Goal: Task Accomplishment & Management: Use online tool/utility

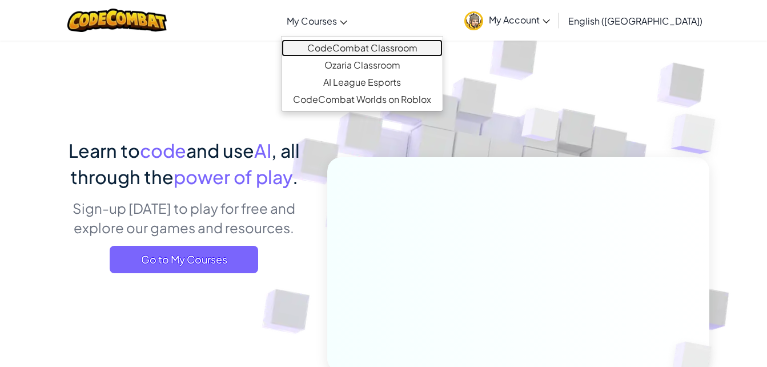
click at [383, 46] on link "CodeCombat Classroom" at bounding box center [362, 47] width 161 height 17
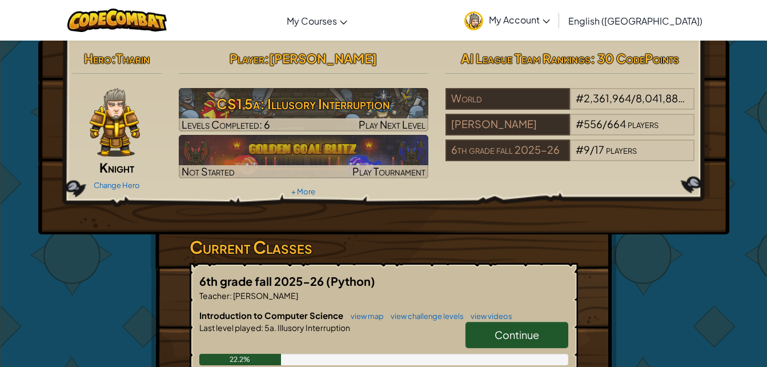
click at [287, 229] on div "Hero : [PERSON_NAME] Change Hero Player : [PERSON_NAME] A CS1 5a: Illusory Inte…" at bounding box center [383, 138] width 691 height 194
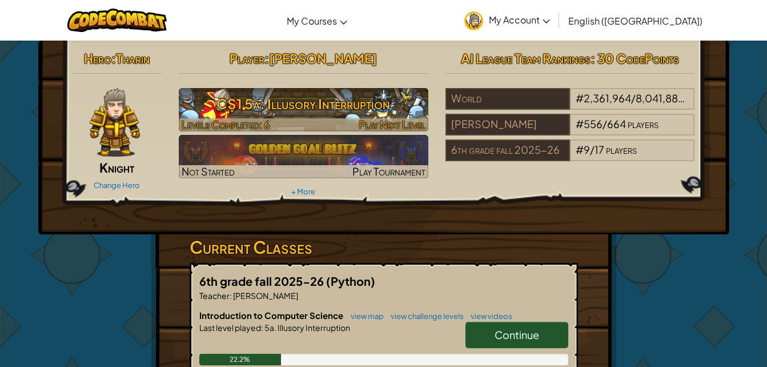
click at [250, 109] on h3 "CS1 5a: Illusory Interruption" at bounding box center [304, 104] width 250 height 26
drag, startPoint x: 250, startPoint y: 109, endPoint x: 222, endPoint y: 105, distance: 28.8
click at [222, 105] on h3 "CS1 5a: Illusory Interruption" at bounding box center [304, 104] width 250 height 26
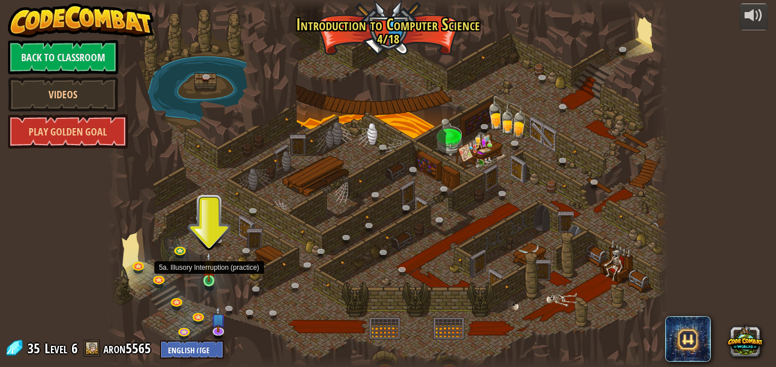
click at [213, 276] on img at bounding box center [208, 266] width 13 height 30
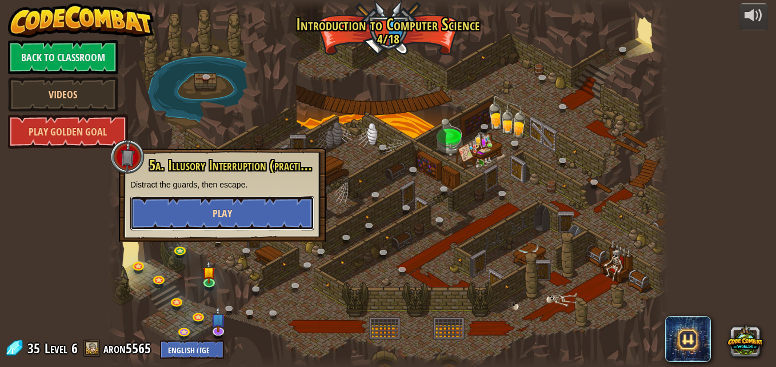
click at [239, 220] on button "Play" at bounding box center [222, 213] width 184 height 34
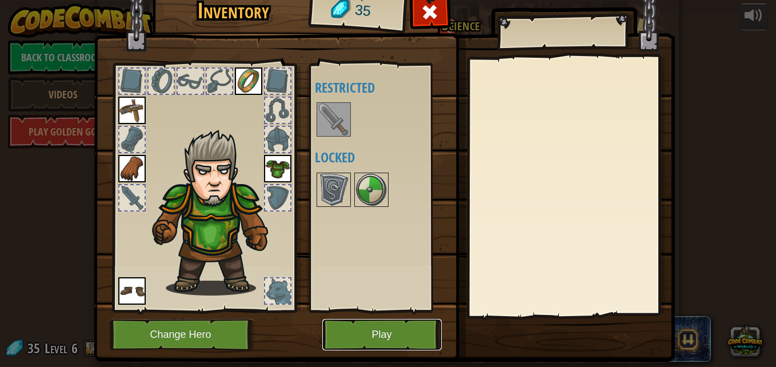
click at [376, 334] on button "Play" at bounding box center [381, 334] width 119 height 31
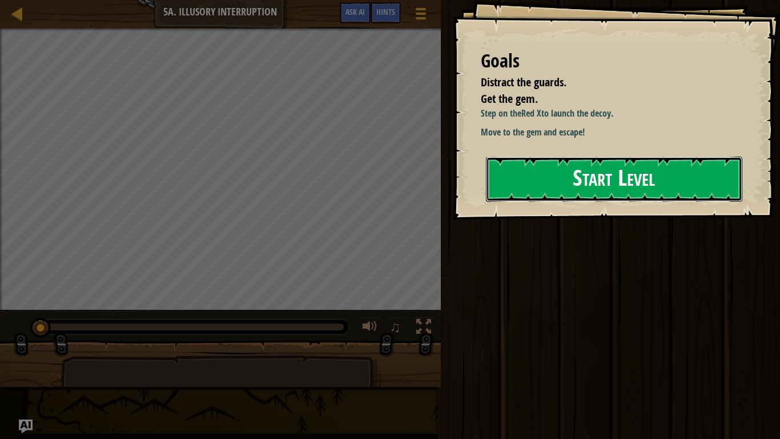
click at [600, 182] on button "Start Level" at bounding box center [614, 178] width 256 height 45
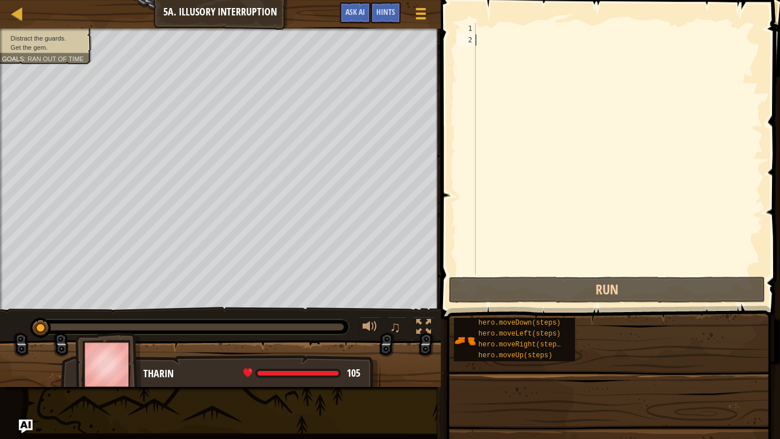
click at [600, 182] on div at bounding box center [618, 160] width 290 height 274
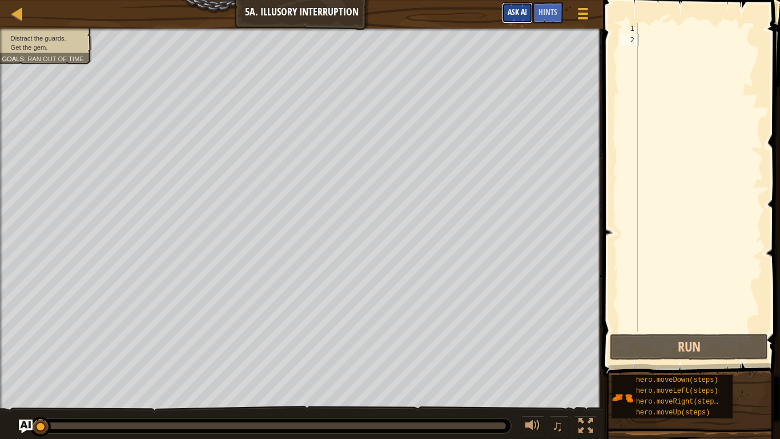
click at [516, 15] on span "Ask AI" at bounding box center [517, 11] width 19 height 11
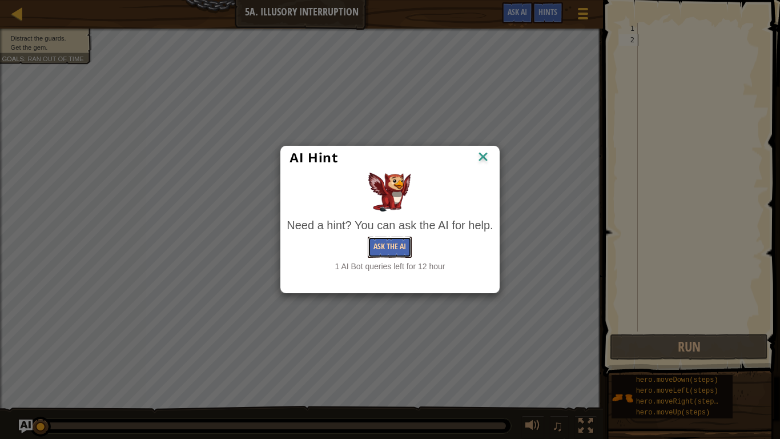
click at [390, 245] on button "Ask the AI" at bounding box center [390, 246] width 44 height 21
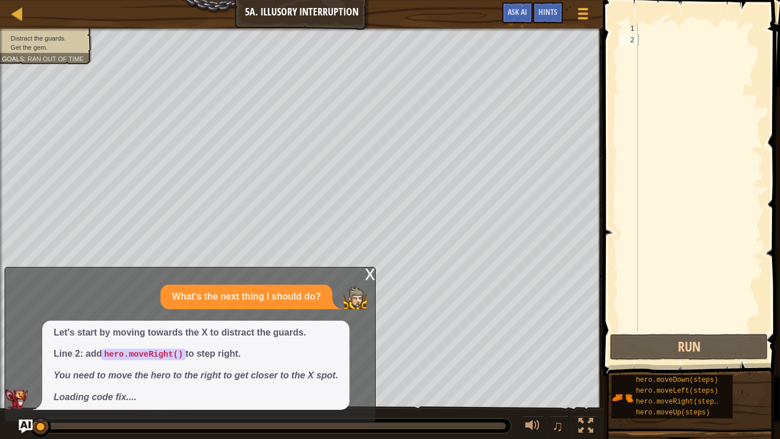
drag, startPoint x: 143, startPoint y: 398, endPoint x: 155, endPoint y: 371, distance: 29.9
click at [155, 366] on span "Let's start by moving towards the X to distract the guards. Line 2: add hero.mo…" at bounding box center [196, 365] width 284 height 78
click at [646, 27] on div at bounding box center [699, 188] width 127 height 331
type textarea "m"
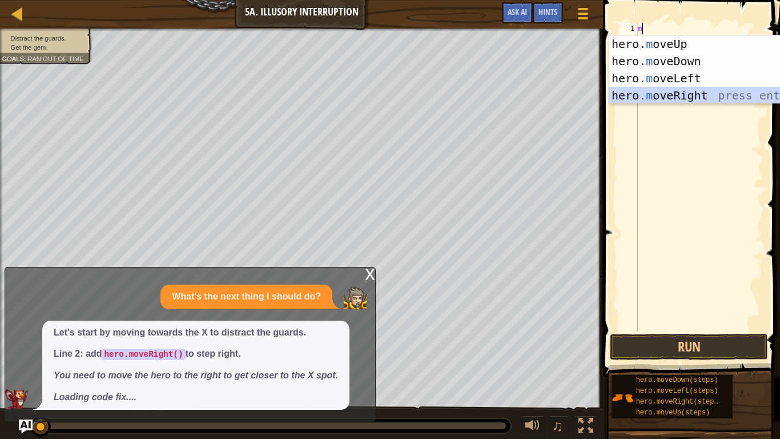
click at [661, 94] on div "hero. m oveUp press enter hero. m oveDown press enter hero. m oveLeft press ent…" at bounding box center [717, 86] width 216 height 103
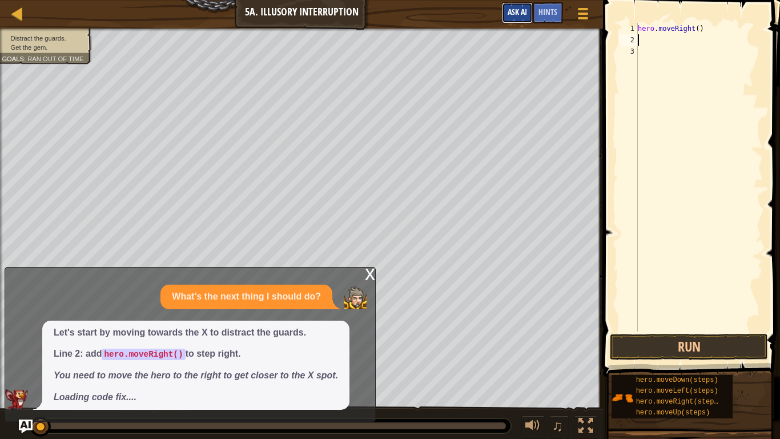
click at [518, 13] on span "Ask AI" at bounding box center [517, 11] width 19 height 11
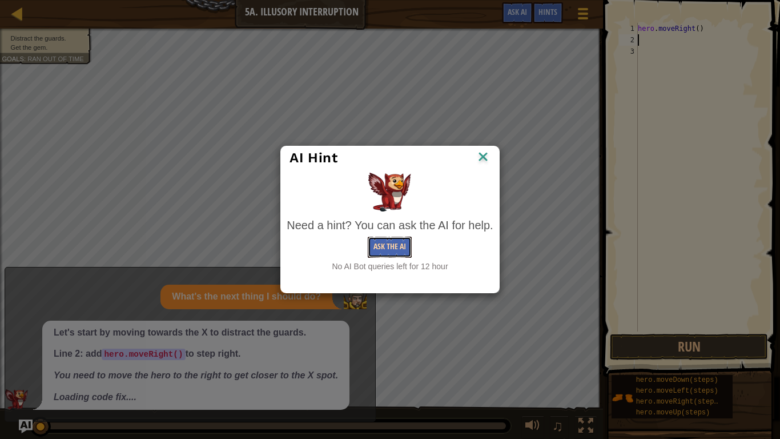
click at [381, 255] on button "Ask the AI" at bounding box center [390, 246] width 44 height 21
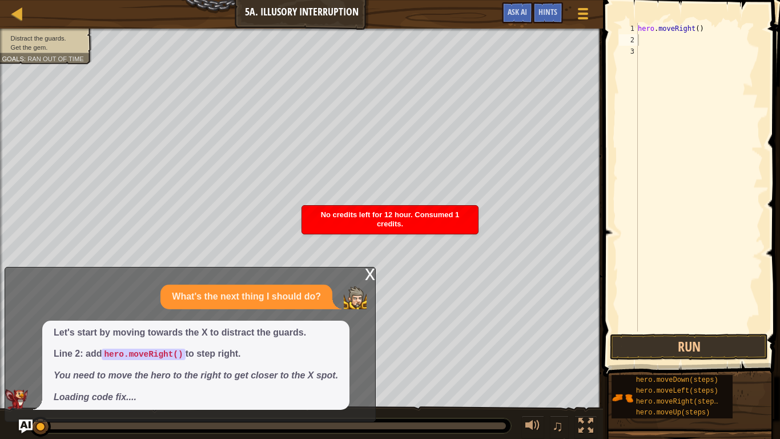
click at [371, 278] on div "x" at bounding box center [370, 272] width 10 height 11
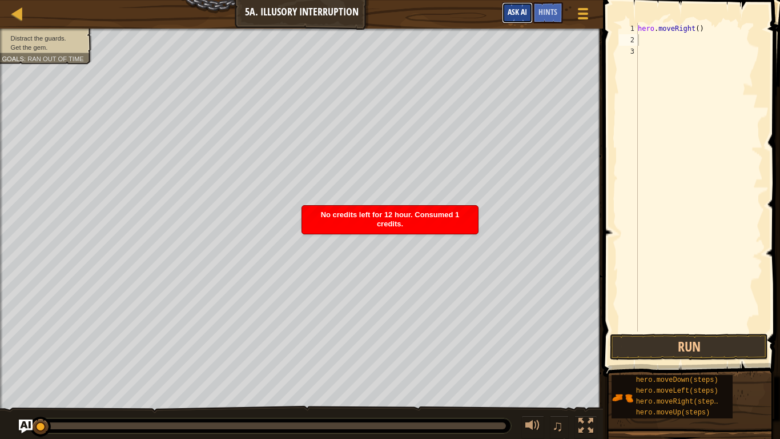
click at [513, 10] on span "Ask AI" at bounding box center [517, 11] width 19 height 11
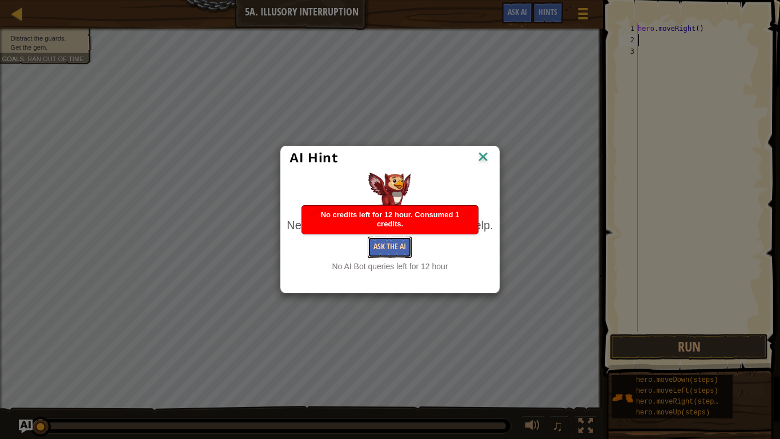
click at [401, 250] on button "Ask the AI" at bounding box center [390, 246] width 44 height 21
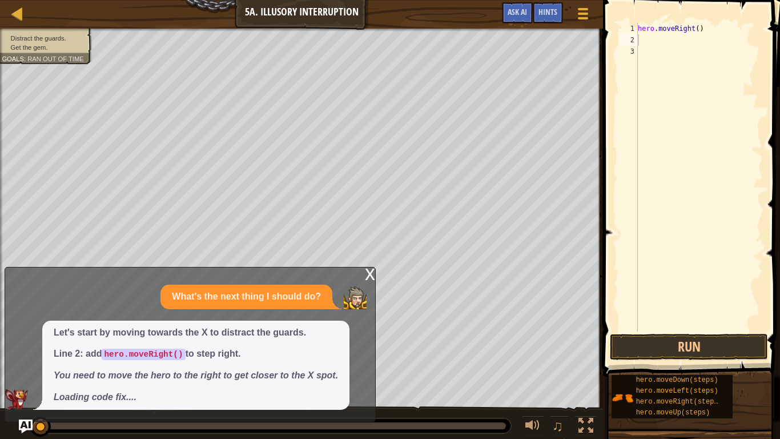
click at [366, 279] on div "x" at bounding box center [370, 272] width 10 height 11
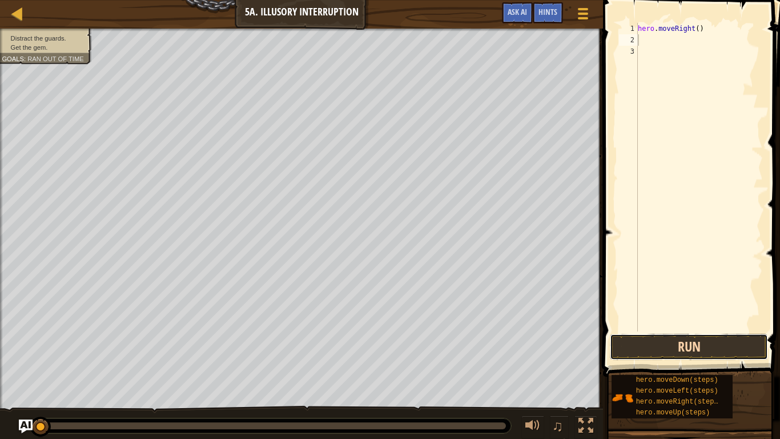
click at [681, 355] on button "Run" at bounding box center [689, 347] width 158 height 26
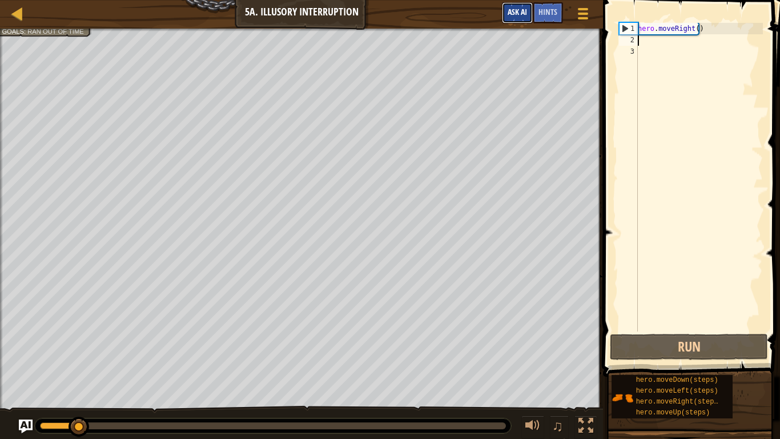
click at [520, 18] on button "Ask AI" at bounding box center [517, 12] width 31 height 21
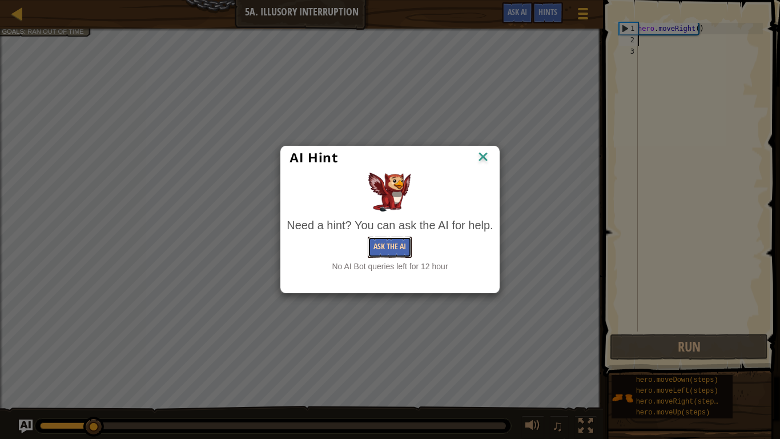
click at [378, 240] on button "Ask the AI" at bounding box center [390, 246] width 44 height 21
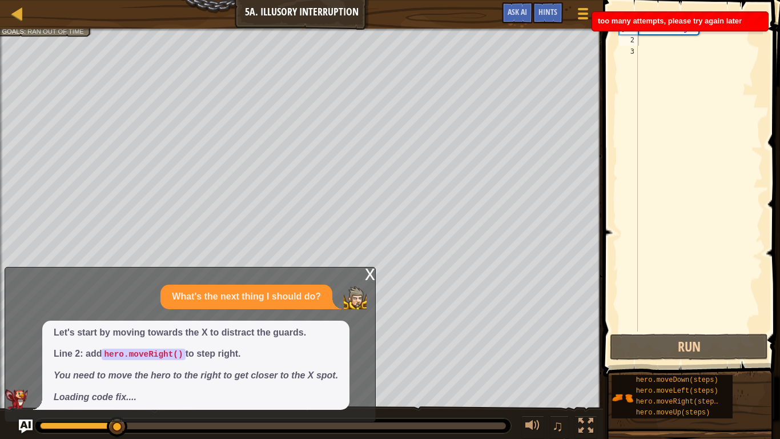
click at [150, 366] on em "You need to move the hero to the right to get closer to the X spot." at bounding box center [196, 375] width 284 height 10
click at [307, 298] on p "What's the next thing I should do?" at bounding box center [246, 296] width 149 height 13
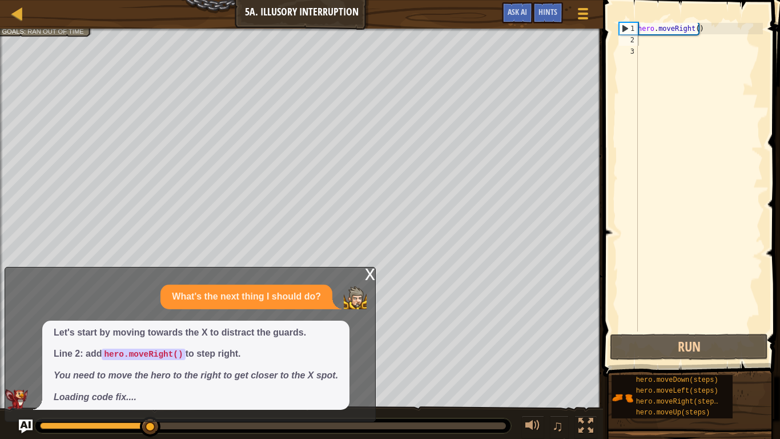
click at [369, 278] on div "x" at bounding box center [370, 272] width 10 height 11
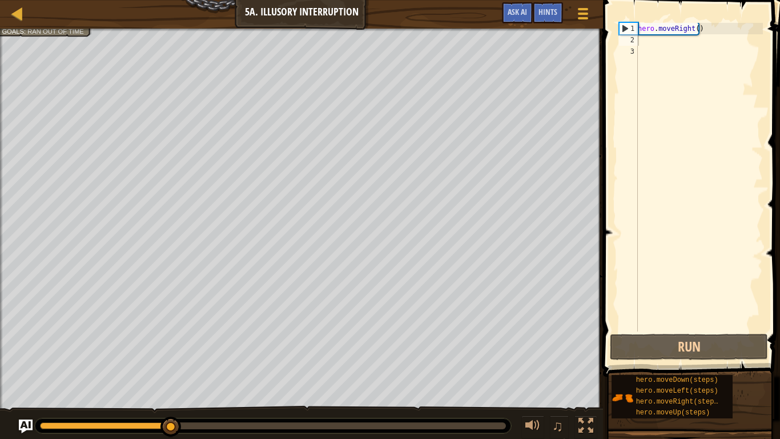
click at [653, 50] on div "hero . moveRight ( )" at bounding box center [699, 188] width 127 height 331
click at [647, 29] on div "hero . moveRight ( )" at bounding box center [699, 188] width 127 height 331
type textarea "hero.moveRight()"
click at [647, 44] on div "hero . moveRight ( )" at bounding box center [699, 188] width 127 height 331
click at [639, 58] on div "hero . moveRight ( )" at bounding box center [699, 188] width 127 height 331
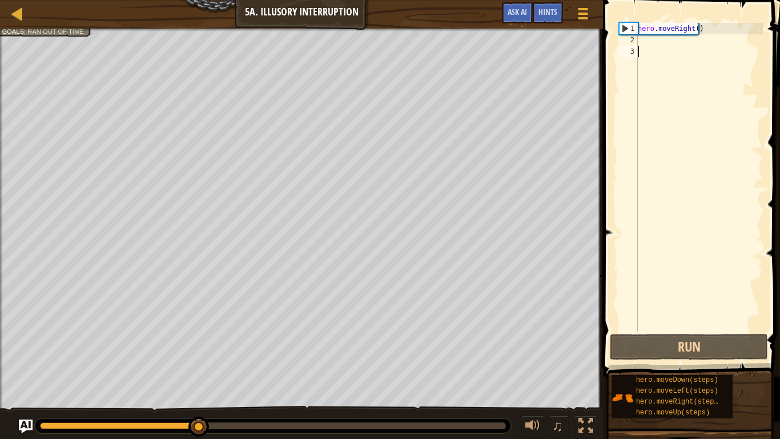
click at [643, 77] on div "hero . moveRight ( )" at bounding box center [699, 188] width 127 height 331
click at [641, 43] on div "hero . moveRight ( )" at bounding box center [699, 188] width 127 height 331
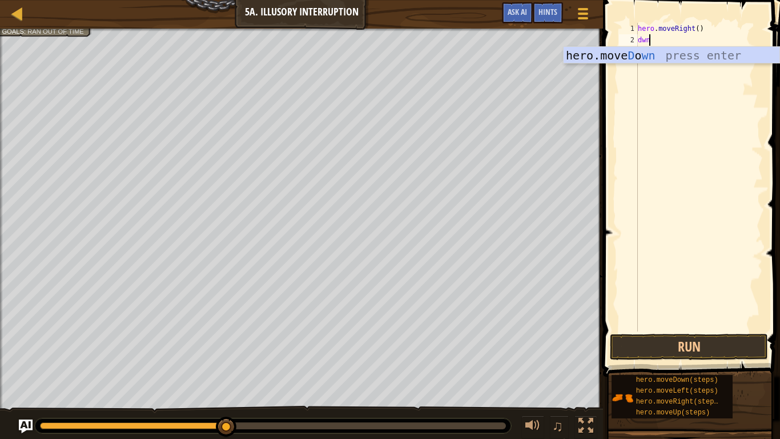
type textarea "dwn"
click at [656, 54] on div "hero.[PERSON_NAME] o wn press enter" at bounding box center [672, 72] width 216 height 51
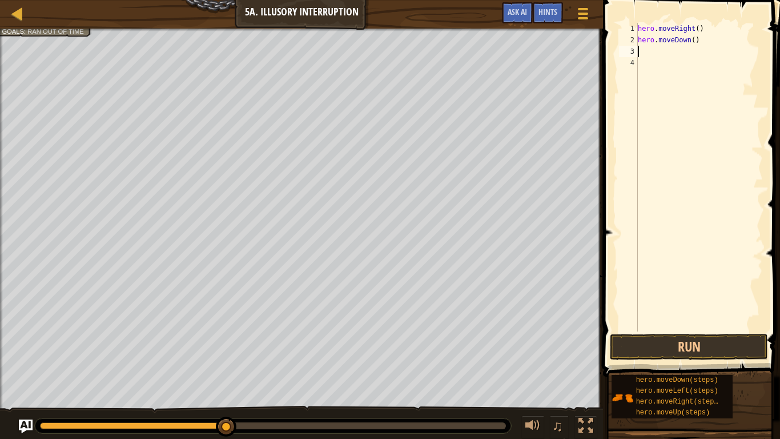
type textarea "m"
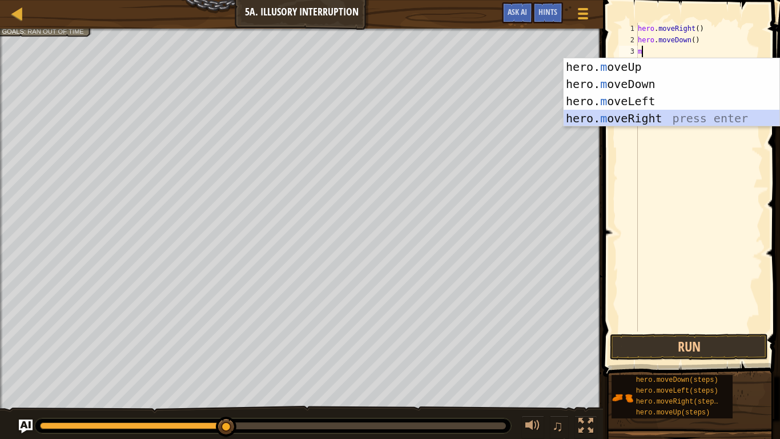
click at [657, 112] on div "hero. m oveUp press enter hero. m oveDown press enter hero. m oveLeft press ent…" at bounding box center [672, 109] width 216 height 103
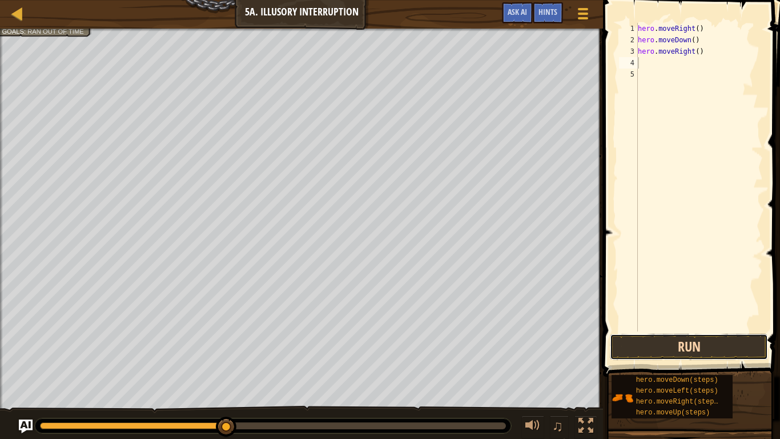
click at [701, 352] on button "Run" at bounding box center [689, 347] width 158 height 26
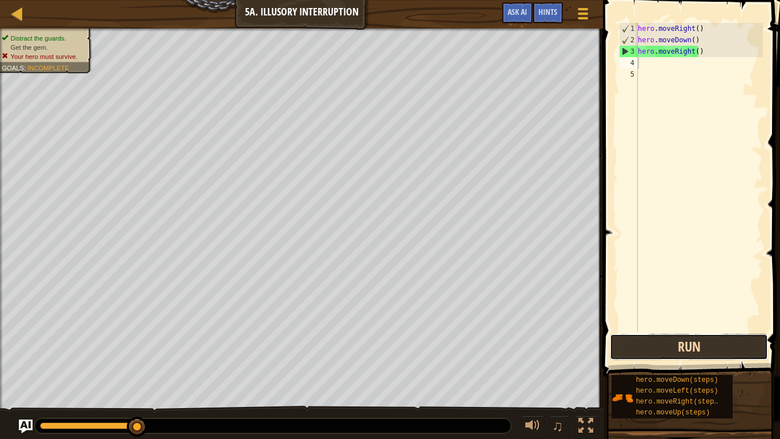
click at [726, 346] on button "Run" at bounding box center [689, 347] width 158 height 26
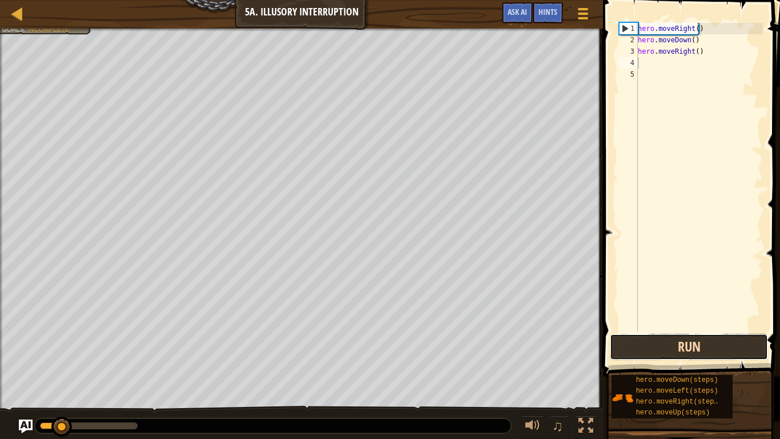
click at [726, 346] on button "Run" at bounding box center [689, 347] width 158 height 26
click at [712, 338] on button "Run" at bounding box center [689, 347] width 158 height 26
click at [709, 355] on button "Run" at bounding box center [689, 347] width 158 height 26
click at [720, 340] on button "Running" at bounding box center [689, 347] width 158 height 26
click at [718, 343] on button "Run" at bounding box center [689, 347] width 158 height 26
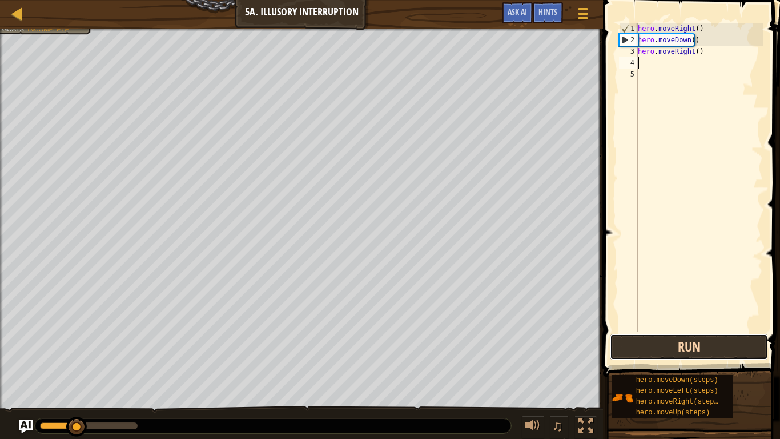
click at [725, 335] on button "Run" at bounding box center [689, 347] width 158 height 26
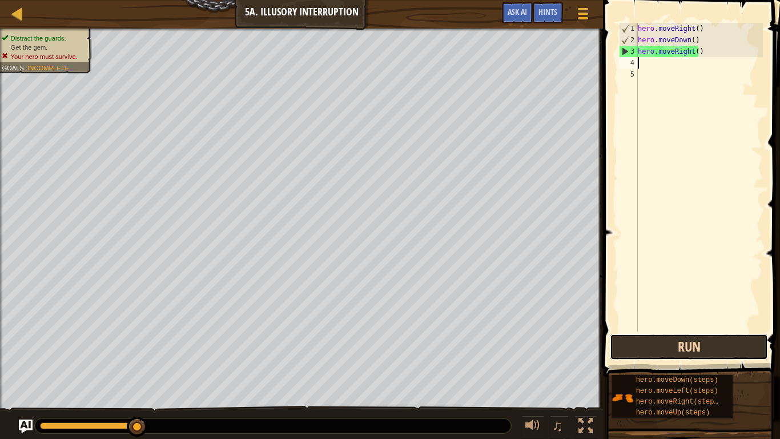
click at [729, 346] on button "Run" at bounding box center [689, 347] width 158 height 26
click at [708, 47] on div "hero . moveRight ( ) hero . moveDown ( ) hero . moveRight ( )" at bounding box center [699, 188] width 127 height 331
click at [695, 44] on div "hero . moveRight ( ) hero . moveDown ( ) hero . moveRight ( )" at bounding box center [699, 188] width 127 height 331
type textarea "h"
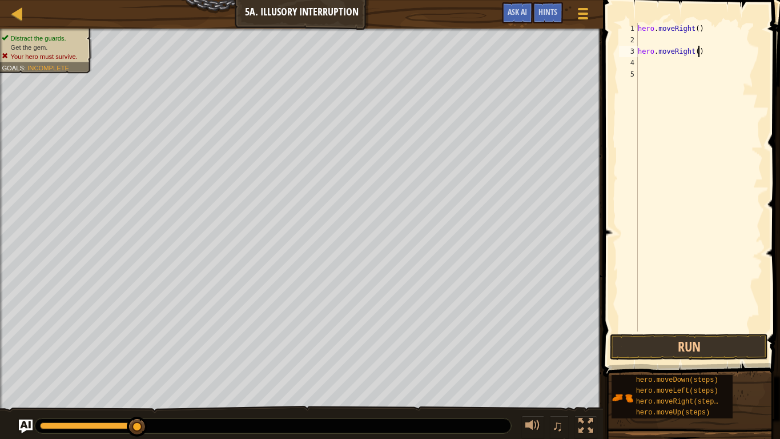
click at [703, 55] on div "hero . moveRight ( ) hero . moveRight ( )" at bounding box center [699, 188] width 127 height 331
type textarea "h"
type textarea "m"
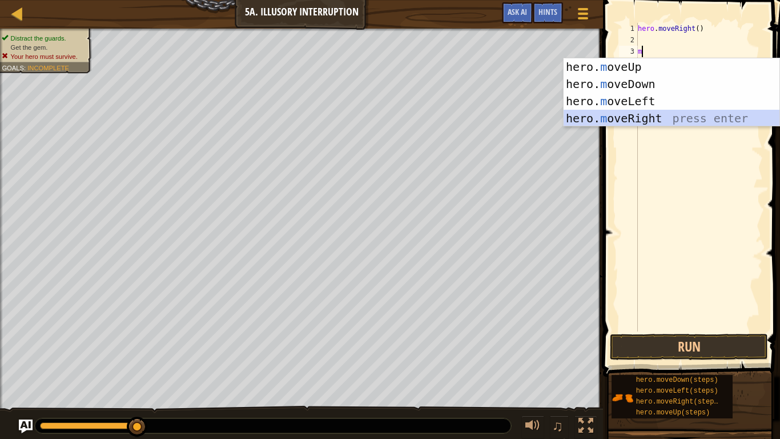
click at [657, 117] on div "hero. m oveUp press enter hero. m oveDown press enter hero. m oveLeft press ent…" at bounding box center [672, 109] width 216 height 103
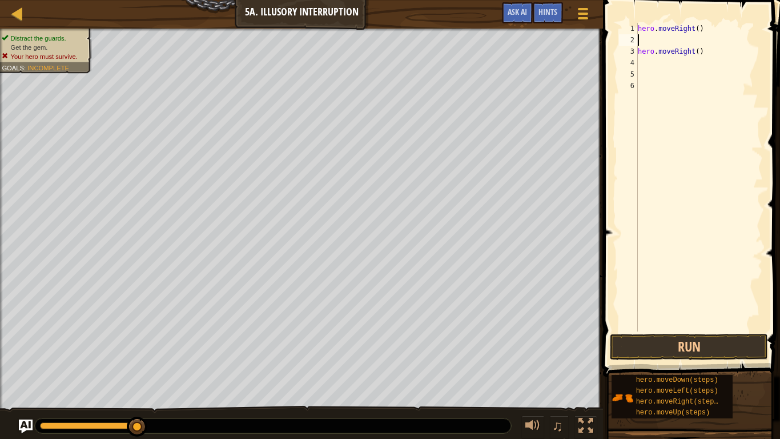
click at [657, 45] on div "hero . moveRight ( ) hero . moveRight ( )" at bounding box center [699, 188] width 127 height 331
type textarea "m"
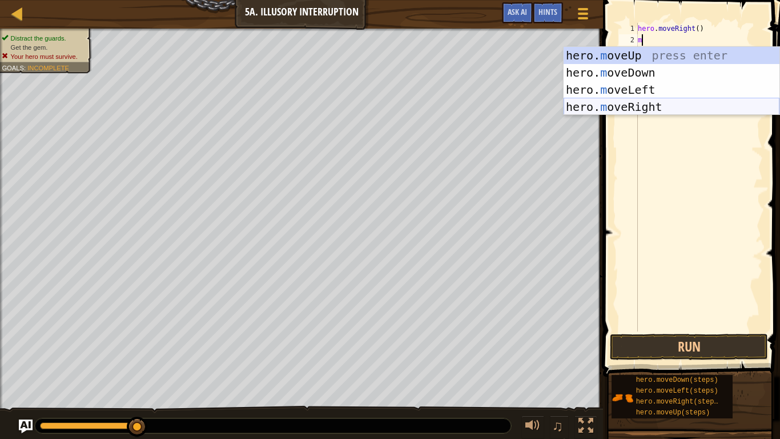
click at [649, 103] on div "hero. m oveUp press enter hero. m oveDown press enter hero. m oveLeft press ent…" at bounding box center [672, 98] width 216 height 103
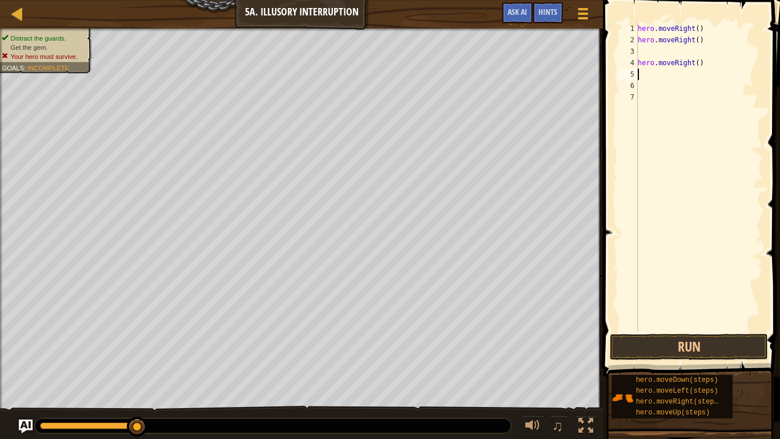
click at [701, 69] on div "hero . moveRight ( ) hero . moveRight ( ) hero . moveRight ( )" at bounding box center [699, 188] width 127 height 331
click at [644, 53] on div "hero . moveRight ( ) hero . moveRight ( ) hero . moveRight ( )" at bounding box center [699, 188] width 127 height 331
click at [701, 64] on div "hero . moveRight ( ) hero . moveRight ( ) hero . moveRight ( )" at bounding box center [699, 188] width 127 height 331
type textarea "h"
click at [636, 50] on div "3" at bounding box center [628, 51] width 19 height 11
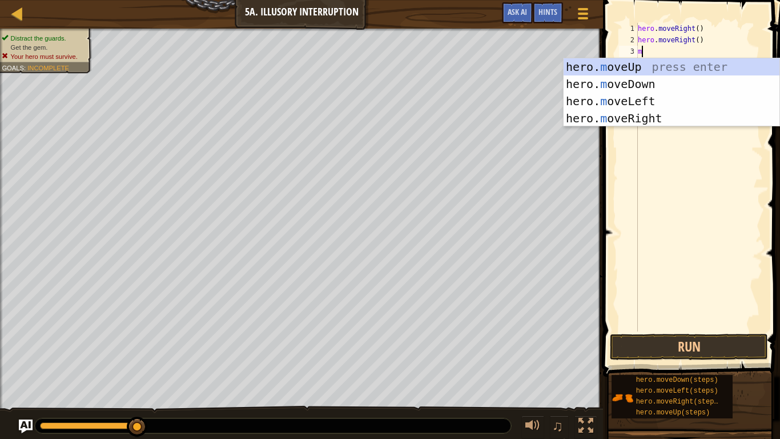
click at [703, 40] on div "hero . moveRight ( ) hero . moveRight ( ) m" at bounding box center [699, 188] width 127 height 331
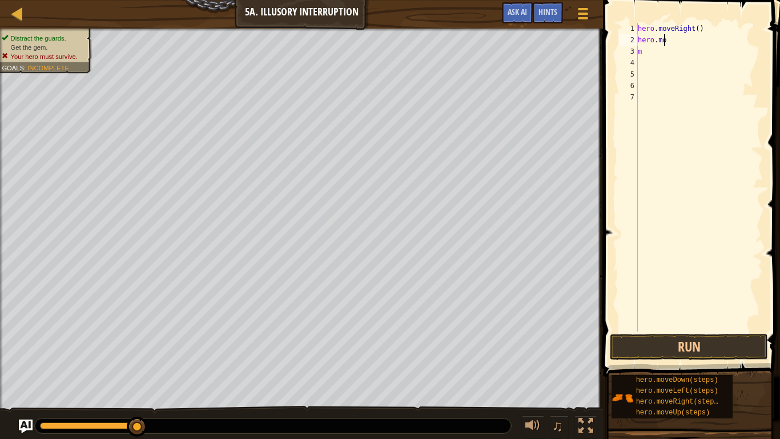
type textarea "h"
type textarea "m"
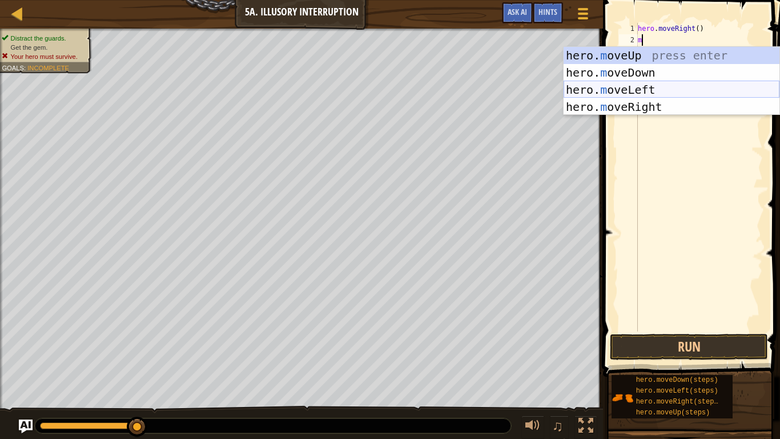
click at [666, 90] on div "hero. m oveUp press enter hero. m oveDown press enter hero. m oveLeft press ent…" at bounding box center [672, 98] width 216 height 103
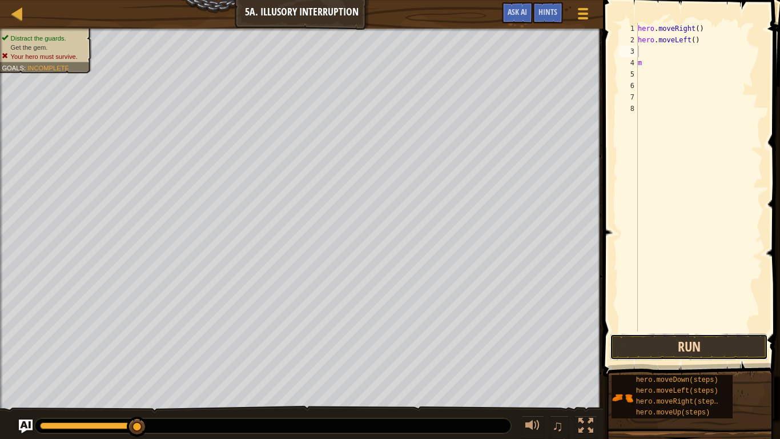
click at [695, 346] on button "Run" at bounding box center [689, 347] width 158 height 26
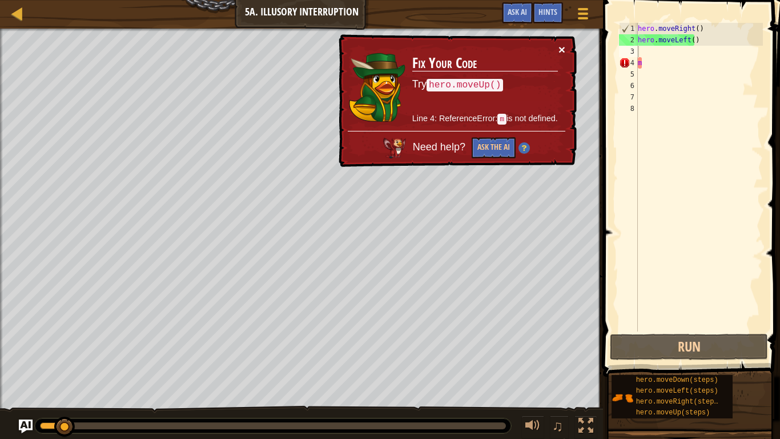
click at [560, 49] on button "×" at bounding box center [562, 49] width 7 height 12
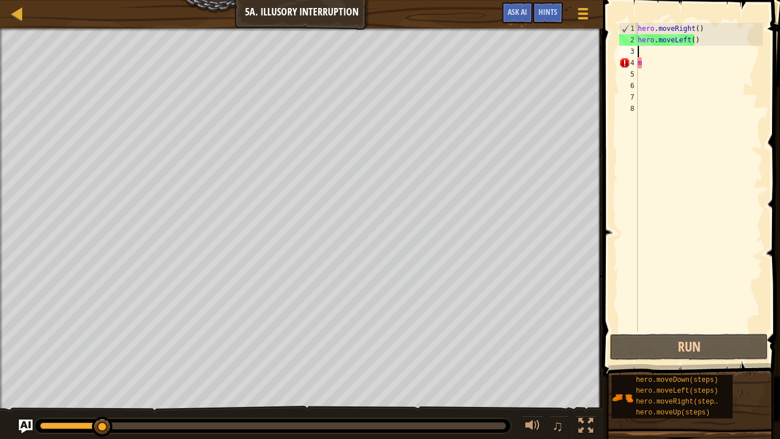
click at [694, 32] on div "hero . moveRight ( ) hero . moveLeft ( ) m" at bounding box center [699, 188] width 127 height 331
click at [692, 35] on div "hero . moveRight ( ) hero . moveLeft ( ) m" at bounding box center [699, 188] width 127 height 331
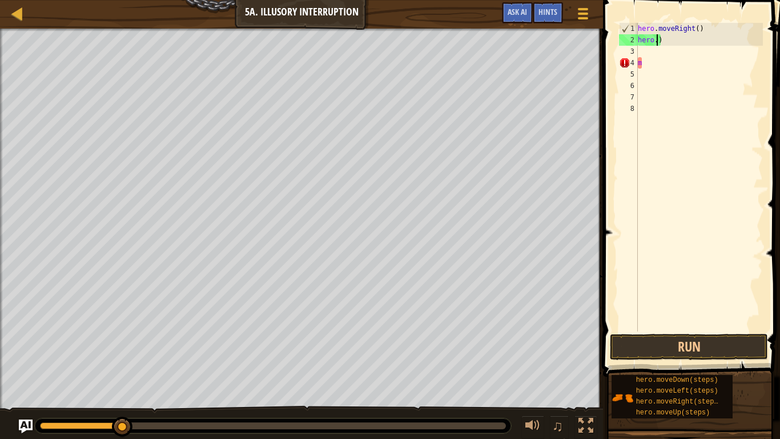
type textarea ")"
click at [691, 36] on div "hero . moveRight ( ) ) m" at bounding box center [699, 188] width 127 height 331
type textarea "r"
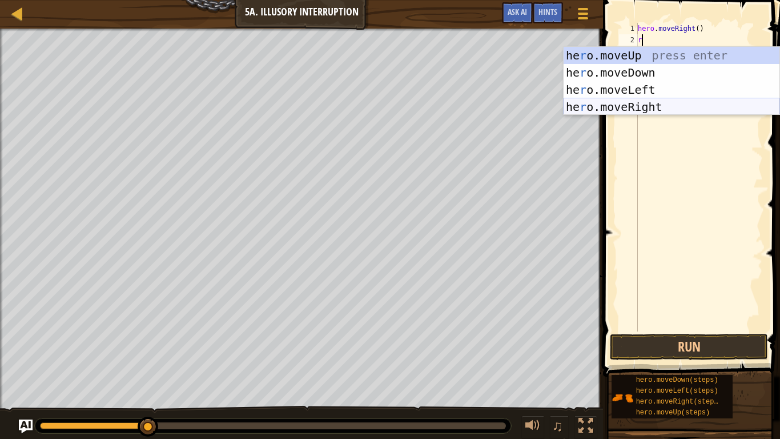
click at [658, 110] on div "he r o.moveUp press enter he r o.moveDown press enter he r o.moveLeft press ent…" at bounding box center [672, 98] width 216 height 103
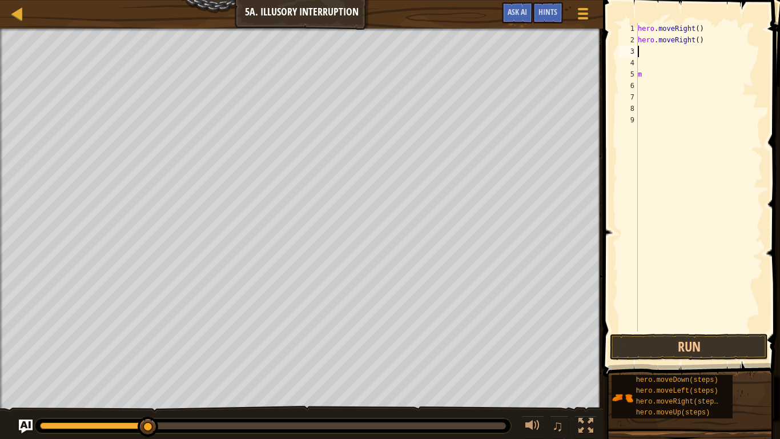
type textarea ","
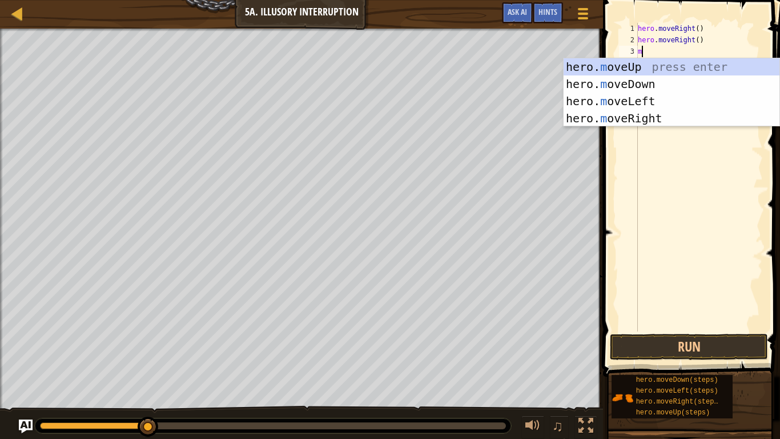
type textarea "m"
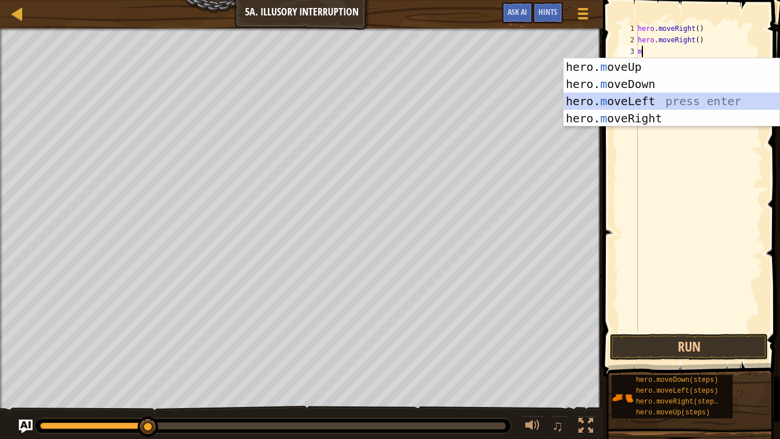
click at [644, 101] on div "hero. m oveUp press enter hero. m oveDown press enter hero. m oveLeft press ent…" at bounding box center [672, 109] width 216 height 103
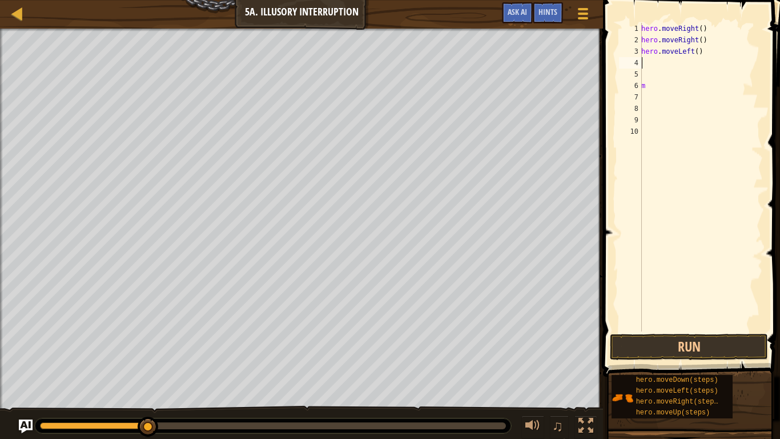
type textarea "m"
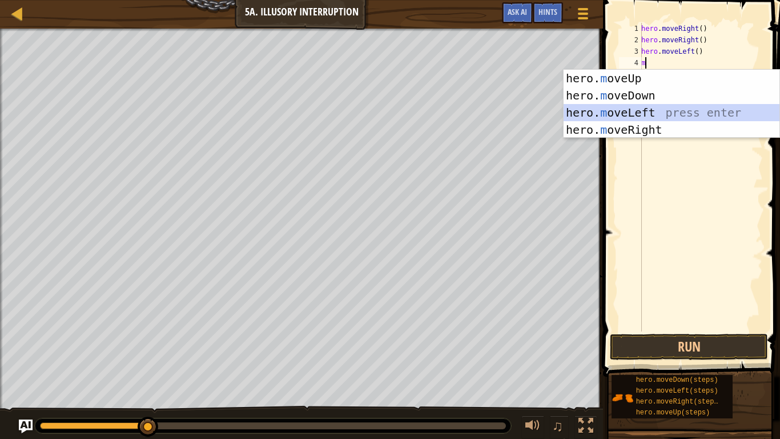
click at [660, 116] on div "hero. m oveUp press enter hero. m oveDown press enter hero. m oveLeft press ent…" at bounding box center [672, 121] width 216 height 103
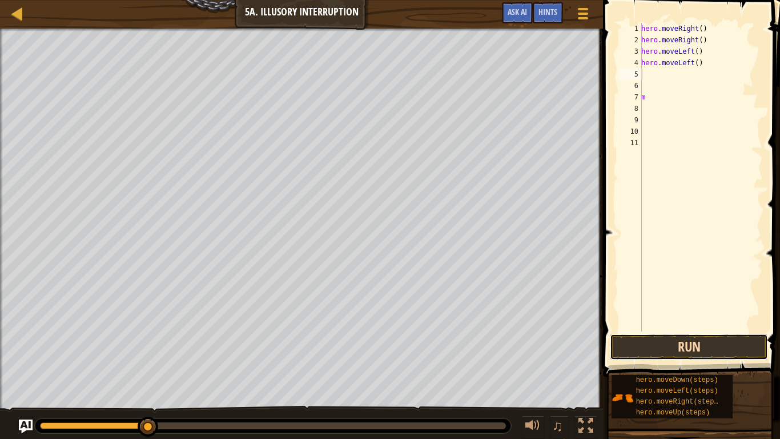
click at [696, 344] on button "Run" at bounding box center [689, 347] width 158 height 26
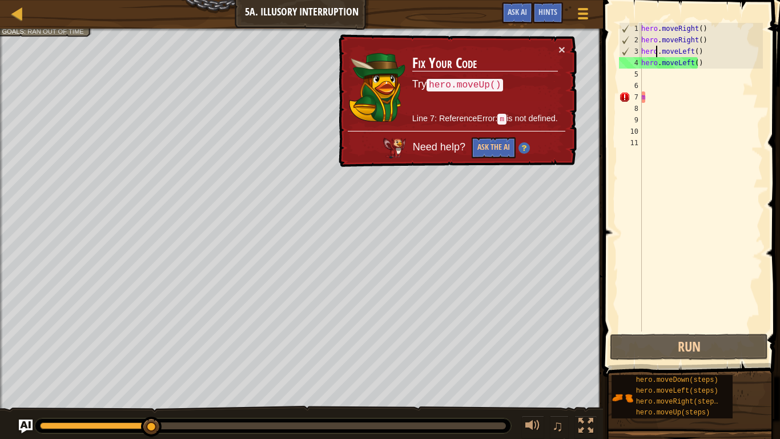
click at [659, 51] on div "hero . moveRight ( ) hero . moveRight ( ) hero . moveLeft ( ) hero . moveLeft (…" at bounding box center [701, 188] width 124 height 331
click at [699, 51] on div "hero . moveRight ( ) hero . moveRight ( ) hero . moveLeft ( ) hero . moveLeft (…" at bounding box center [701, 188] width 124 height 331
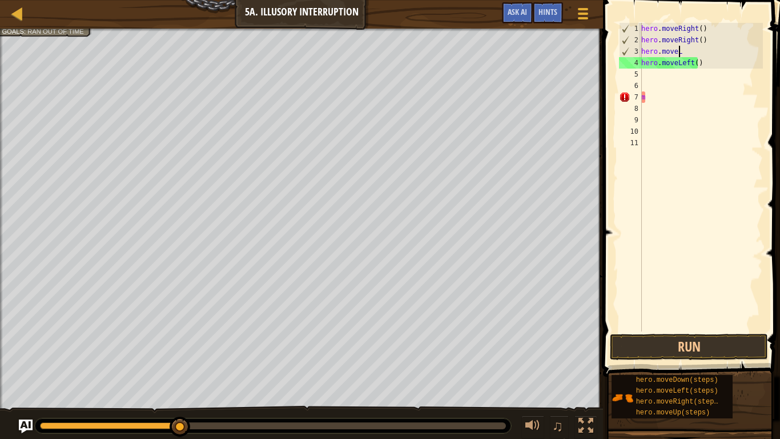
type textarea "h"
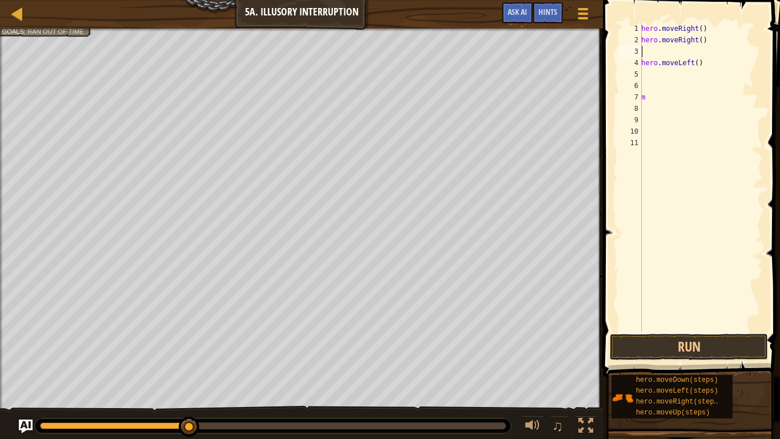
type textarea "m"
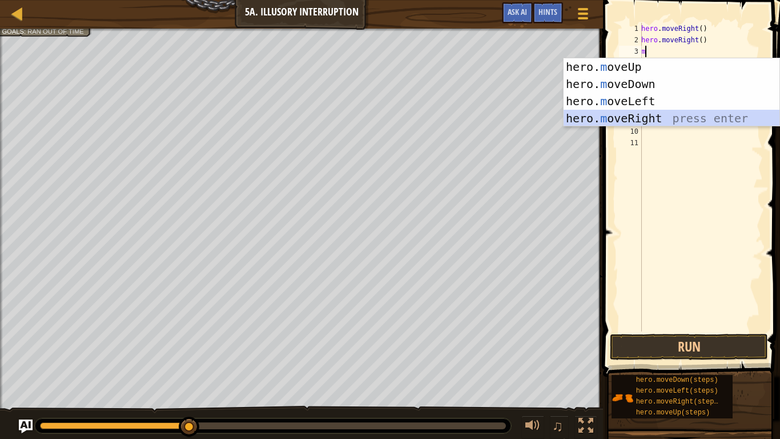
click at [632, 121] on div "hero. m oveUp press enter hero. m oveDown press enter hero. m oveLeft press ent…" at bounding box center [672, 109] width 216 height 103
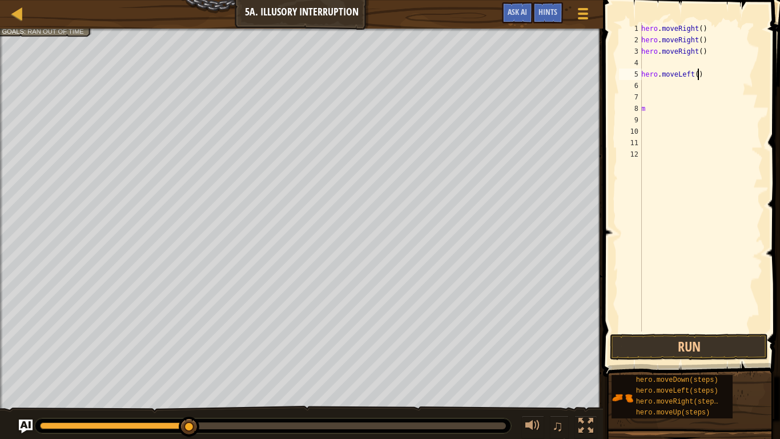
click at [706, 77] on div "hero . moveRight ( ) hero . moveRight ( ) hero . moveRight ( ) hero . moveLeft …" at bounding box center [701, 188] width 124 height 331
type textarea "h"
click at [653, 68] on div "hero . moveRight ( ) hero . moveRight ( ) hero . moveRight ( ) m" at bounding box center [701, 188] width 124 height 331
type textarea ",m"
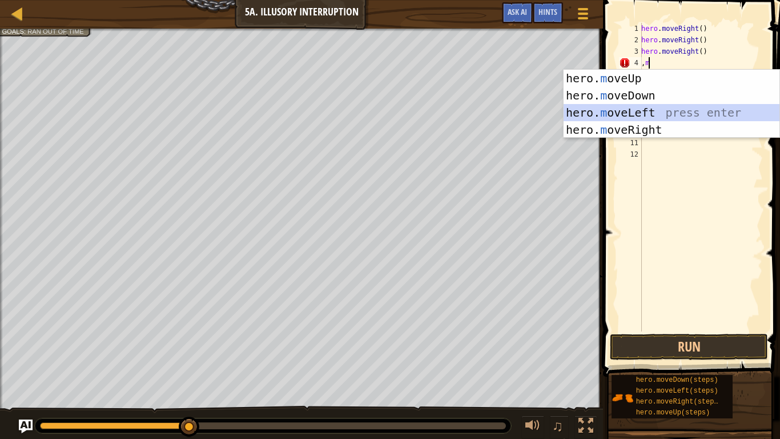
click at [643, 119] on div "hero. m oveUp press enter hero. m oveDown press enter hero. m oveLeft press ent…" at bounding box center [672, 121] width 216 height 103
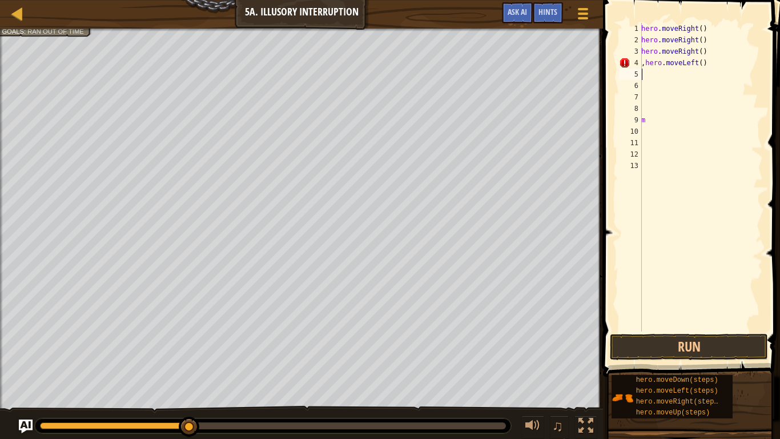
type textarea "m"
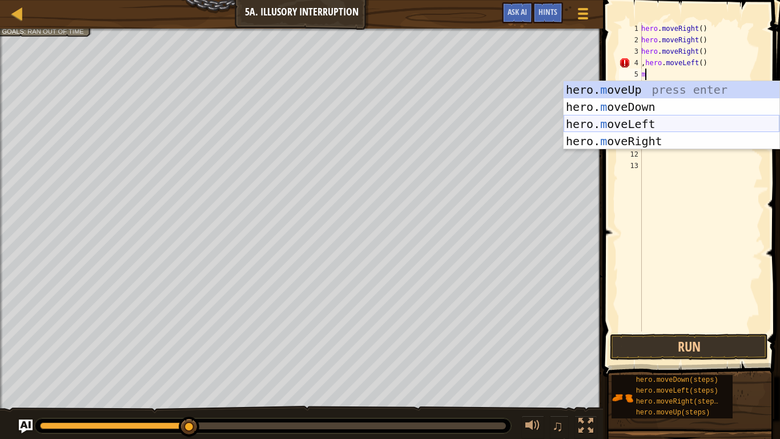
click at [654, 126] on div "hero. m oveUp press enter hero. m oveDown press enter hero. m oveLeft press ent…" at bounding box center [672, 132] width 216 height 103
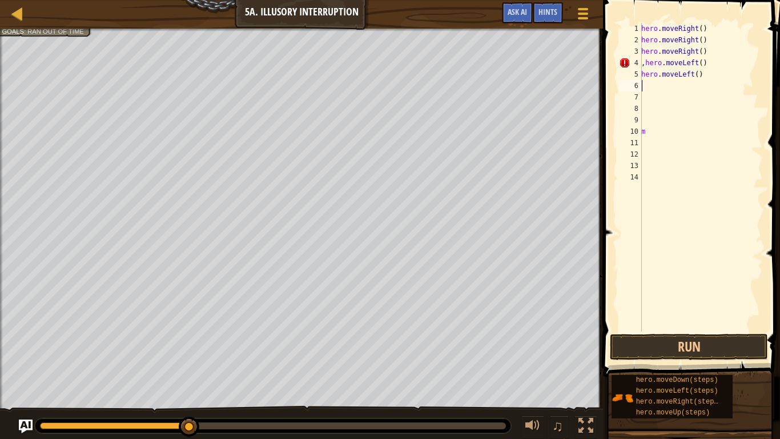
type textarea "m"
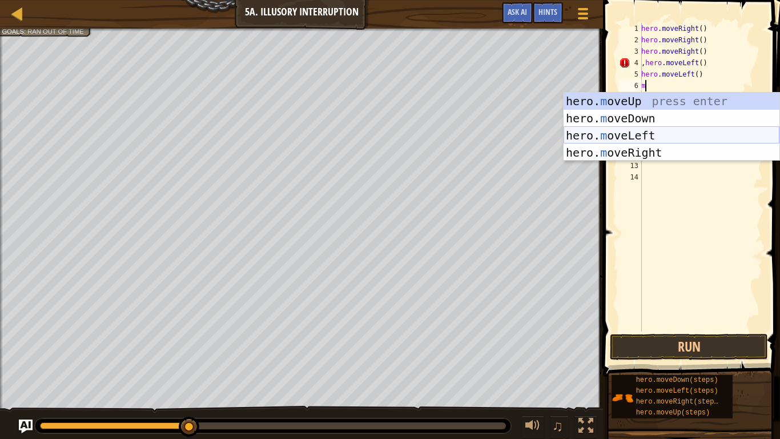
click at [653, 135] on div "hero. m oveUp press enter hero. m oveDown press enter hero. m oveLeft press ent…" at bounding box center [672, 144] width 216 height 103
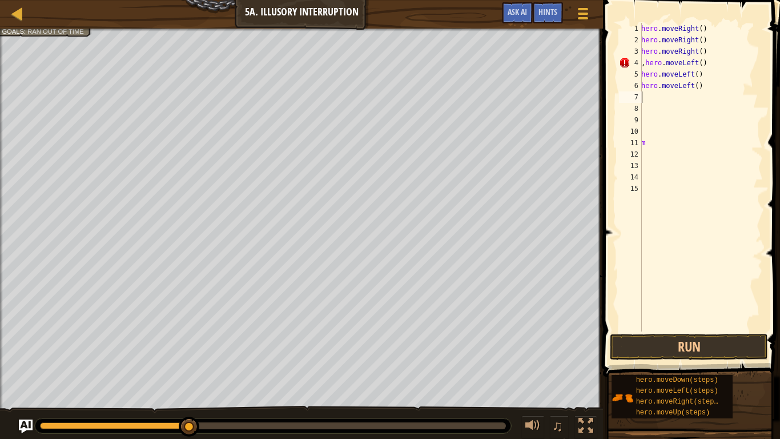
type textarea "m"
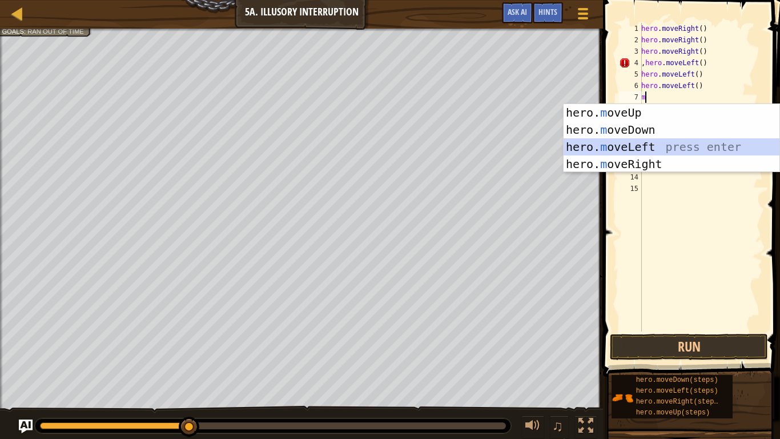
click at [659, 146] on div "hero. m oveUp press enter hero. m oveDown press enter hero. m oveLeft press ent…" at bounding box center [672, 155] width 216 height 103
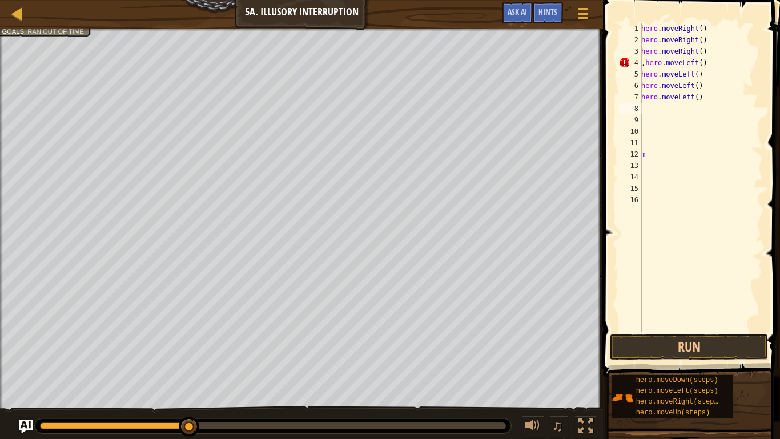
type textarea "m"
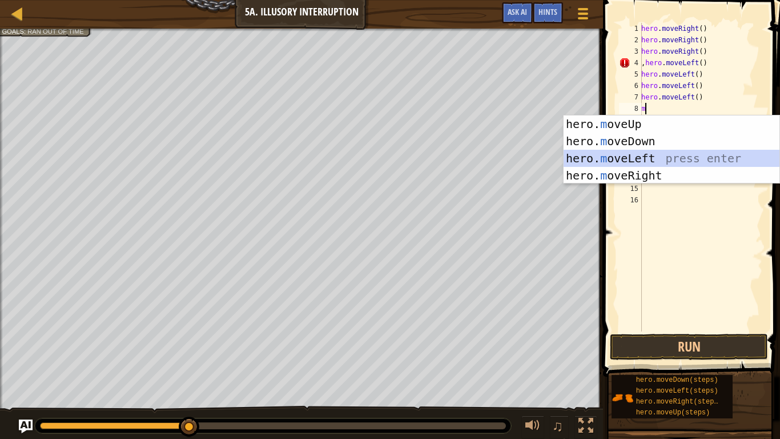
click at [662, 160] on div "hero. m oveUp press enter hero. m oveDown press enter hero. m oveLeft press ent…" at bounding box center [672, 166] width 216 height 103
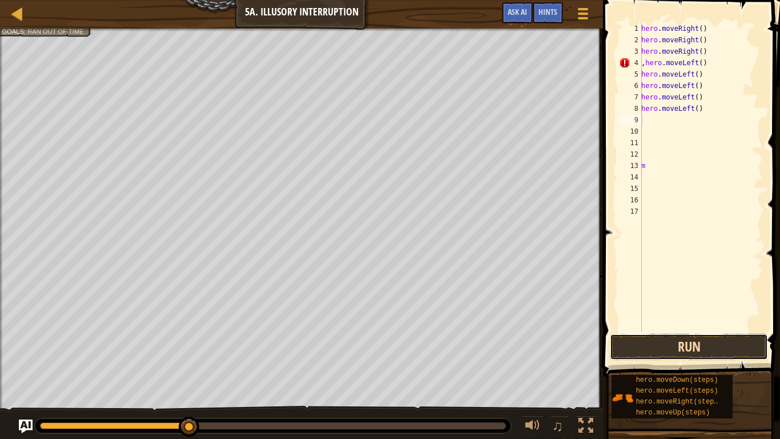
click at [692, 351] on button "Run" at bounding box center [689, 347] width 158 height 26
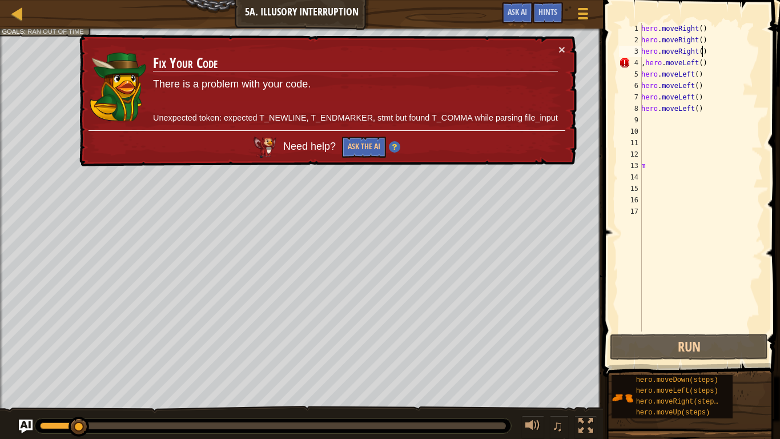
click at [703, 57] on div "hero . moveRight ( ) hero . moveRight ( ) hero . moveRight ( ) , hero . moveLef…" at bounding box center [701, 188] width 124 height 331
click at [708, 59] on div "hero . moveRight ( ) hero . moveRight ( ) hero . moveRight ( ) , hero . moveLef…" at bounding box center [701, 188] width 124 height 331
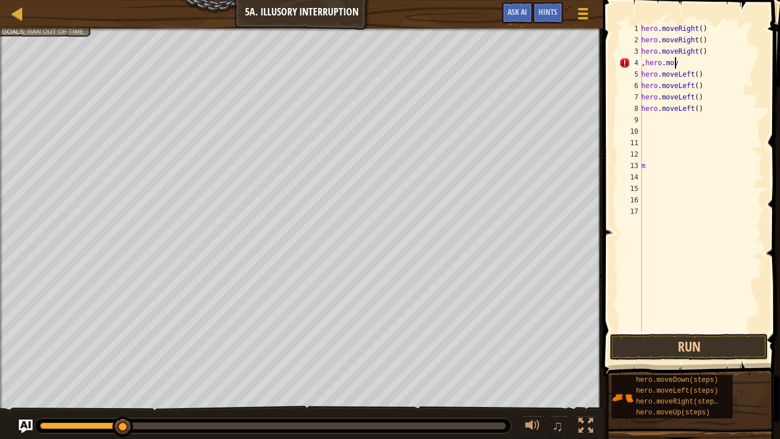
type textarea ","
type textarea "m"
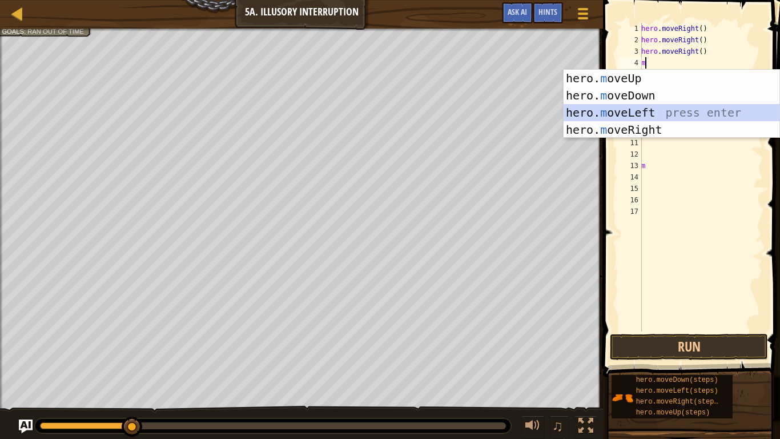
click at [667, 113] on div "hero. m oveUp press enter hero. m oveDown press enter hero. m oveLeft press ent…" at bounding box center [672, 121] width 216 height 103
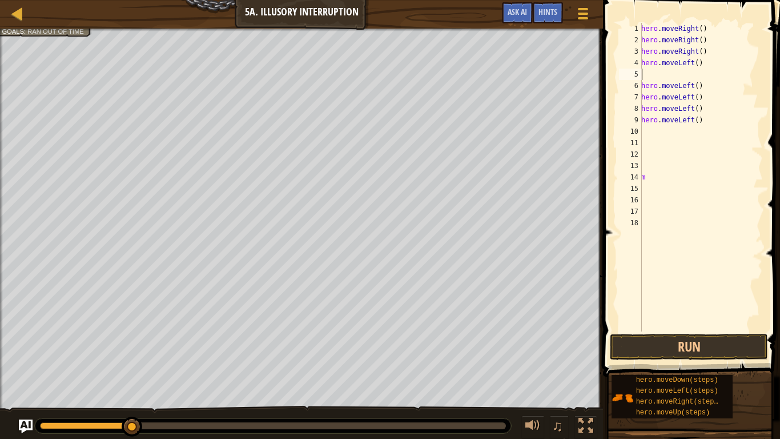
type textarea "m"
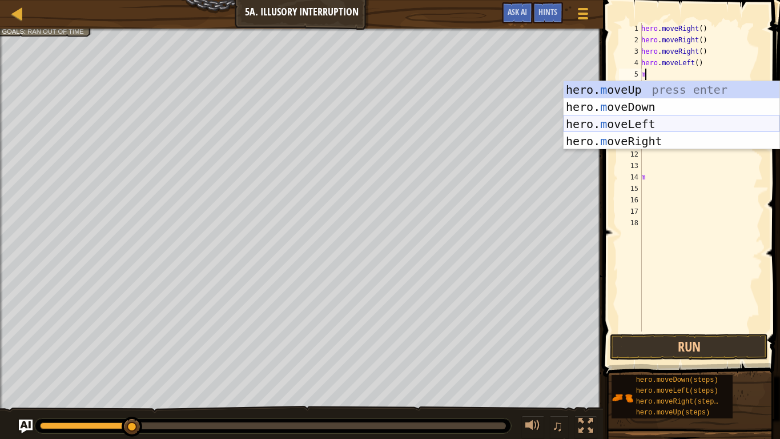
click at [648, 125] on div "hero. m oveUp press enter hero. m oveDown press enter hero. m oveLeft press ent…" at bounding box center [672, 132] width 216 height 103
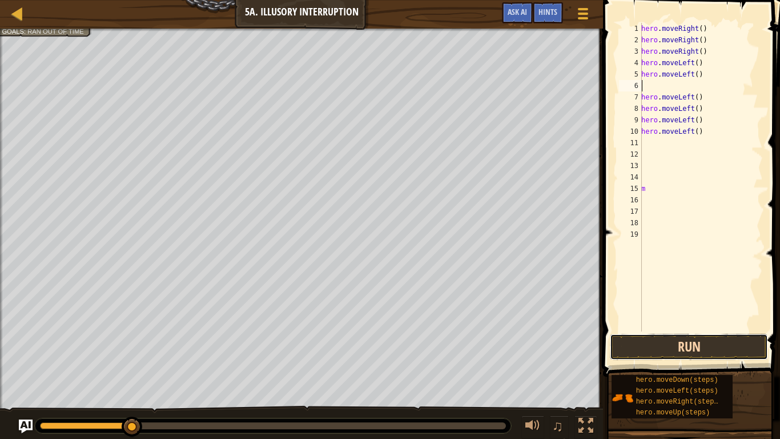
click at [701, 339] on button "Run" at bounding box center [689, 347] width 158 height 26
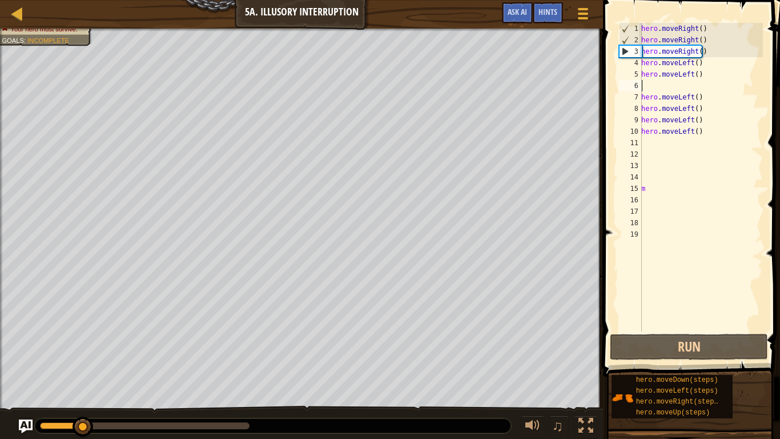
type textarea "m"
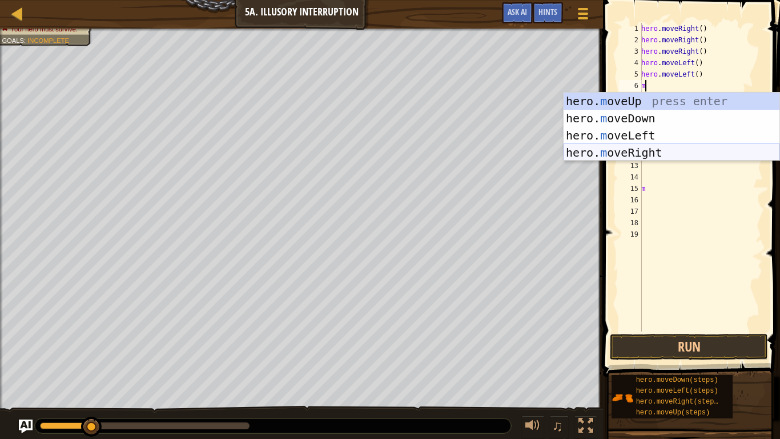
click at [627, 150] on div "hero. m oveUp press enter hero. m oveDown press enter hero. m oveLeft press ent…" at bounding box center [672, 144] width 216 height 103
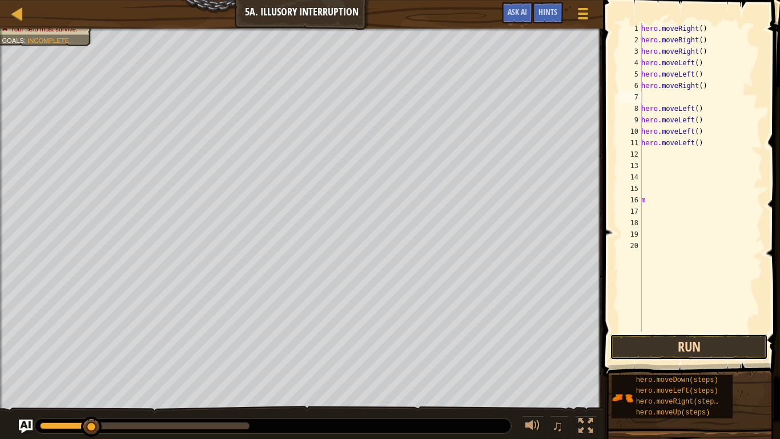
click at [667, 352] on button "Run" at bounding box center [689, 347] width 158 height 26
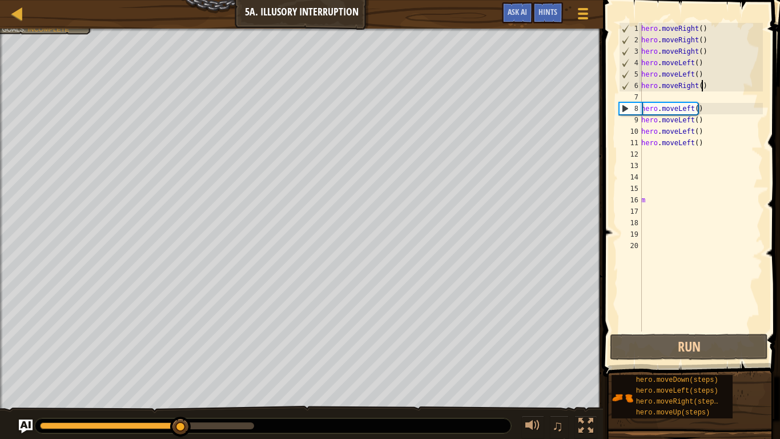
click at [701, 82] on div "hero . moveRight ( ) hero . moveRight ( ) hero . moveRight ( ) hero . moveLeft …" at bounding box center [701, 188] width 124 height 331
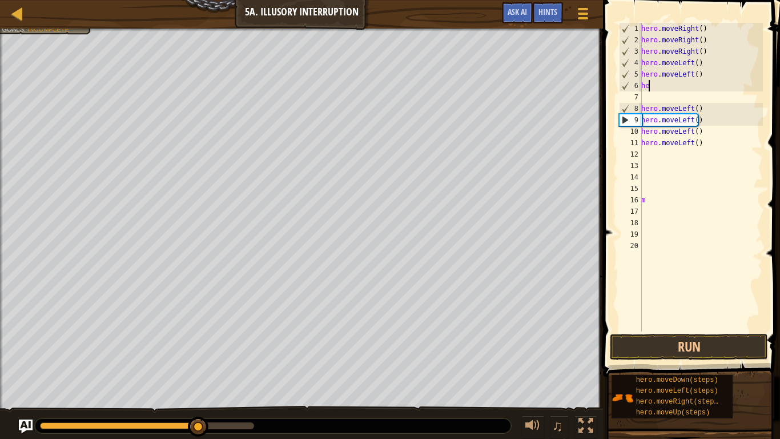
type textarea "h"
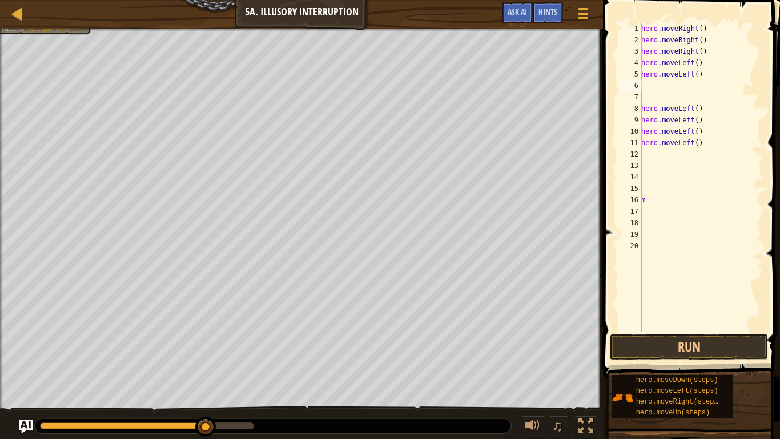
click at [697, 58] on div "hero . moveRight ( ) hero . moveRight ( ) hero . moveRight ( ) hero . moveLeft …" at bounding box center [701, 188] width 124 height 331
type textarea "h"
click at [700, 83] on div "hero . moveRight ( ) hero . moveRight ( ) hero . moveRight ( ) hero . moveLeft …" at bounding box center [701, 188] width 124 height 331
click at [700, 57] on div "hero . moveRight ( ) hero . moveRight ( ) hero . moveRight ( ) hero . moveLeft …" at bounding box center [701, 188] width 124 height 331
click at [701, 74] on div "hero . moveRight ( ) hero . moveRight ( ) hero . moveRight ( ) hero . moveLeft …" at bounding box center [701, 188] width 124 height 331
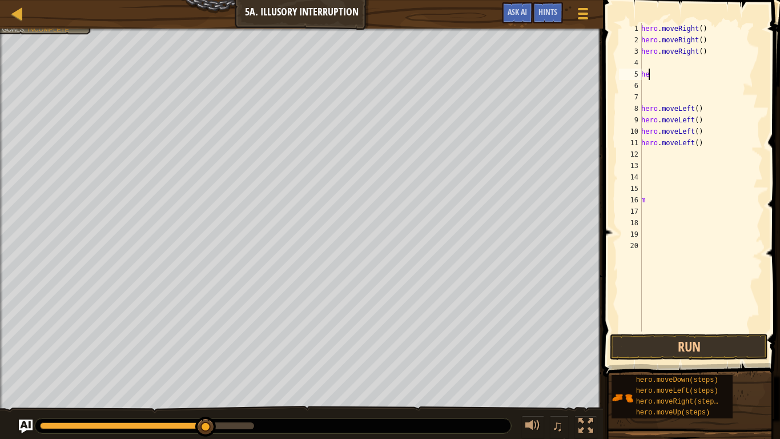
type textarea "h"
type textarea "m"
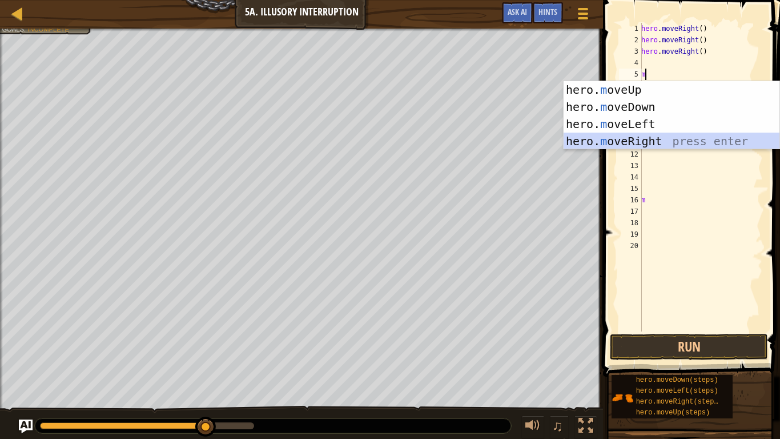
click at [653, 137] on div "hero. m oveUp press enter hero. m oveDown press enter hero. m oveLeft press ent…" at bounding box center [672, 132] width 216 height 103
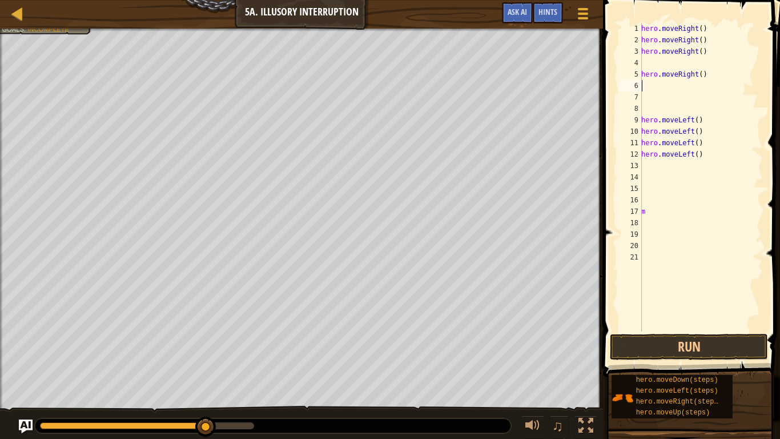
click at [649, 69] on div "hero . moveRight ( ) hero . moveRight ( ) hero . moveRight ( ) hero . moveRight…" at bounding box center [701, 188] width 124 height 331
type textarea "hero.moveRight()"
click at [649, 66] on div "hero . moveRight ( ) hero . moveRight ( ) hero . moveRight ( ) hero . moveRight…" at bounding box center [701, 188] width 124 height 331
type textarea "m"
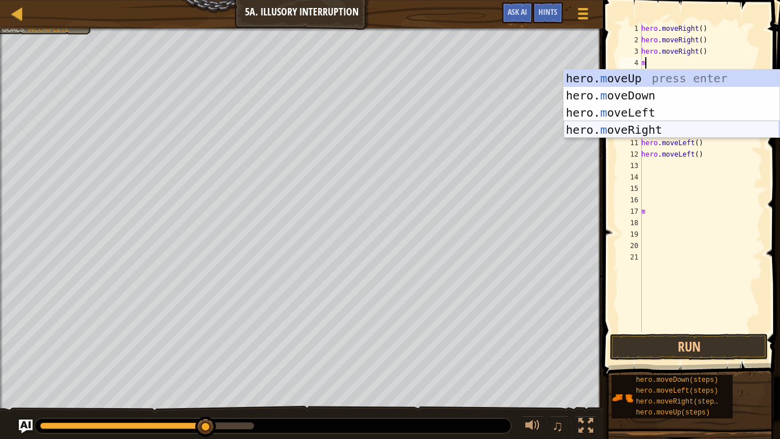
click at [647, 128] on div "hero. m oveUp press enter hero. m oveDown press enter hero. m oveLeft press ent…" at bounding box center [672, 121] width 216 height 103
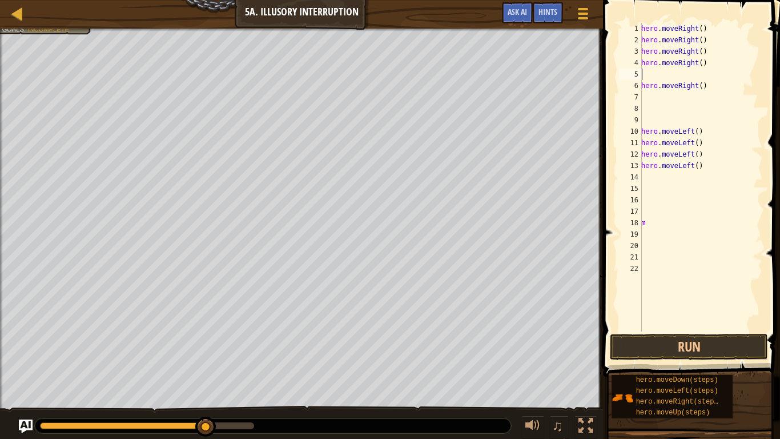
click at [703, 87] on div "hero . moveRight ( ) hero . moveRight ( ) hero . moveRight ( ) hero . moveRight…" at bounding box center [701, 188] width 124 height 331
type textarea "h"
click at [654, 75] on div "hero . moveRight ( ) hero . moveRight ( ) hero . moveRight ( ) hero . moveRight…" at bounding box center [701, 188] width 124 height 331
type textarea "m"
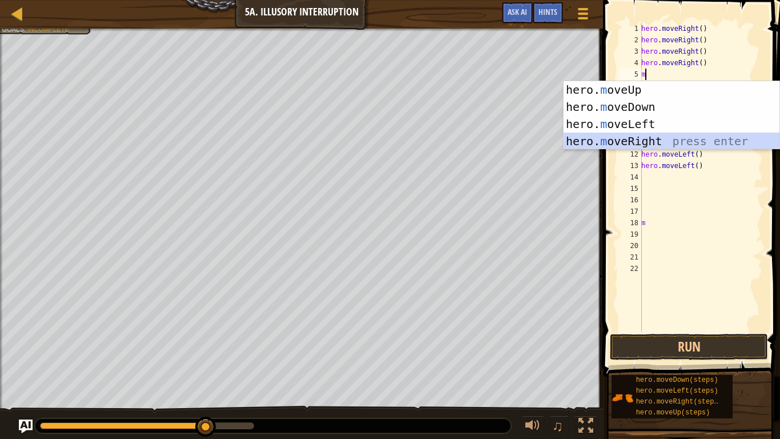
click at [644, 141] on div "hero. m oveUp press enter hero. m oveDown press enter hero. m oveLeft press ent…" at bounding box center [672, 132] width 216 height 103
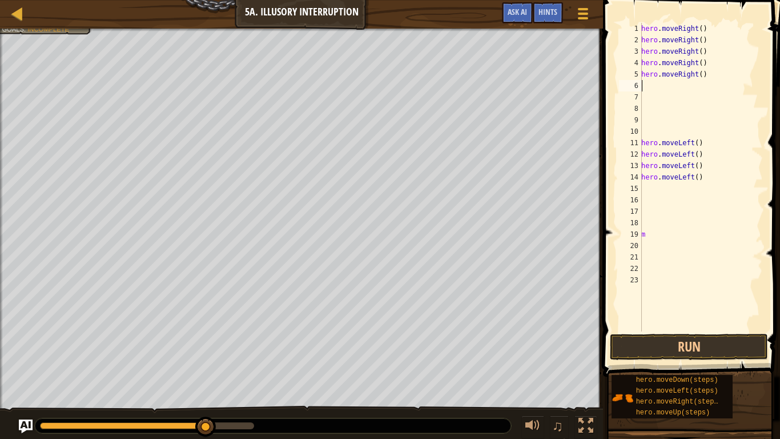
type textarea "m"
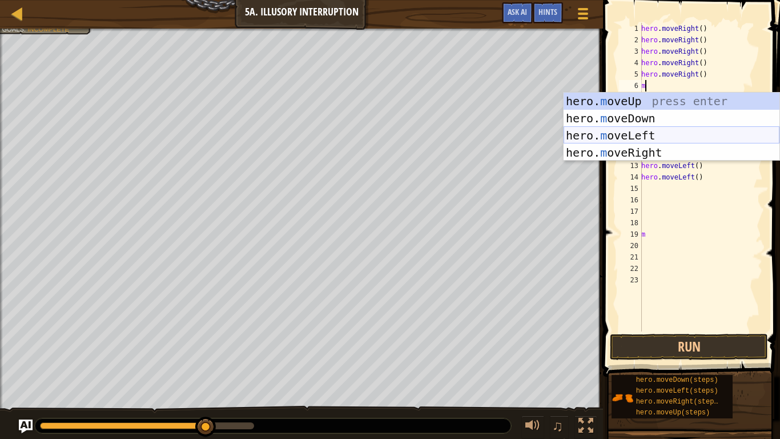
click at [647, 134] on div "hero. m oveUp press enter hero. m oveDown press enter hero. m oveLeft press ent…" at bounding box center [672, 144] width 216 height 103
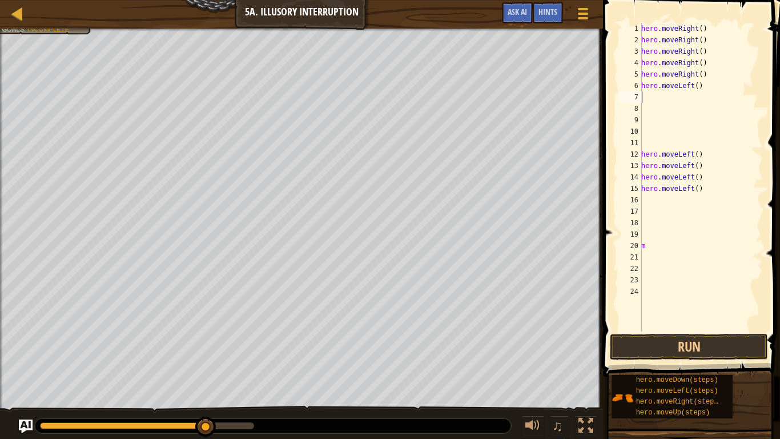
type textarea "m"
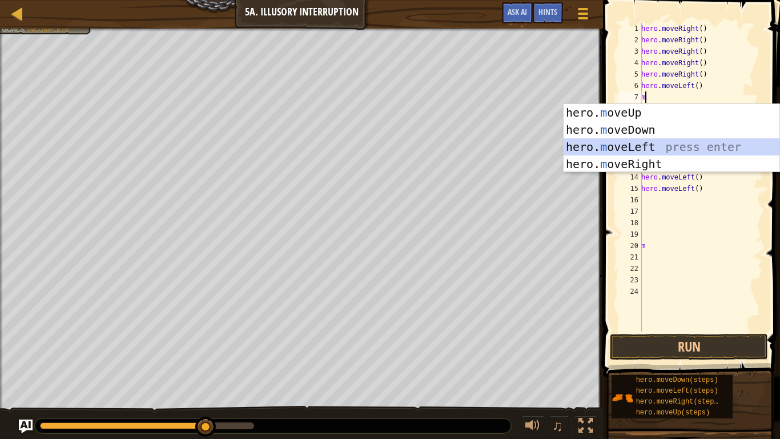
click at [648, 144] on div "hero. m oveUp press enter hero. m oveDown press enter hero. m oveLeft press ent…" at bounding box center [672, 155] width 216 height 103
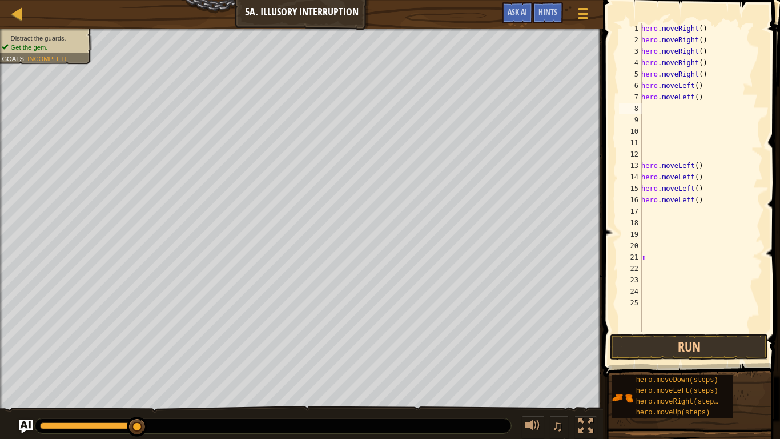
type textarea "m"
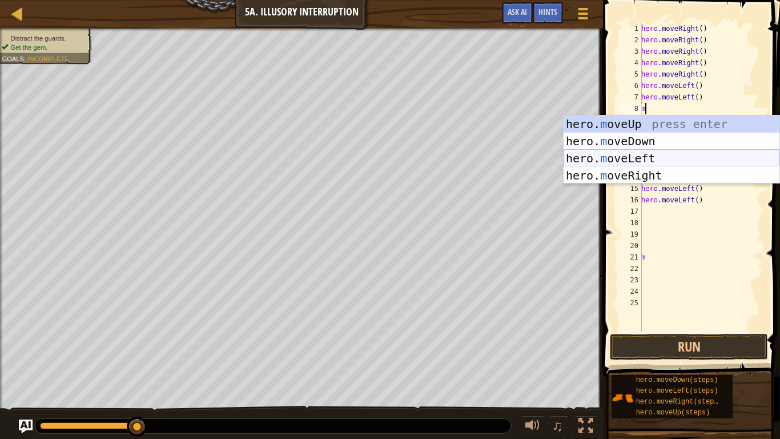
click at [648, 160] on div "hero. m oveUp press enter hero. m oveDown press enter hero. m oveLeft press ent…" at bounding box center [672, 166] width 216 height 103
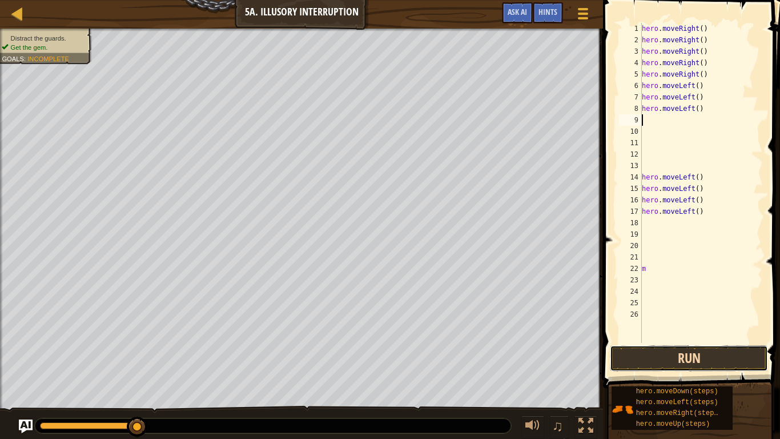
click at [667, 358] on button "Run" at bounding box center [689, 358] width 158 height 26
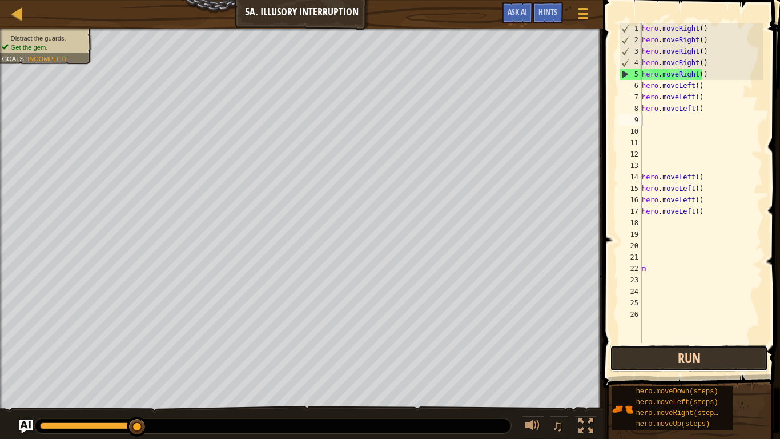
click at [667, 358] on button "Run" at bounding box center [689, 358] width 158 height 26
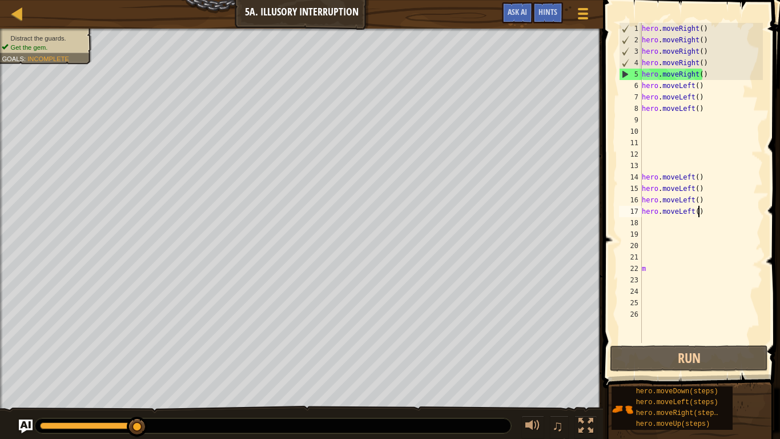
click at [699, 211] on div "hero . moveRight ( ) hero . moveRight ( ) hero . moveRight ( ) hero . moveRight…" at bounding box center [701, 194] width 123 height 343
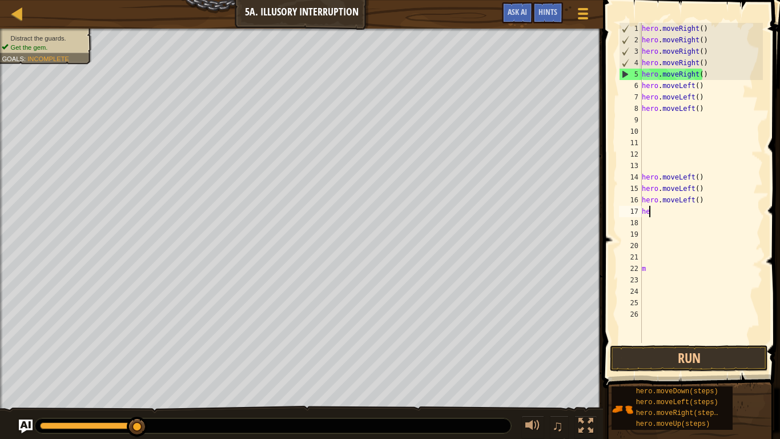
type textarea "h"
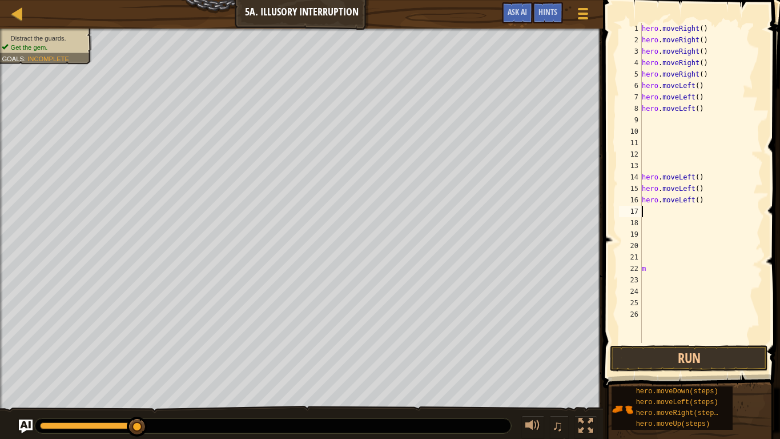
drag, startPoint x: 699, startPoint y: 211, endPoint x: 698, endPoint y: 200, distance: 10.9
click at [698, 200] on div "hero . moveRight ( ) hero . moveRight ( ) hero . moveRight ( ) hero . moveRight…" at bounding box center [701, 194] width 123 height 343
type textarea "h"
click at [707, 190] on div "hero . moveRight ( ) hero . moveRight ( ) hero . moveRight ( ) hero . moveRight…" at bounding box center [701, 194] width 123 height 343
type textarea "h"
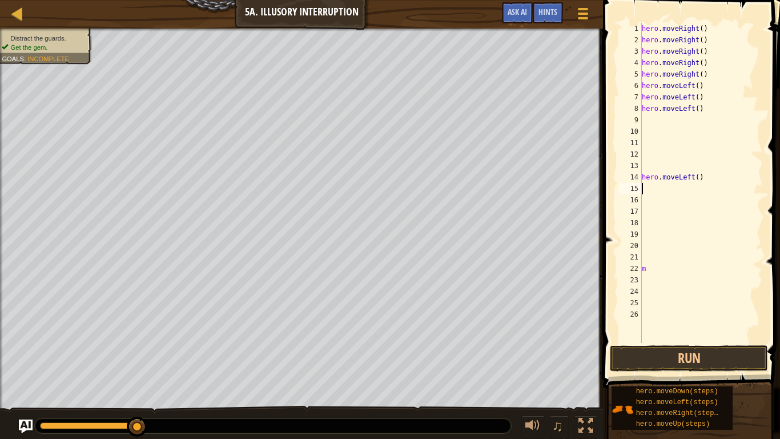
click at [701, 182] on div "hero . moveRight ( ) hero . moveRight ( ) hero . moveRight ( ) hero . moveRight…" at bounding box center [701, 194] width 123 height 343
type textarea "h"
click at [701, 106] on div "hero . moveRight ( ) hero . moveRight ( ) hero . moveRight ( ) hero . moveRight…" at bounding box center [701, 194] width 123 height 343
type textarea "h"
click at [701, 98] on div "hero . moveRight ( ) hero . moveRight ( ) hero . moveRight ( ) hero . moveRight…" at bounding box center [701, 194] width 123 height 343
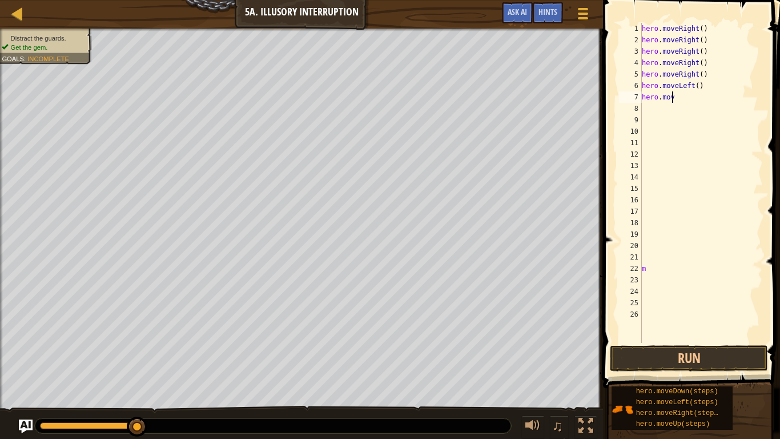
type textarea "h"
click at [698, 87] on div "hero . moveRight ( ) hero . moveRight ( ) hero . moveRight ( ) hero . moveRight…" at bounding box center [701, 194] width 123 height 343
type textarea "h"
click at [703, 75] on div "hero . moveRight ( ) hero . moveRight ( ) hero . moveRight ( ) hero . moveRight…" at bounding box center [701, 194] width 123 height 343
type textarea "h"
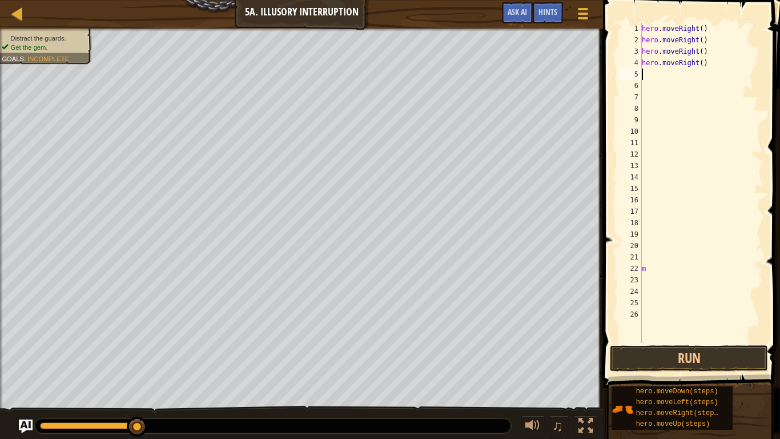
click at [712, 70] on div "hero . moveRight ( ) hero . moveRight ( ) hero . moveRight ( ) hero . moveRight…" at bounding box center [701, 194] width 123 height 343
click at [712, 67] on div "hero . moveRight ( ) hero . moveRight ( ) hero . moveRight ( ) hero . moveRight…" at bounding box center [701, 194] width 123 height 343
type textarea "h"
click at [703, 49] on div "hero . moveRight ( ) hero . moveRight ( ) hero . moveRight ( ) m" at bounding box center [701, 194] width 123 height 343
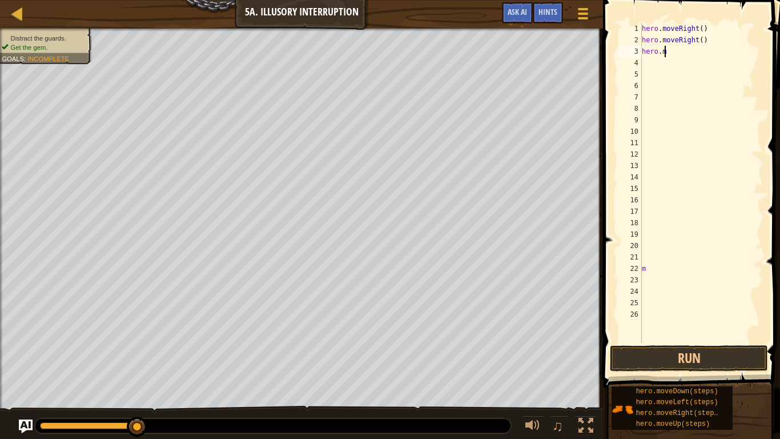
type textarea "h"
drag, startPoint x: 702, startPoint y: 42, endPoint x: 712, endPoint y: 33, distance: 13.8
click at [712, 33] on div "hero . moveRight ( ) hero . moveRight ( ) m" at bounding box center [701, 194] width 123 height 343
click at [706, 39] on div "hero . moveRight ( ) hero . moveRight ( ) m" at bounding box center [701, 194] width 123 height 343
type textarea "h"
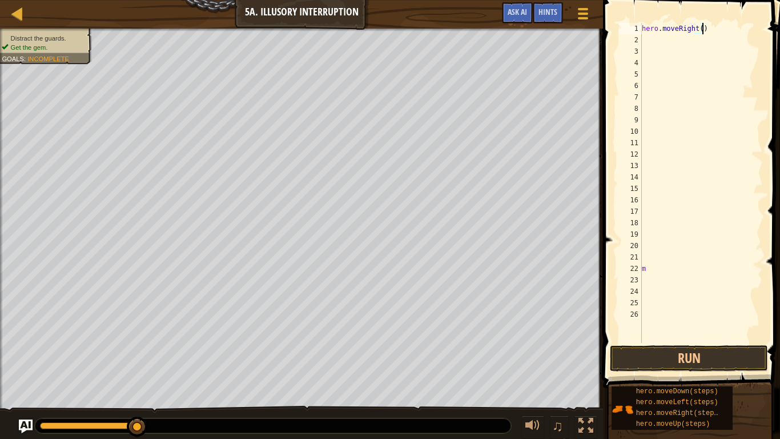
click at [708, 25] on div "hero . moveRight ( ) m" at bounding box center [701, 194] width 123 height 343
type textarea "h"
type textarea "m"
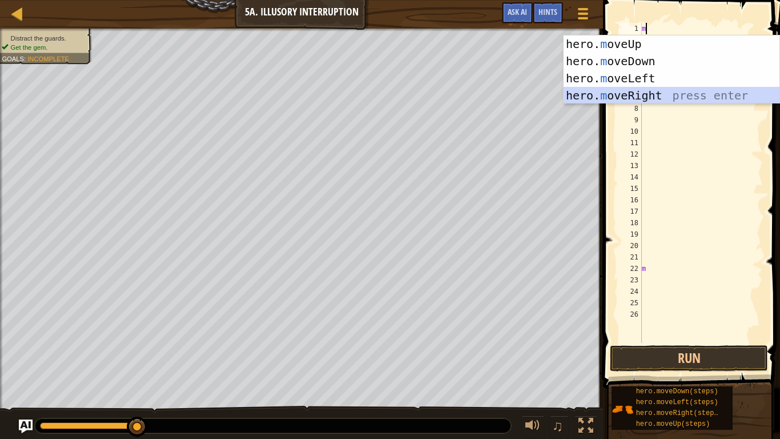
click at [648, 90] on div "hero. m oveUp press enter hero. m oveDown press enter hero. m oveLeft press ent…" at bounding box center [672, 86] width 216 height 103
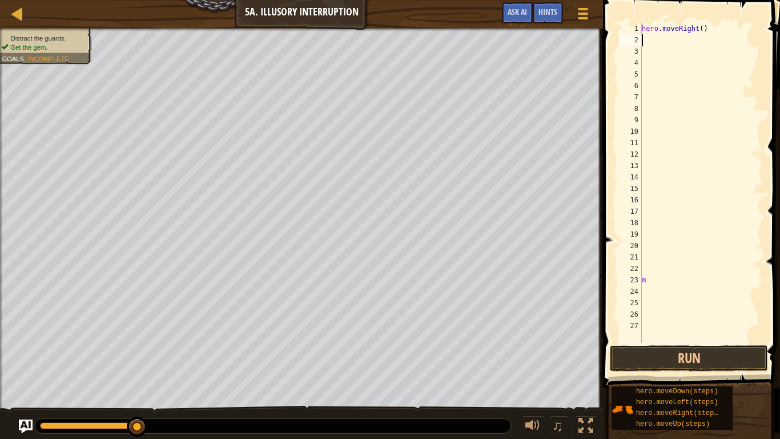
type textarea "m"
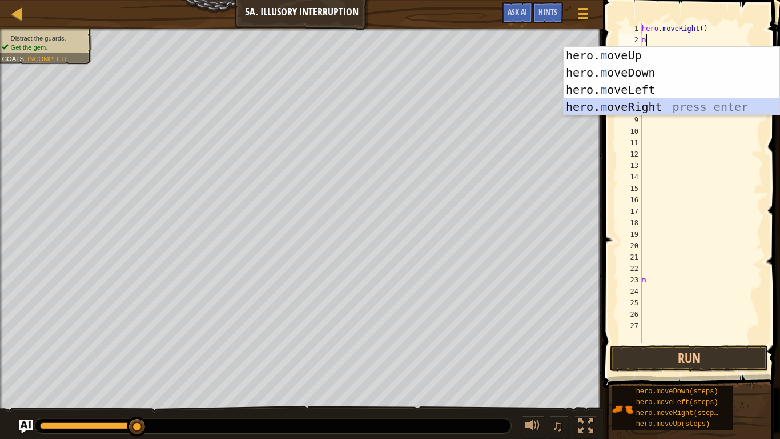
click at [645, 106] on div "hero. m oveUp press enter hero. m oveDown press enter hero. m oveLeft press ent…" at bounding box center [672, 98] width 216 height 103
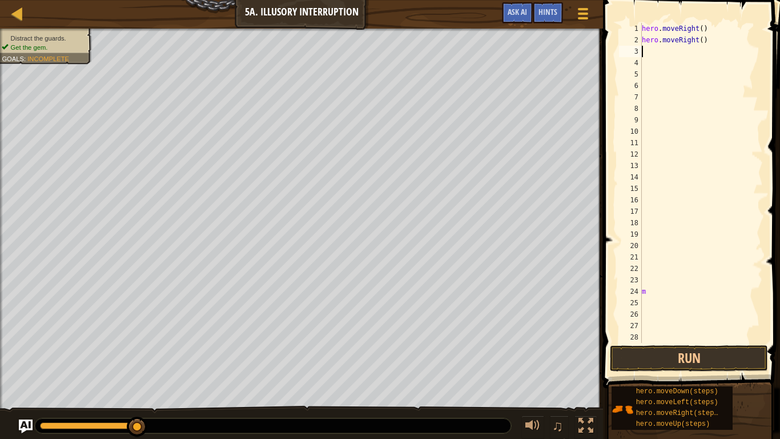
click at [702, 42] on div "hero . moveRight ( ) hero . moveRight ( ) m" at bounding box center [701, 194] width 123 height 343
type textarea "h"
type textarea "m"
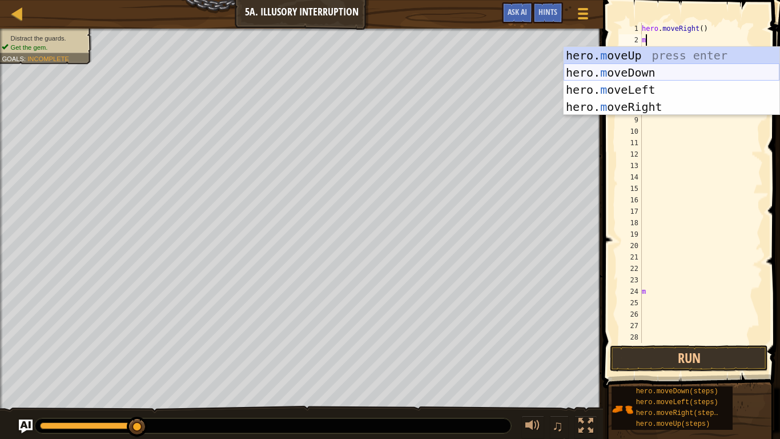
click at [662, 75] on div "hero. m oveUp press enter hero. m oveDown press enter hero. m oveLeft press ent…" at bounding box center [672, 98] width 216 height 103
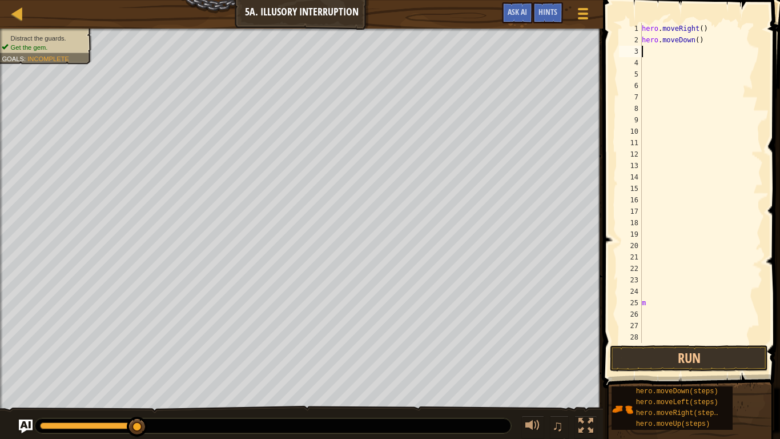
type textarea "m"
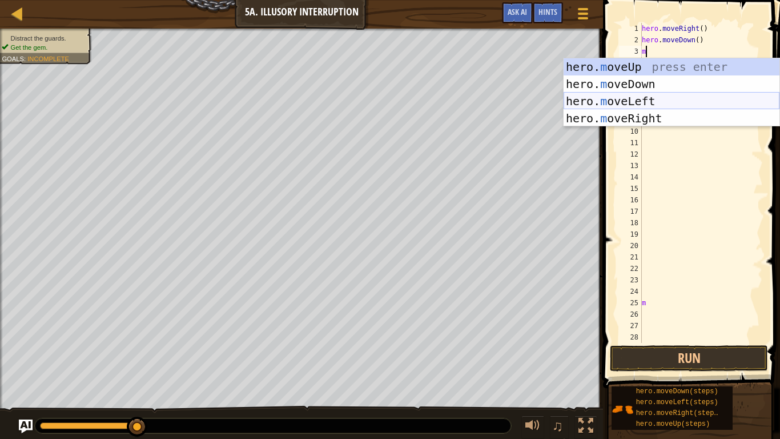
click at [636, 99] on div "hero. m oveUp press enter hero. m oveDown press enter hero. m oveLeft press ent…" at bounding box center [672, 109] width 216 height 103
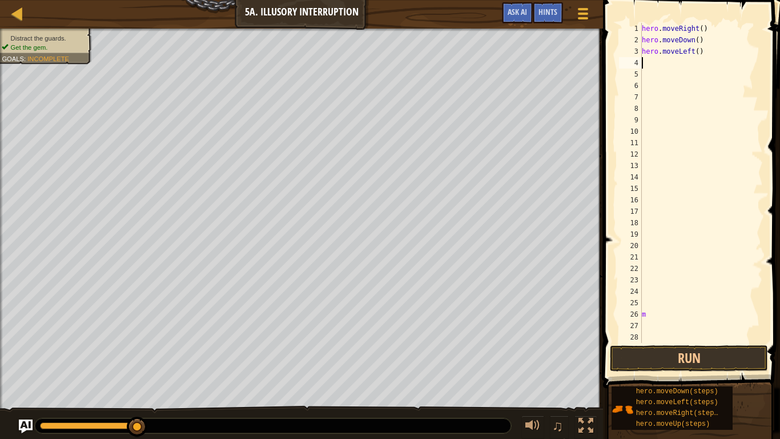
type textarea "m"
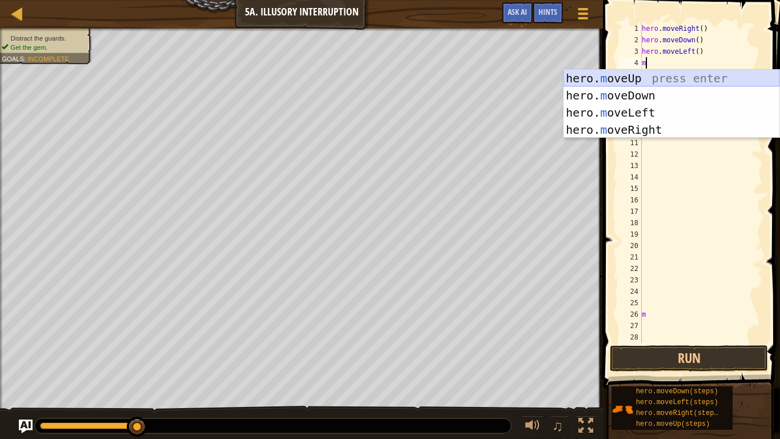
click at [659, 79] on div "hero. m oveUp press enter hero. m oveDown press enter hero. m oveLeft press ent…" at bounding box center [672, 121] width 216 height 103
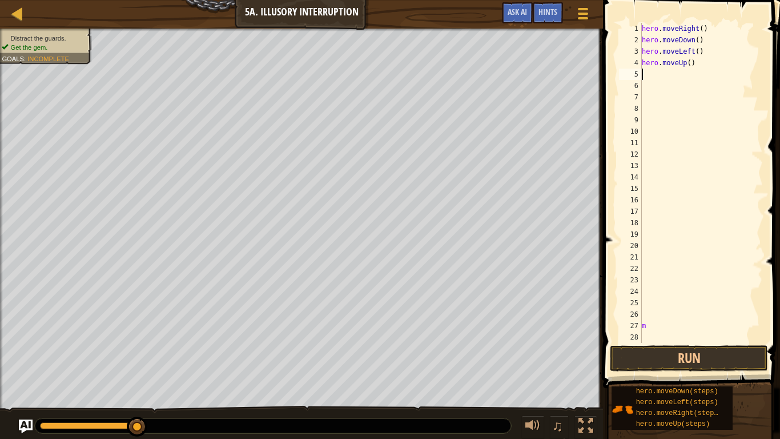
type textarea "m"
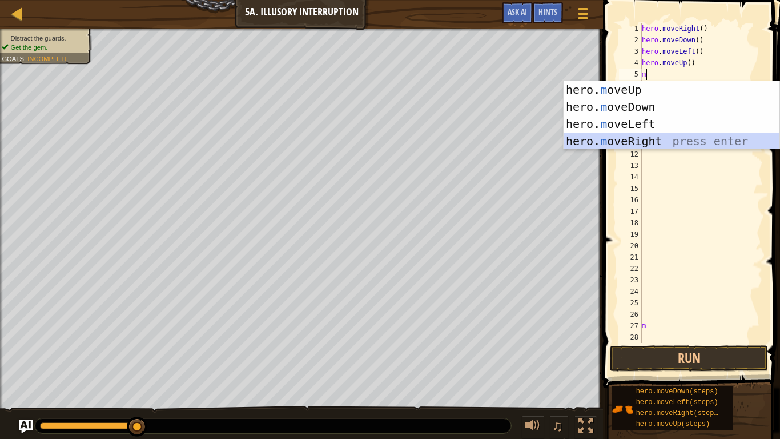
click at [624, 138] on div "hero. m oveUp press enter hero. m oveDown press enter hero. m oveLeft press ent…" at bounding box center [672, 132] width 216 height 103
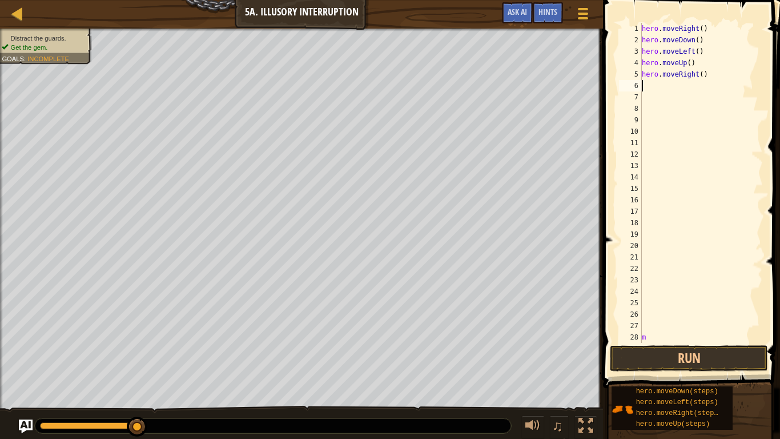
type textarea "m"
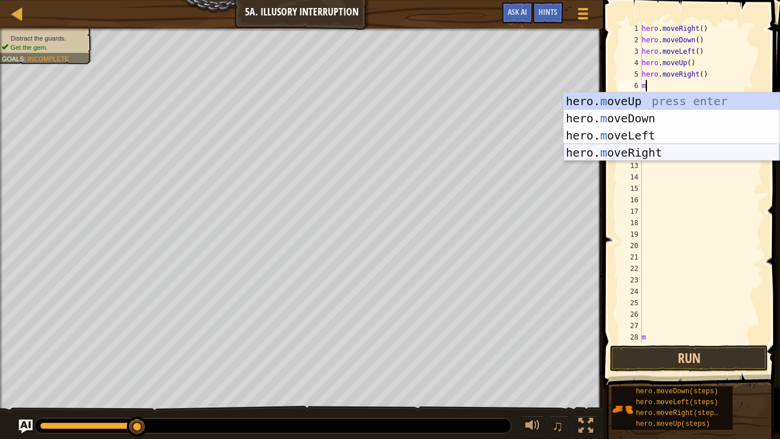
click at [625, 155] on div "hero. m oveUp press enter hero. m oveDown press enter hero. m oveLeft press ent…" at bounding box center [672, 144] width 216 height 103
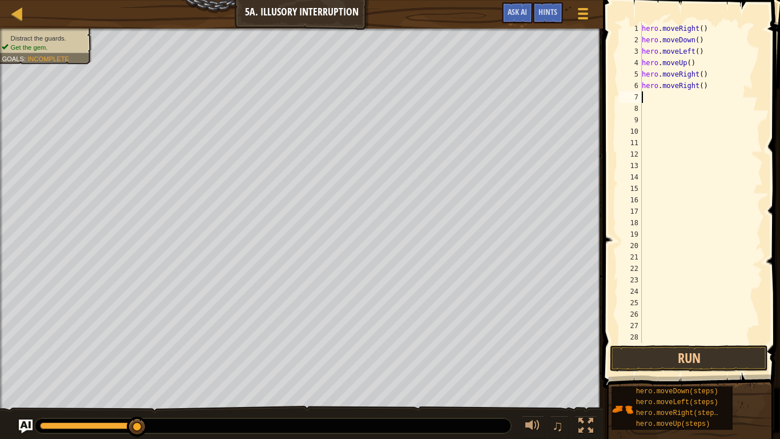
type textarea "m"
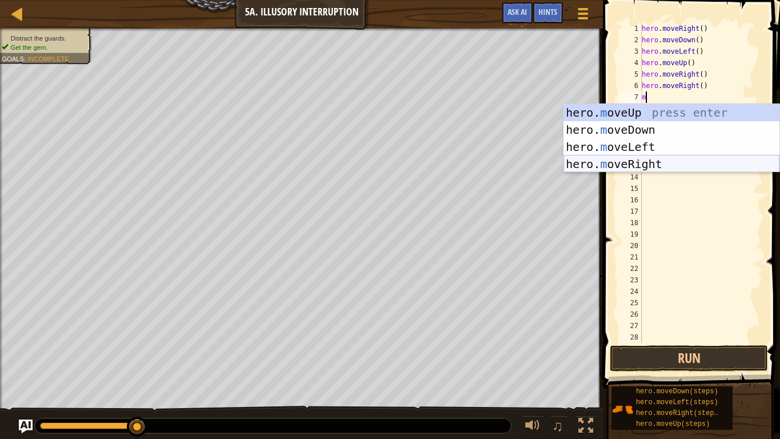
click at [625, 159] on div "hero. m oveUp press enter hero. m oveDown press enter hero. m oveLeft press ent…" at bounding box center [672, 155] width 216 height 103
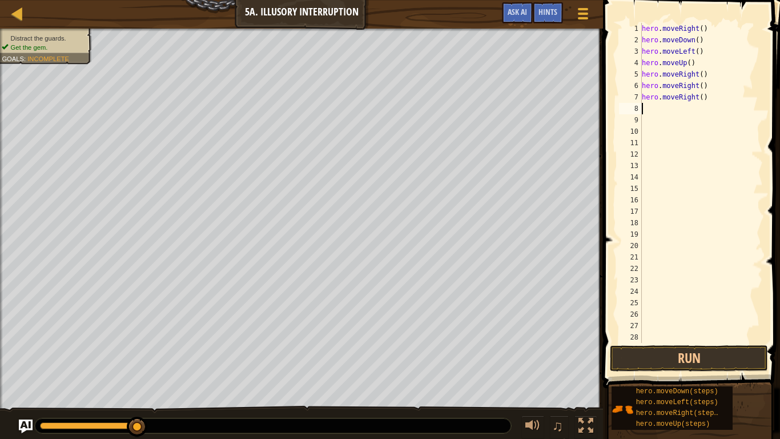
type textarea "m"
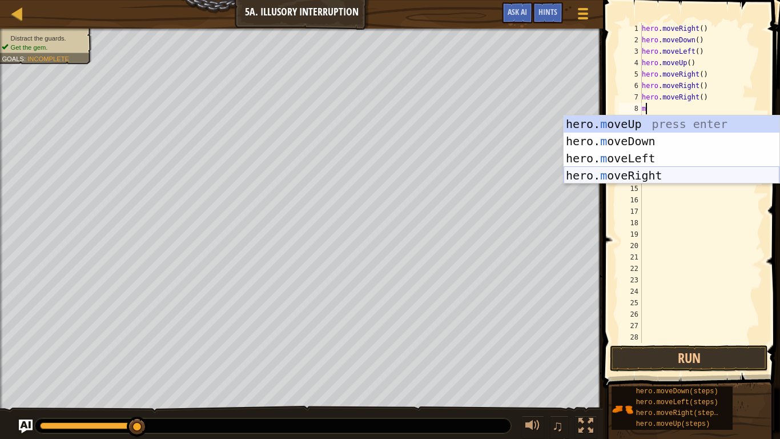
click at [629, 172] on div "hero. m oveUp press enter hero. m oveDown press enter hero. m oveLeft press ent…" at bounding box center [672, 166] width 216 height 103
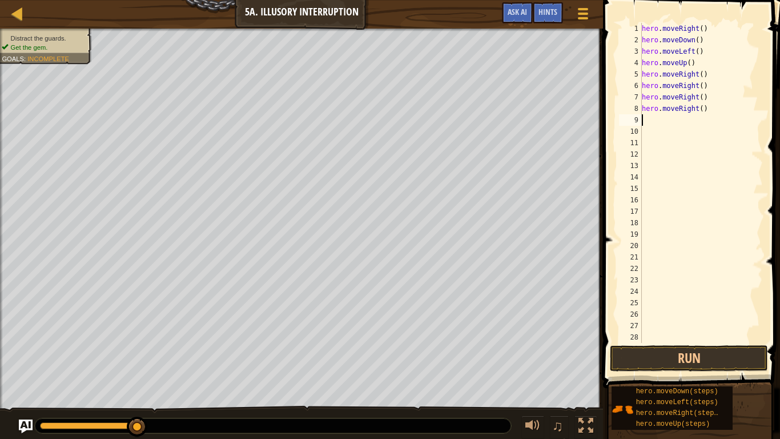
type textarea "m"
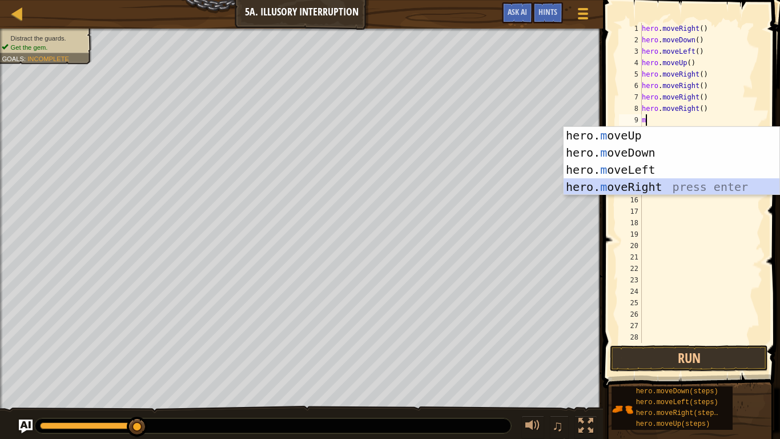
click at [656, 180] on div "hero. m oveUp press enter hero. m oveDown press enter hero. m oveLeft press ent…" at bounding box center [672, 178] width 216 height 103
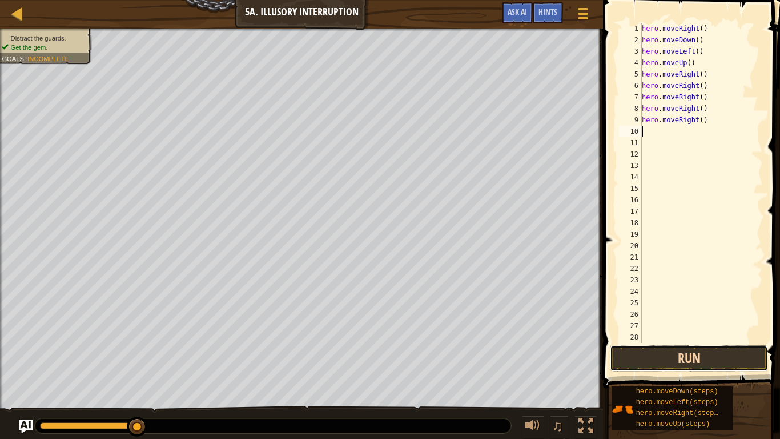
click at [674, 358] on button "Run" at bounding box center [689, 358] width 158 height 26
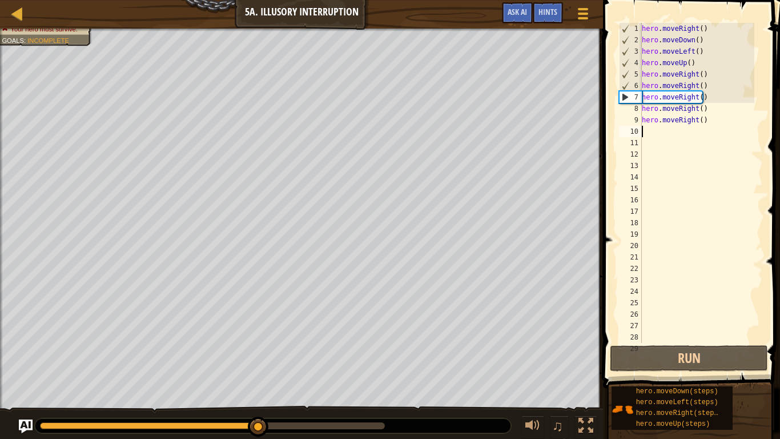
click at [694, 63] on div "hero . moveRight ( ) hero . moveDown ( ) hero . moveLeft ( ) hero . moveUp ( ) …" at bounding box center [697, 194] width 115 height 343
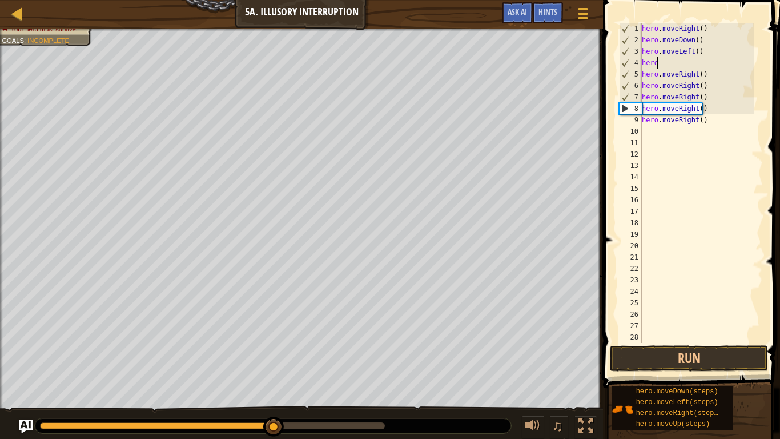
type textarea "h"
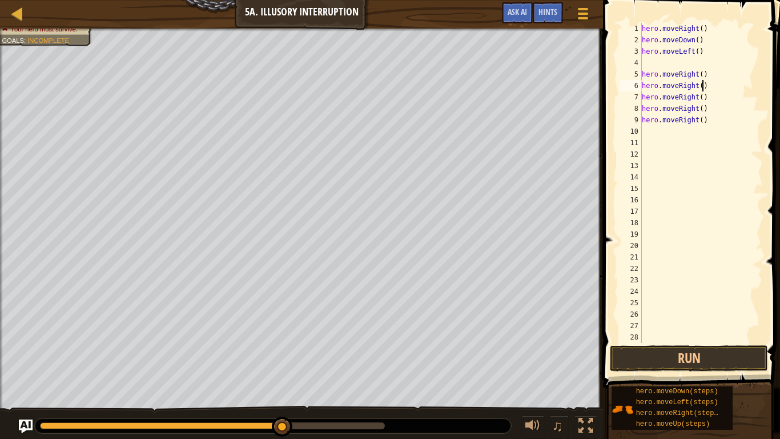
click at [701, 80] on div "hero . moveRight ( ) hero . moveDown ( ) hero . moveLeft ( ) hero . moveRight (…" at bounding box center [697, 194] width 115 height 343
type textarea "h"
click at [700, 70] on div "hero . moveRight ( ) hero . moveDown ( ) hero . moveLeft ( ) hero . moveRight (…" at bounding box center [697, 194] width 115 height 343
type textarea ")"
click at [697, 81] on div "hero . moveRight ( ) hero . moveDown ( ) hero . moveLeft ( ) ) hero . moveRight…" at bounding box center [697, 194] width 115 height 343
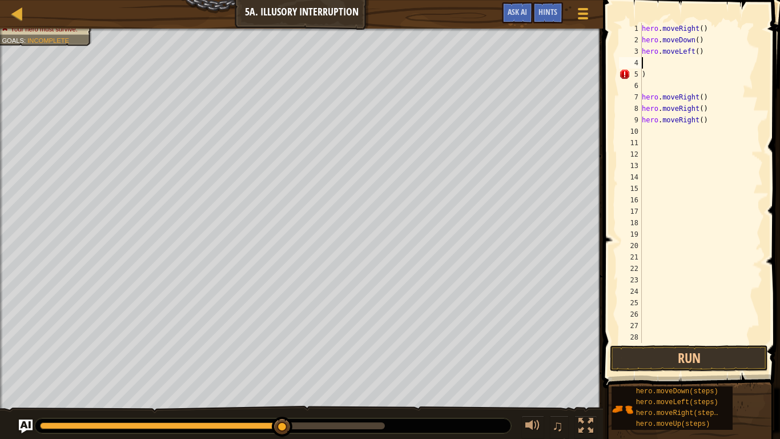
click at [699, 66] on div "hero . moveRight ( ) hero . moveDown ( ) hero . moveLeft ( ) ) hero . moveRight…" at bounding box center [697, 194] width 115 height 343
click at [702, 78] on div "hero . moveRight ( ) hero . moveDown ( ) hero . moveLeft ( ) ) hero . moveRight…" at bounding box center [697, 194] width 115 height 343
type textarea ")"
click at [711, 101] on div "hero . moveRight ( ) hero . moveDown ( ) hero . moveLeft ( ) hero . moveRight (…" at bounding box center [697, 194] width 115 height 343
type textarea "h"
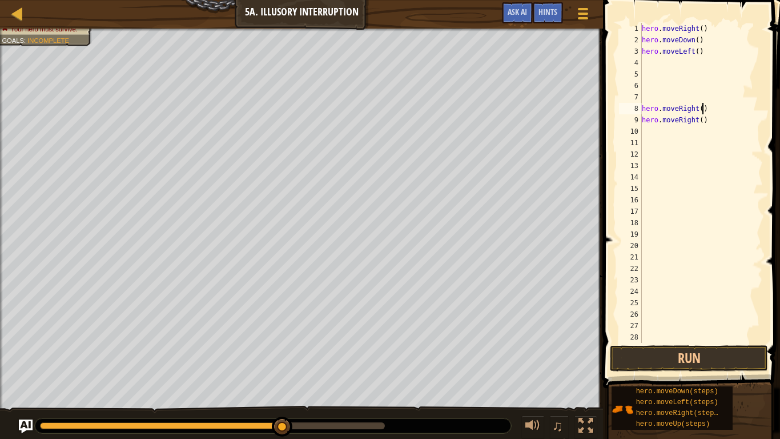
click at [708, 113] on div "hero . moveRight ( ) hero . moveDown ( ) hero . moveLeft ( ) hero . moveRight (…" at bounding box center [697, 194] width 115 height 343
type textarea "h"
click at [714, 122] on div "hero . moveRight ( ) hero . moveDown ( ) hero . moveLeft ( ) hero . moveRight (…" at bounding box center [697, 194] width 115 height 343
type textarea "h"
click at [696, 50] on div "hero . moveRight ( ) hero . moveDown ( ) hero . moveLeft ( )" at bounding box center [697, 194] width 115 height 343
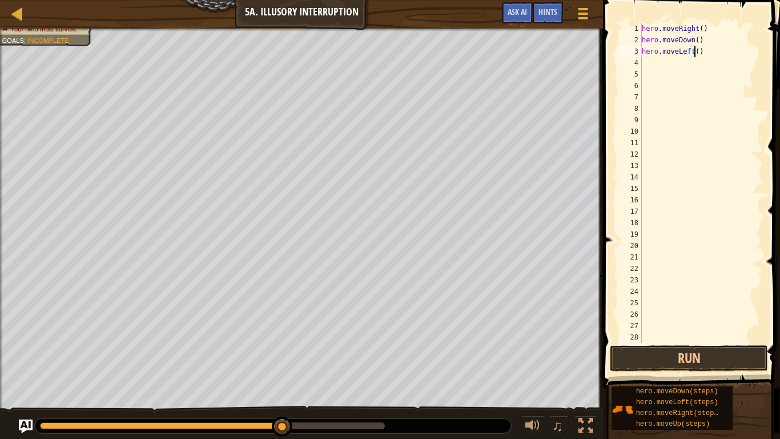
type textarea "hero.moveLeft()"
click at [697, 58] on div "hero . moveRight ( ) hero . moveDown ( ) hero . moveLeft ( )" at bounding box center [697, 194] width 115 height 343
click at [703, 54] on div "hero . moveRight ( ) hero . moveDown ( ) hero . moveLeft ( )" at bounding box center [697, 194] width 115 height 343
type textarea "h"
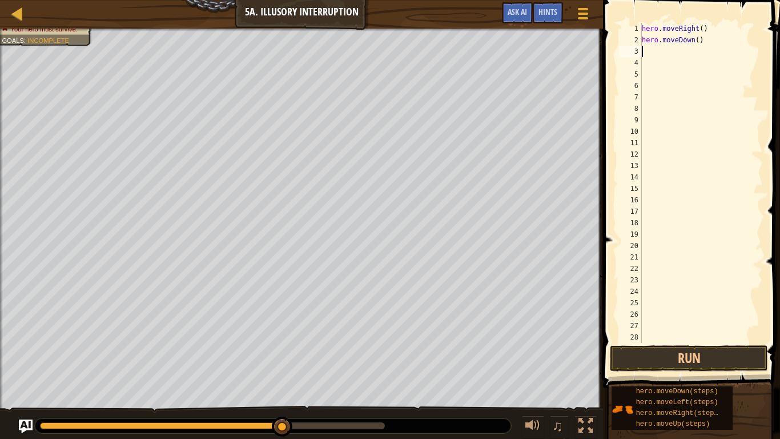
scroll to position [5, 0]
type textarea "m"
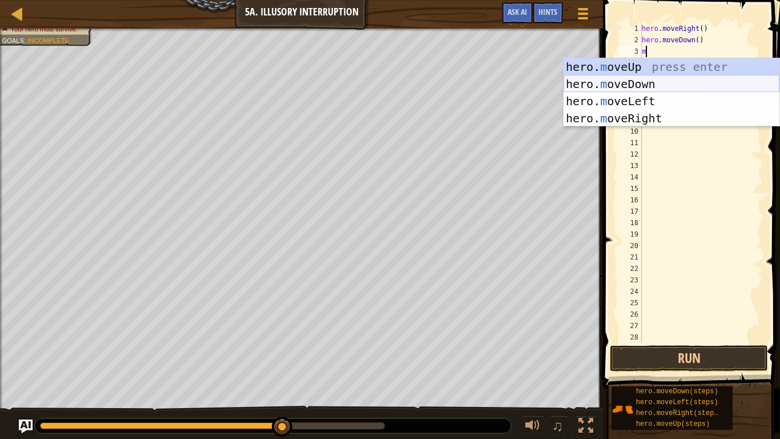
click at [660, 82] on div "hero. m oveUp press enter hero. m oveDown press enter hero. m oveLeft press ent…" at bounding box center [672, 109] width 216 height 103
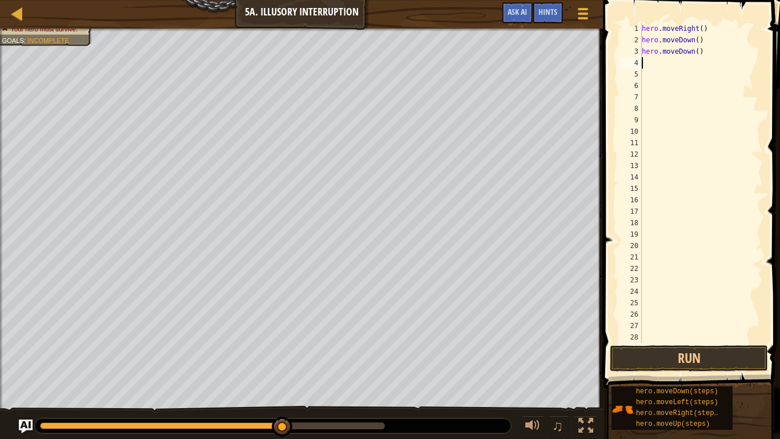
type textarea "m"
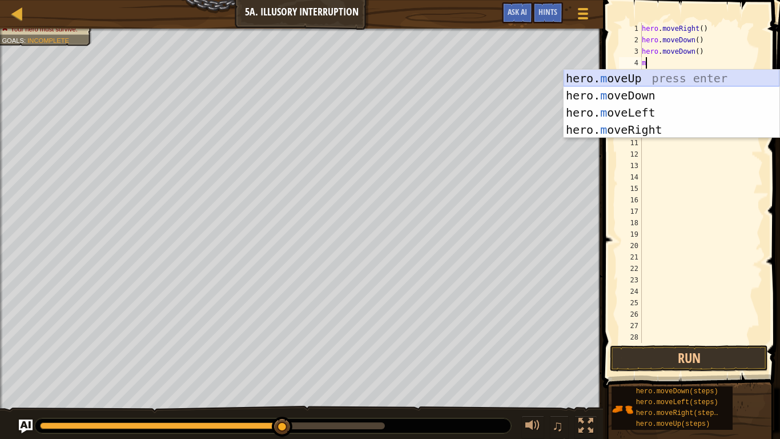
click at [643, 77] on div "hero. m oveUp press enter hero. m oveDown press enter hero. m oveLeft press ent…" at bounding box center [672, 121] width 216 height 103
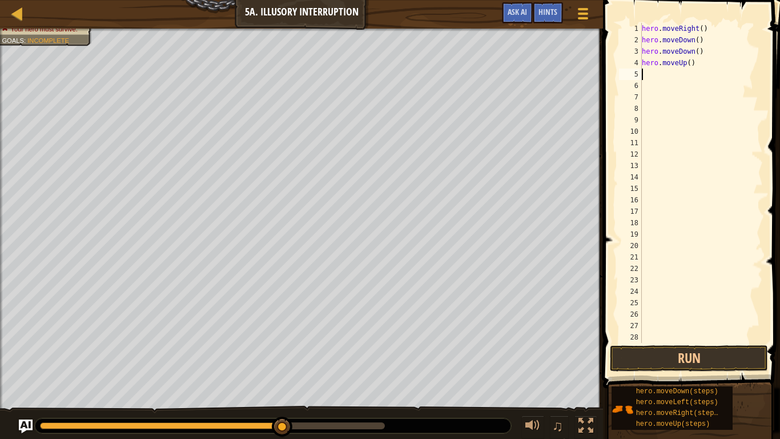
type textarea "m"
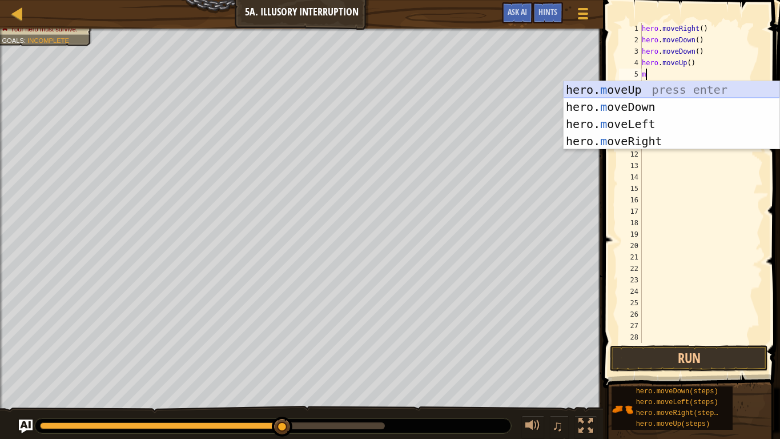
click at [642, 86] on div "hero. m oveUp press enter hero. m oveDown press enter hero. m oveLeft press ent…" at bounding box center [672, 132] width 216 height 103
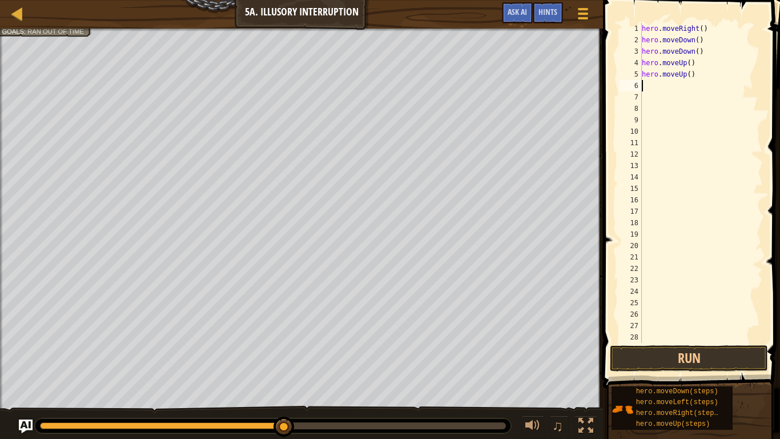
type textarea "m"
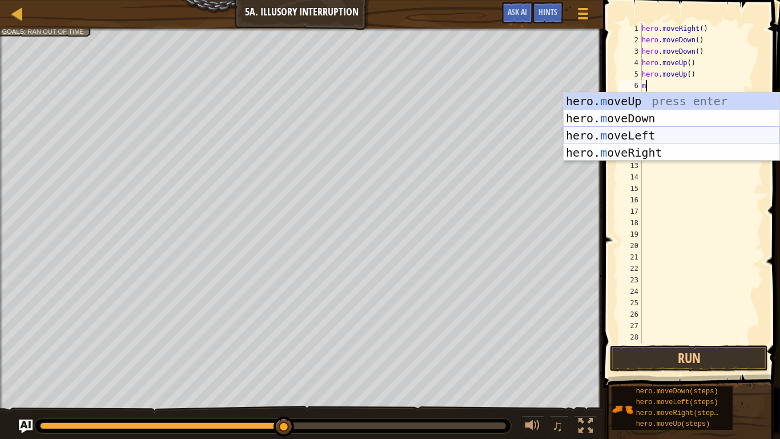
click at [642, 139] on div "hero. m oveUp press enter hero. m oveDown press enter hero. m oveLeft press ent…" at bounding box center [672, 144] width 216 height 103
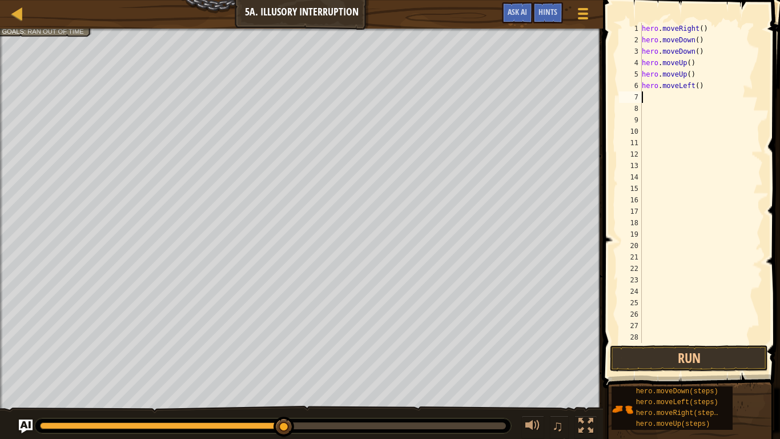
type textarea "m"
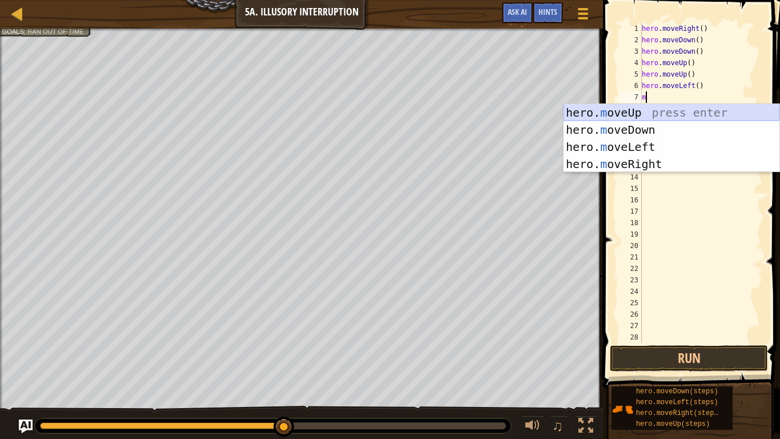
click at [648, 113] on div "hero. m oveUp press enter hero. m oveDown press enter hero. m oveLeft press ent…" at bounding box center [672, 155] width 216 height 103
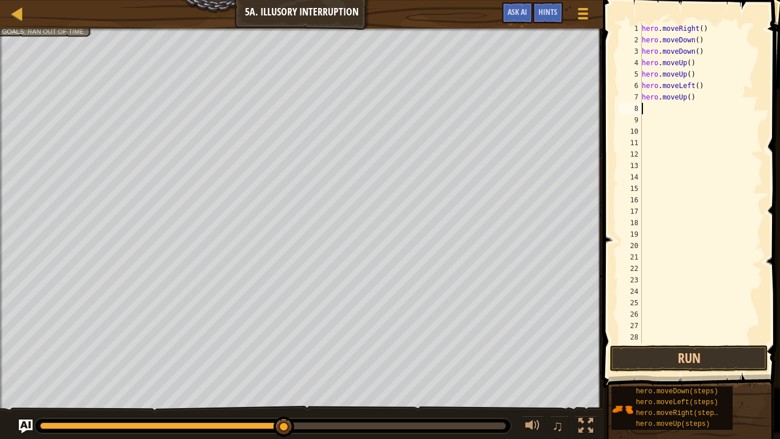
type textarea "m"
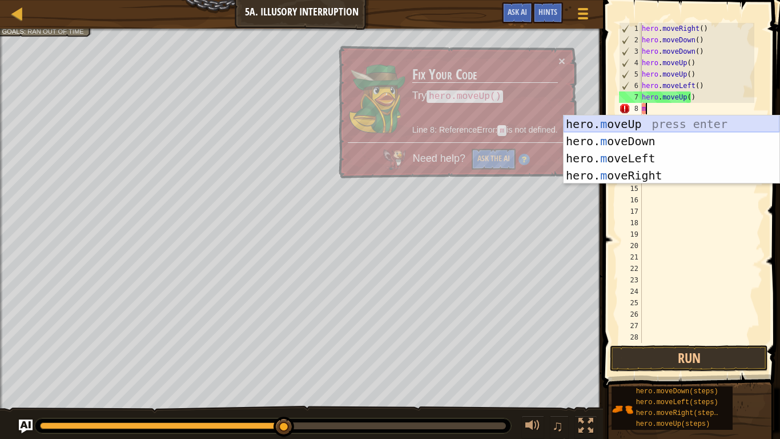
click at [633, 122] on div "hero. m oveUp press enter hero. m oveDown press enter hero. m oveLeft press ent…" at bounding box center [672, 166] width 216 height 103
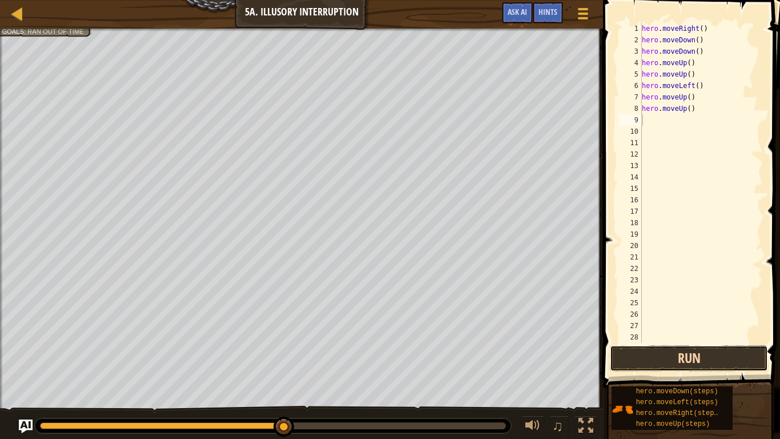
click at [702, 356] on button "Run" at bounding box center [689, 358] width 158 height 26
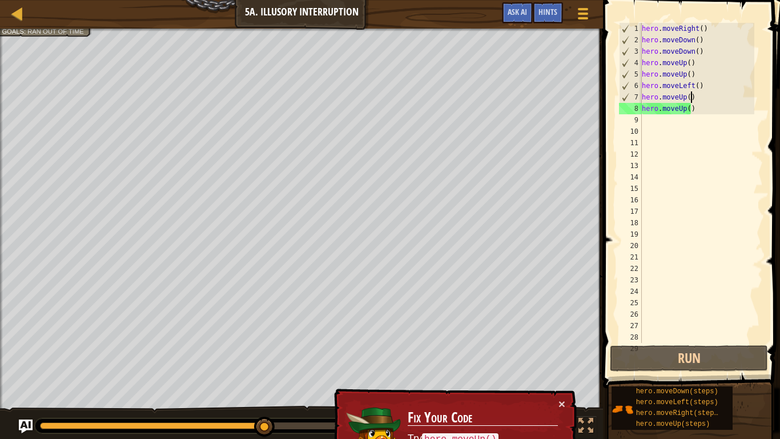
click at [695, 97] on div "hero . moveRight ( ) hero . moveDown ( ) hero . moveDown ( ) hero . moveUp ( ) …" at bounding box center [697, 194] width 115 height 343
click at [695, 108] on div "hero . moveRight ( ) hero . moveDown ( ) hero . moveDown ( ) hero . moveUp ( ) …" at bounding box center [697, 194] width 115 height 343
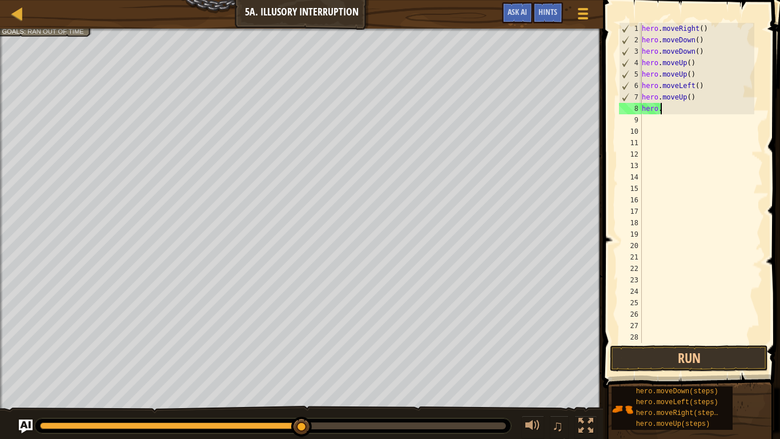
type textarea "h"
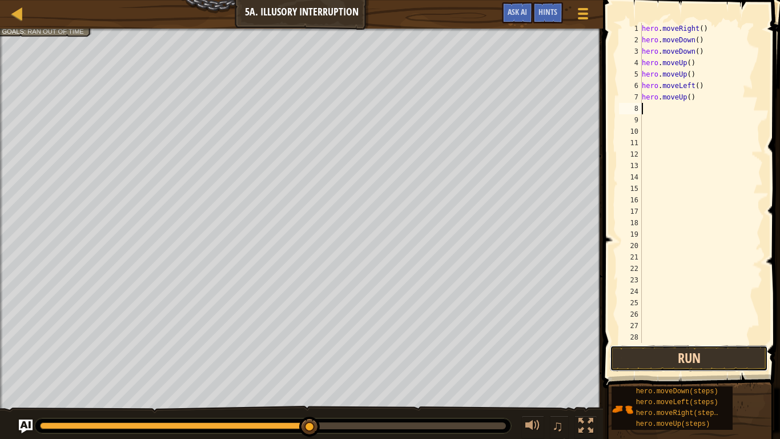
click at [721, 363] on button "Run" at bounding box center [689, 358] width 158 height 26
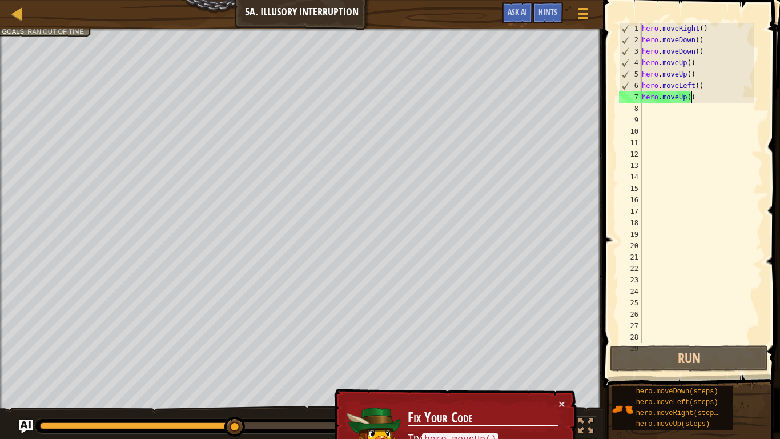
click at [695, 98] on div "hero . moveRight ( ) hero . moveDown ( ) hero . moveDown ( ) hero . moveUp ( ) …" at bounding box center [697, 194] width 115 height 343
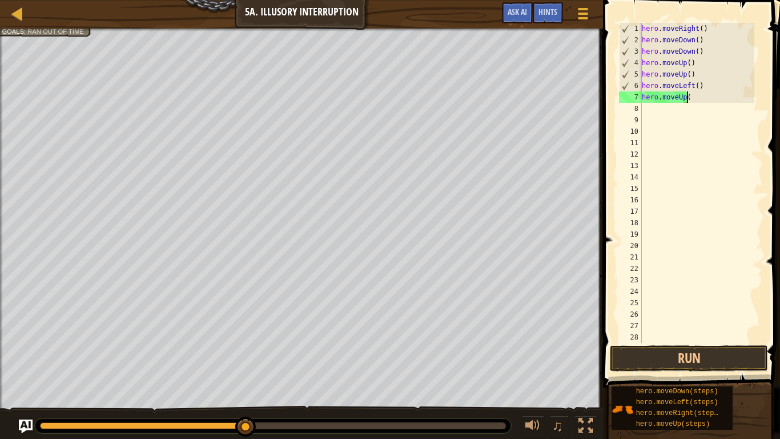
type textarea "h"
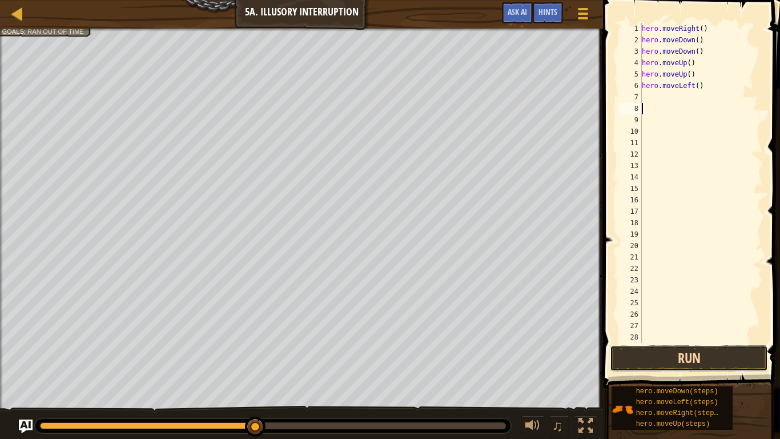
click at [728, 353] on button "Run" at bounding box center [689, 358] width 158 height 26
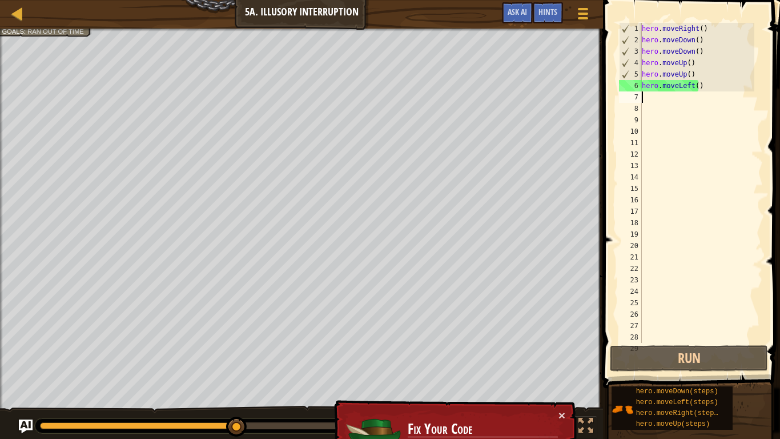
click at [646, 102] on div "hero . moveRight ( ) hero . moveDown ( ) hero . moveDown ( ) hero . moveUp ( ) …" at bounding box center [697, 194] width 115 height 343
type textarea "m"
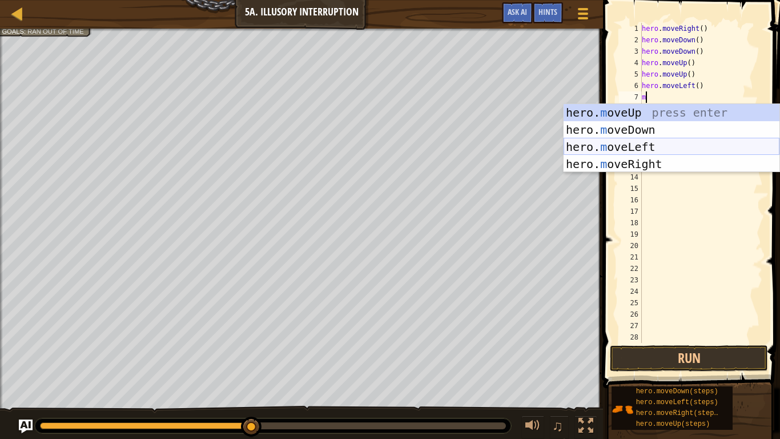
click at [651, 149] on div "hero. m oveUp press enter hero. m oveDown press enter hero. m oveLeft press ent…" at bounding box center [672, 155] width 216 height 103
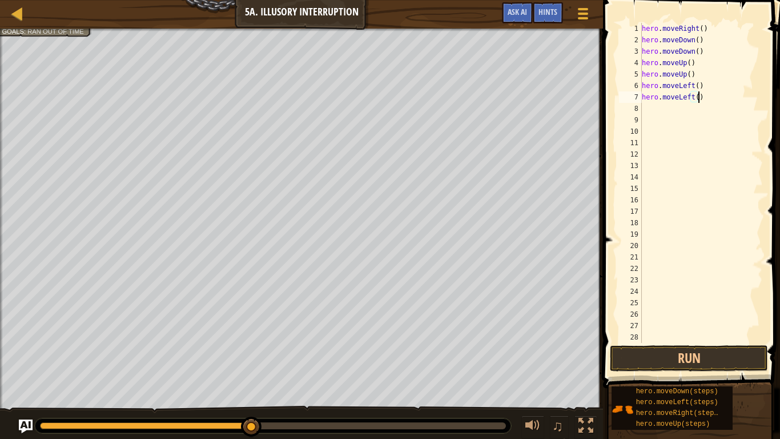
click at [699, 93] on div "hero . moveRight ( ) hero . moveDown ( ) hero . moveDown ( ) hero . moveUp ( ) …" at bounding box center [697, 194] width 115 height 343
type textarea "h"
type textarea "m"
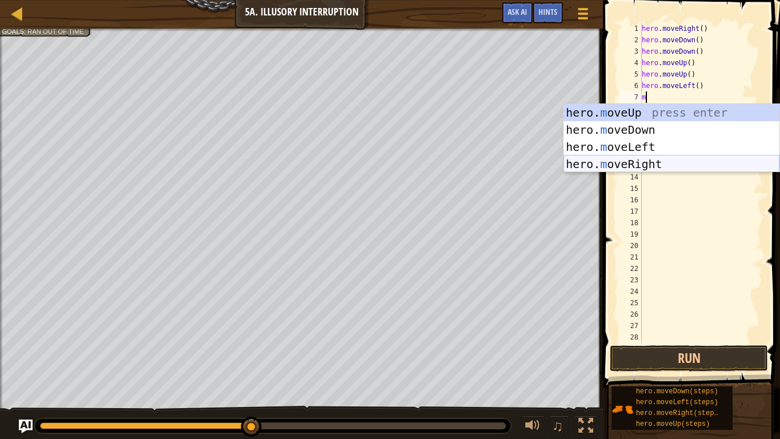
click at [664, 162] on div "hero. m oveUp press enter hero. m oveDown press enter hero. m oveLeft press ent…" at bounding box center [672, 155] width 216 height 103
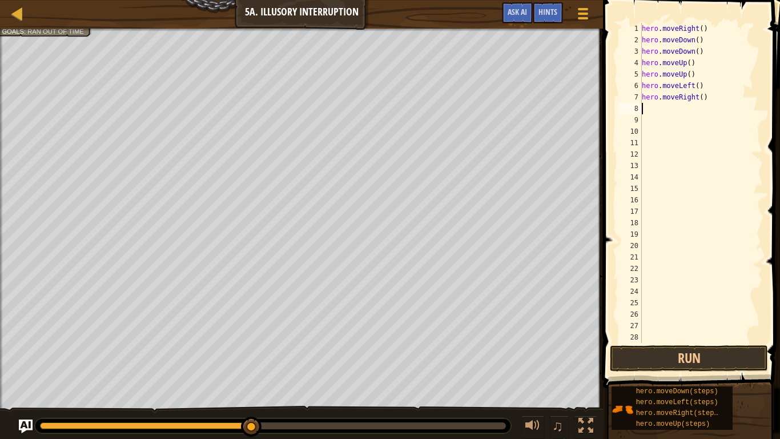
type textarea "m"
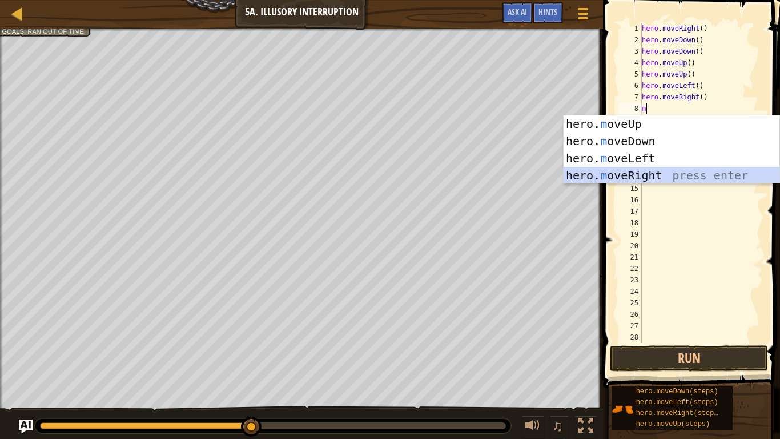
click at [663, 174] on div "hero. m oveUp press enter hero. m oveDown press enter hero. m oveLeft press ent…" at bounding box center [672, 166] width 216 height 103
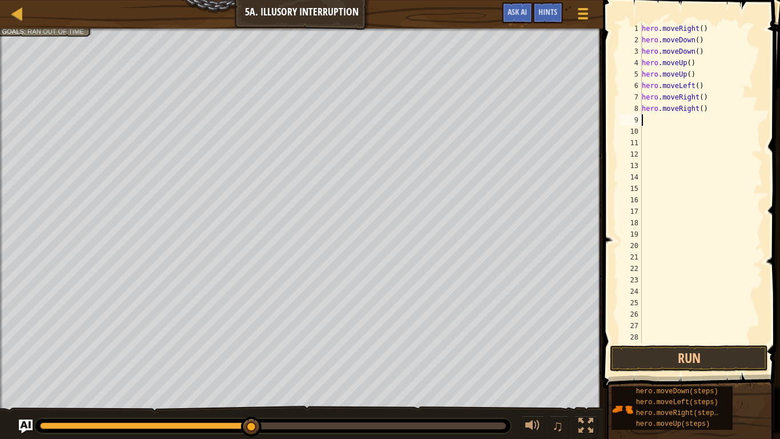
type textarea "m"
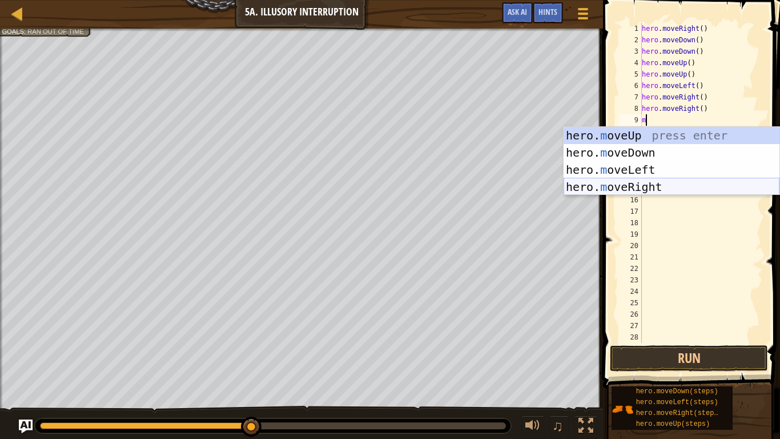
click at [665, 185] on div "hero. m oveUp press enter hero. m oveDown press enter hero. m oveLeft press ent…" at bounding box center [672, 178] width 216 height 103
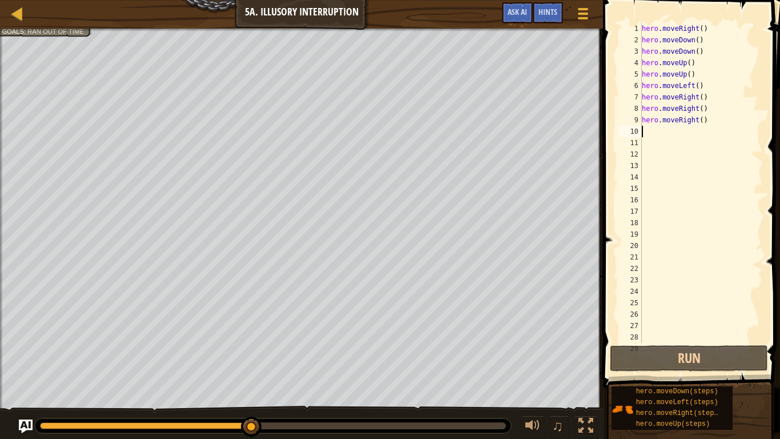
type textarea "m"
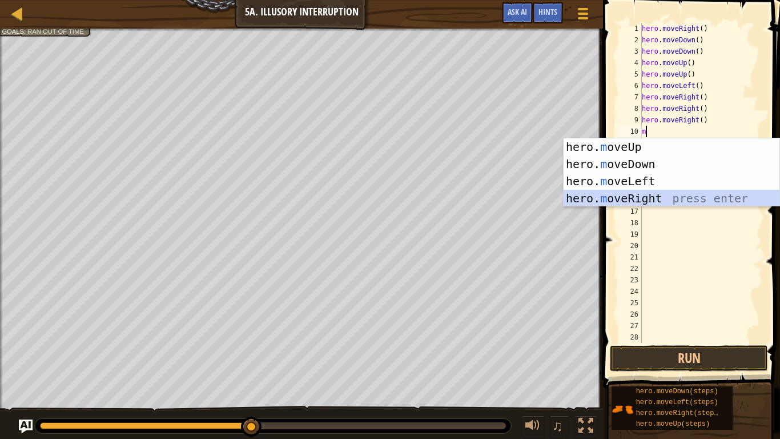
click at [668, 200] on div "hero. m oveUp press enter hero. m oveDown press enter hero. m oveLeft press ent…" at bounding box center [672, 189] width 216 height 103
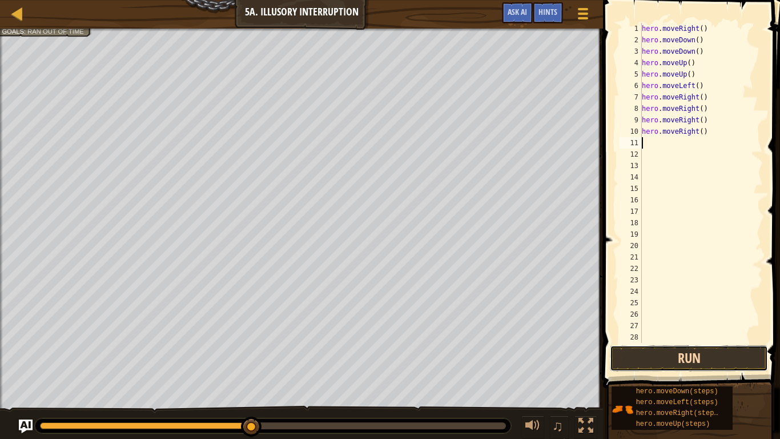
click at [680, 357] on button "Run" at bounding box center [689, 358] width 158 height 26
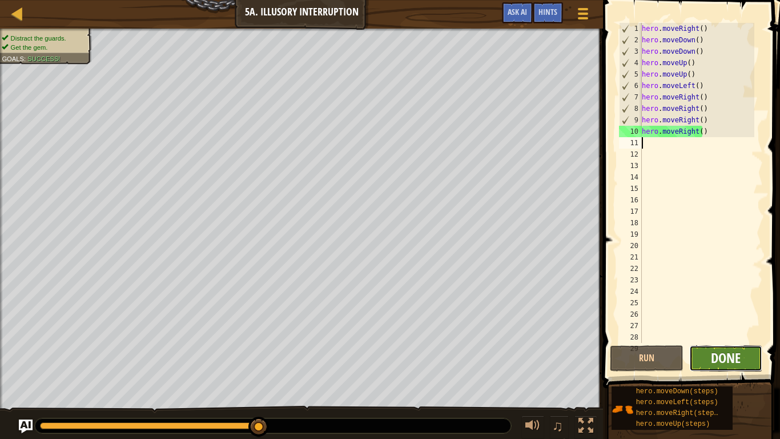
click at [724, 364] on span "Done" at bounding box center [726, 357] width 30 height 18
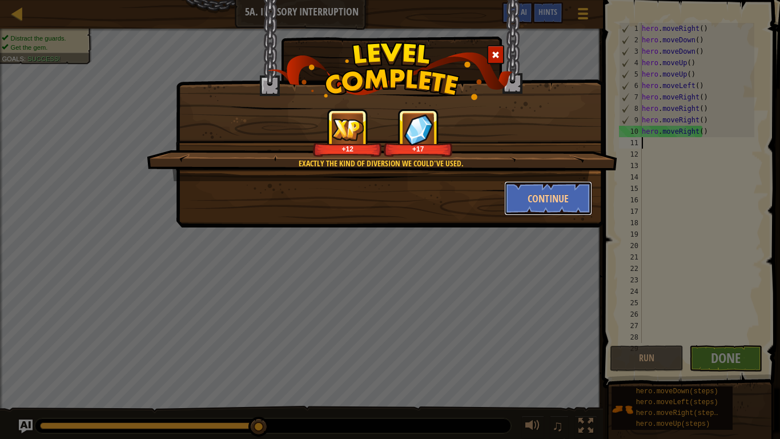
click at [569, 203] on button "Continue" at bounding box center [548, 198] width 89 height 34
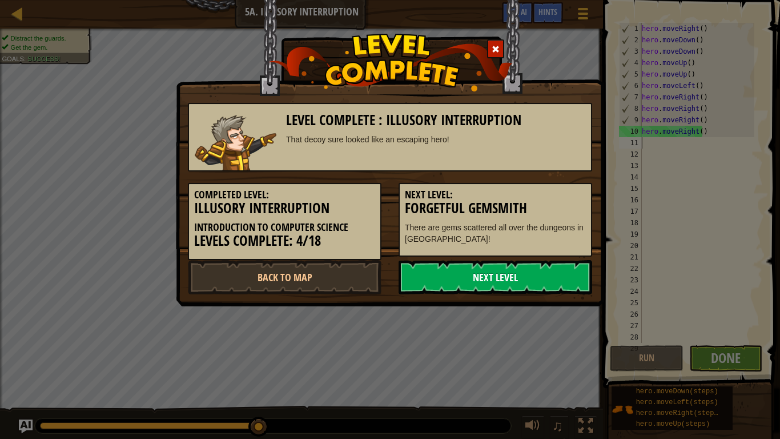
click at [537, 279] on link "Next Level" at bounding box center [496, 277] width 194 height 34
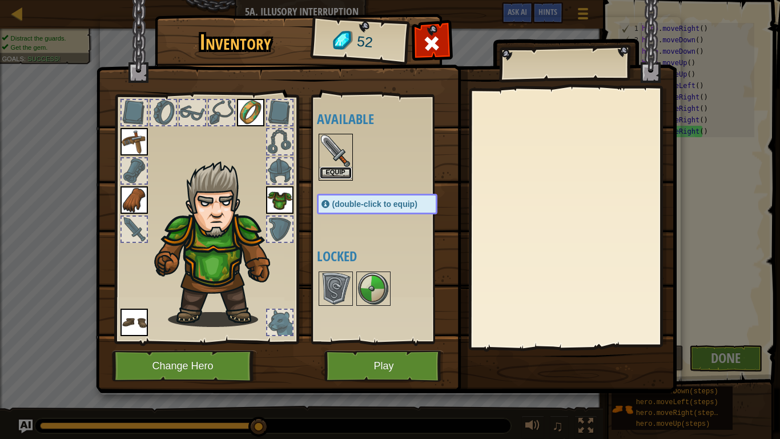
click at [335, 167] on button "Equip" at bounding box center [336, 173] width 32 height 12
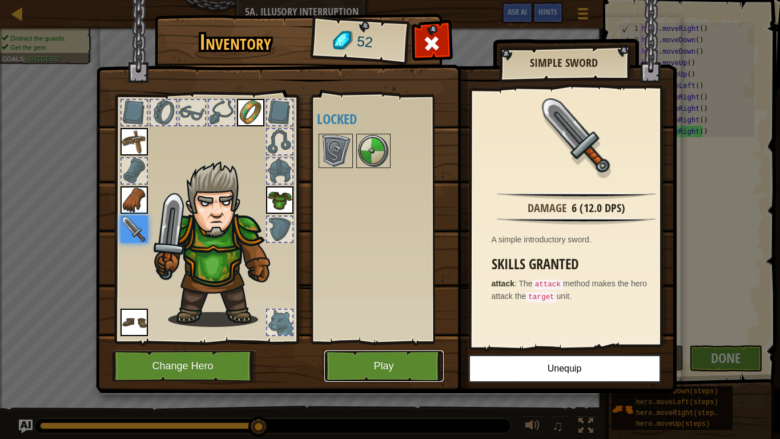
click at [353, 366] on button "Play" at bounding box center [383, 365] width 119 height 31
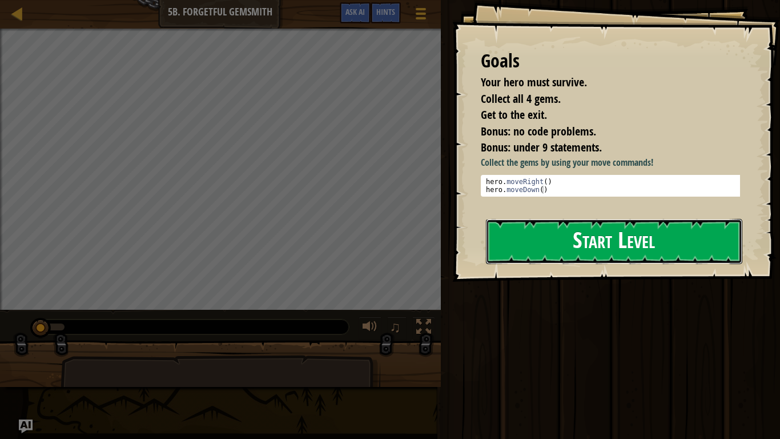
click at [692, 244] on button "Start Level" at bounding box center [614, 241] width 256 height 45
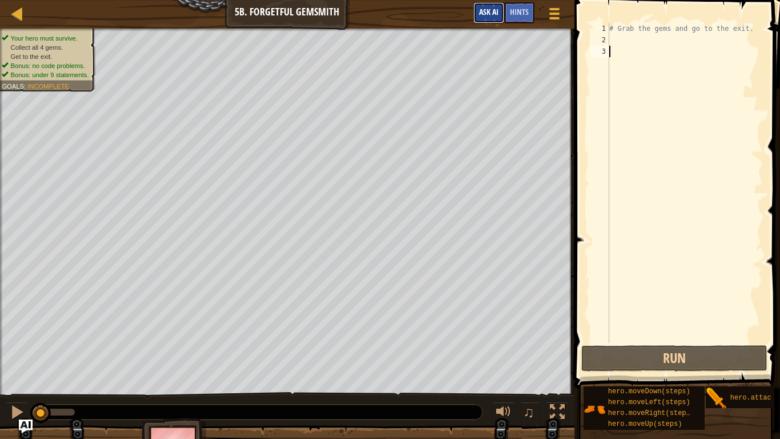
click at [491, 19] on button "Ask AI" at bounding box center [488, 12] width 31 height 21
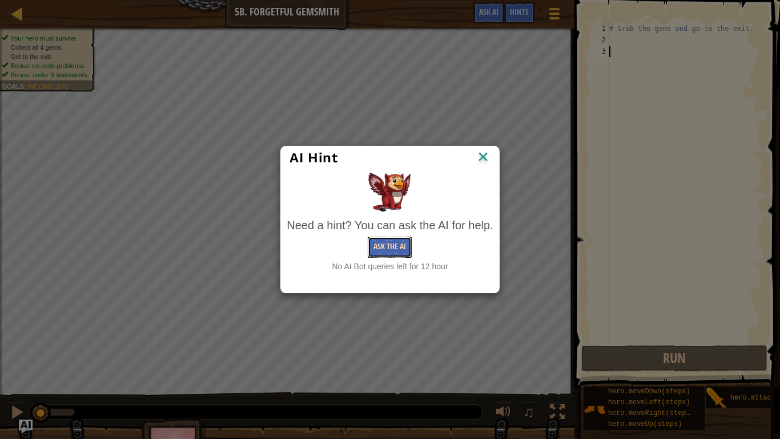
click at [393, 251] on button "Ask the AI" at bounding box center [390, 246] width 44 height 21
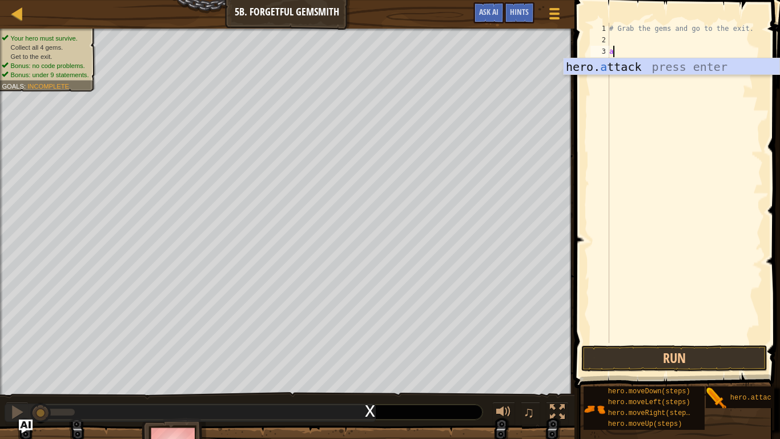
scroll to position [5, 0]
click at [707, 71] on div "hero. a ttack press enter" at bounding box center [672, 83] width 216 height 51
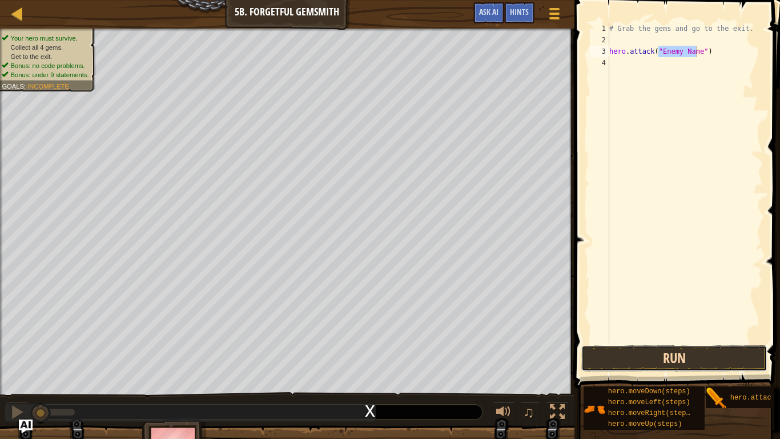
click at [676, 358] on button "Run" at bounding box center [674, 358] width 186 height 26
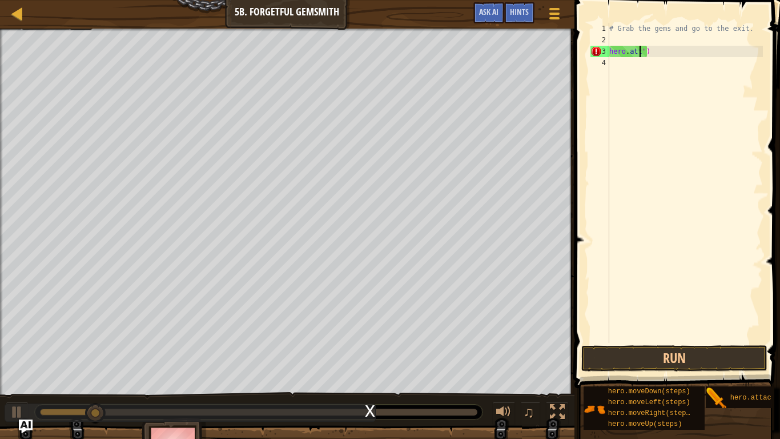
type textarea "")"
click at [658, 57] on div "# Grab the gems and go to the exit. ")" at bounding box center [685, 194] width 156 height 343
click at [639, 50] on div "# Grab the gems and go to the exit. ")" at bounding box center [685, 194] width 156 height 343
type textarea """
click at [615, 37] on div "# Grab the gems and go to the exit. "" at bounding box center [685, 194] width 156 height 343
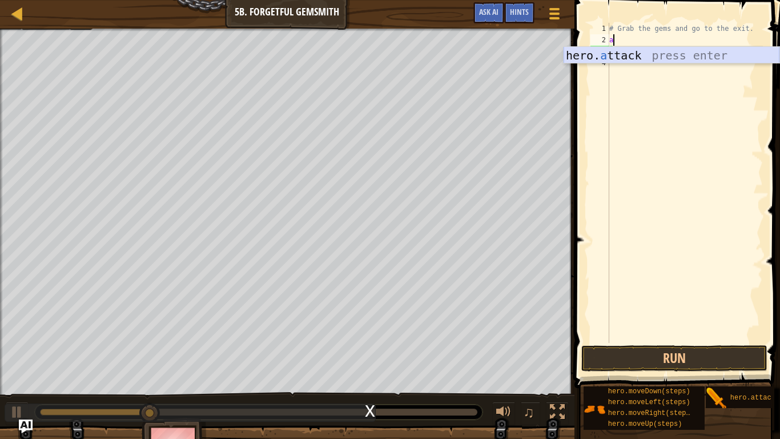
click at [616, 53] on div "hero. a ttack press enter" at bounding box center [672, 72] width 216 height 51
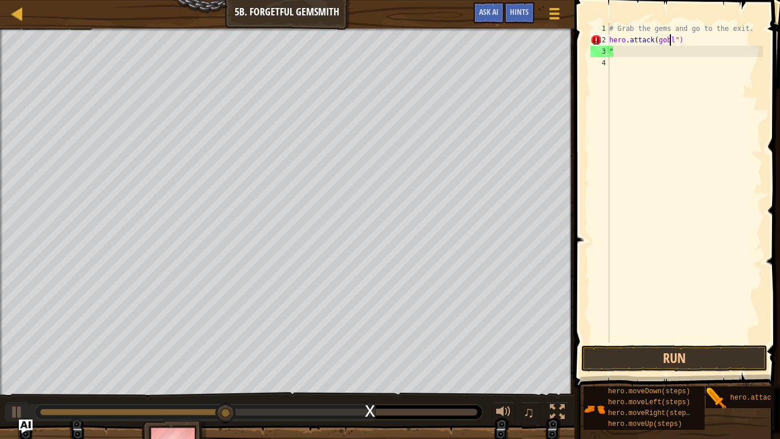
scroll to position [5, 5]
click at [688, 42] on div "# Grab the gems and go to the exit. hero . attack ( goblin ") "" at bounding box center [685, 194] width 156 height 343
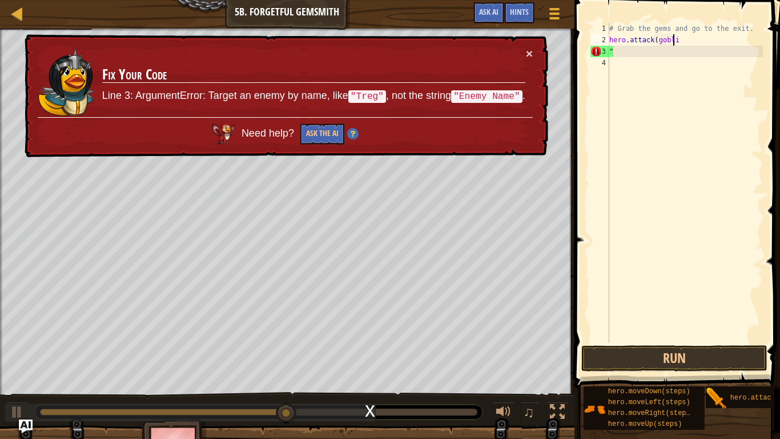
click at [624, 51] on div "# Grab the gems and go to the exit. hero . attack ( gobli "" at bounding box center [685, 194] width 156 height 343
type textarea """
click at [676, 42] on div "# Grab the gems and go to the exit. hero . attack ( gobli" at bounding box center [685, 194] width 156 height 343
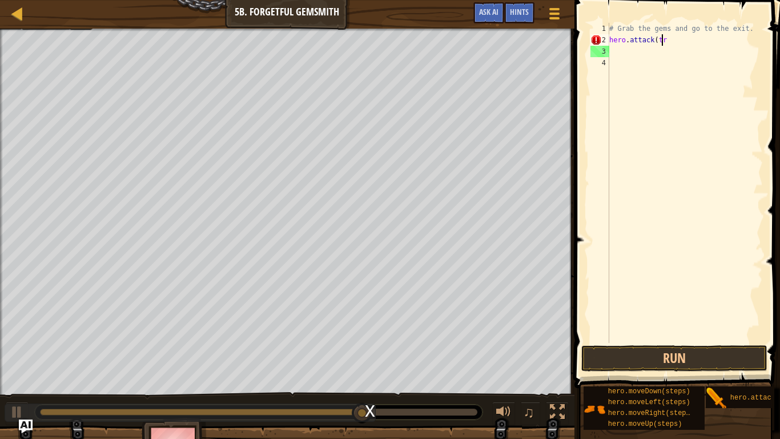
scroll to position [5, 4]
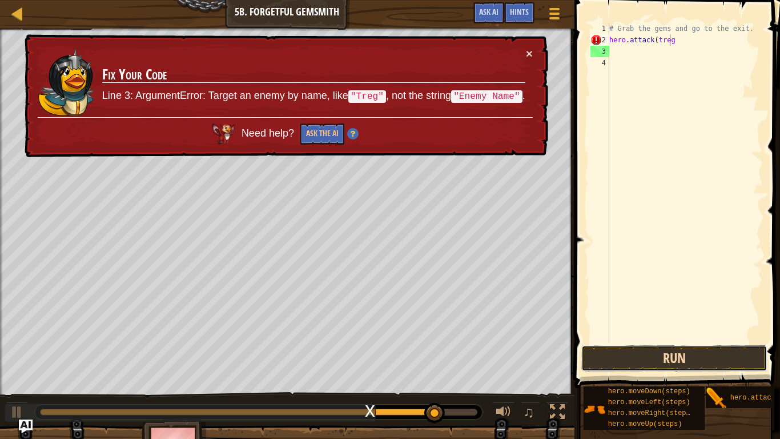
click at [669, 352] on button "Run" at bounding box center [674, 358] width 186 height 26
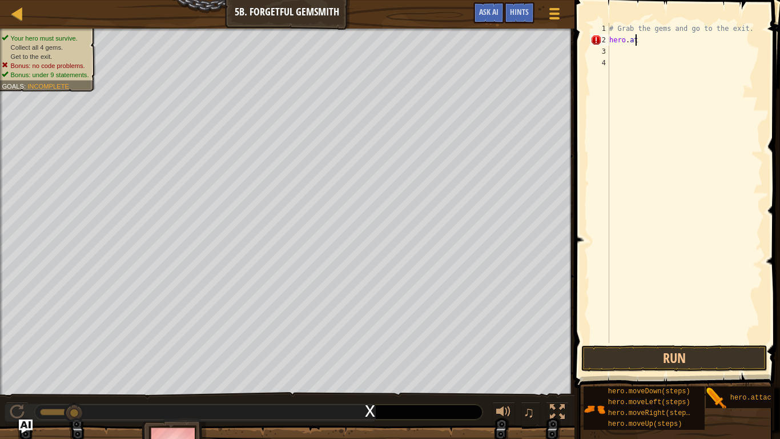
scroll to position [5, 1]
type textarea "h"
type textarea "a"
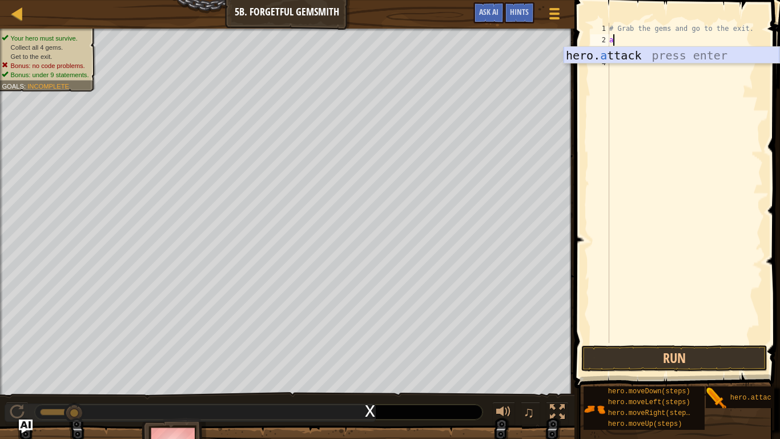
click at [717, 44] on div "# Grab the gems and go to the exit. a" at bounding box center [685, 194] width 156 height 343
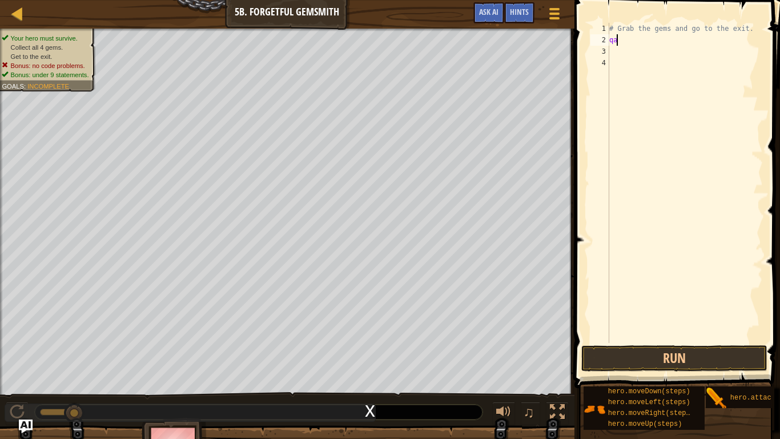
type textarea "q"
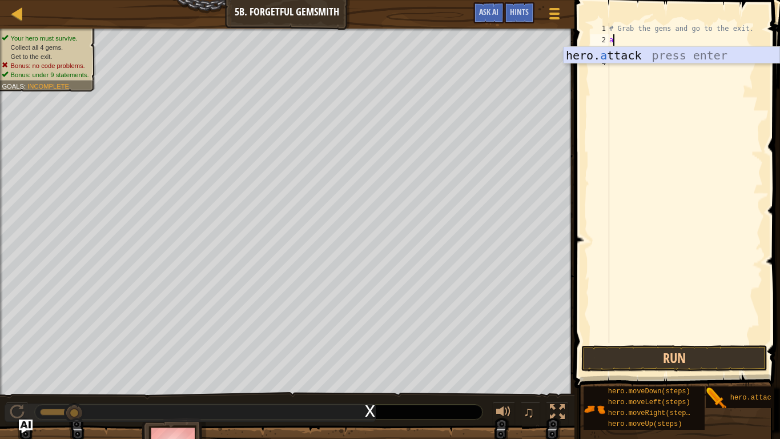
click at [694, 59] on div "hero. a ttack press enter" at bounding box center [672, 72] width 216 height 51
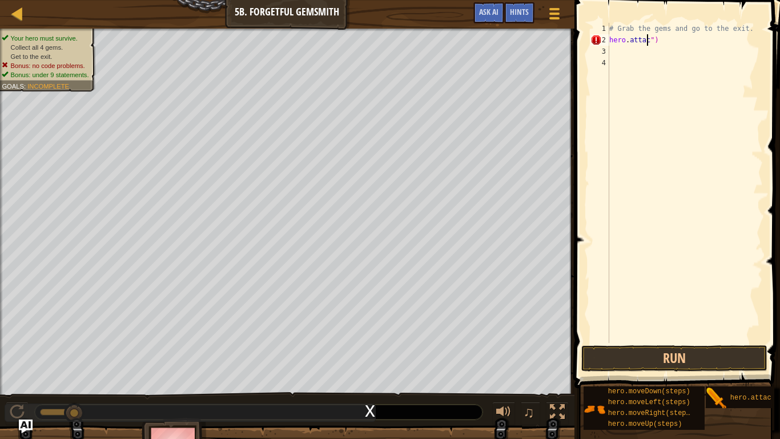
scroll to position [5, 3]
click at [663, 37] on div "# Grab the gems and go to the exit. hero . attac \ ")" at bounding box center [685, 194] width 156 height 343
type textarea "h"
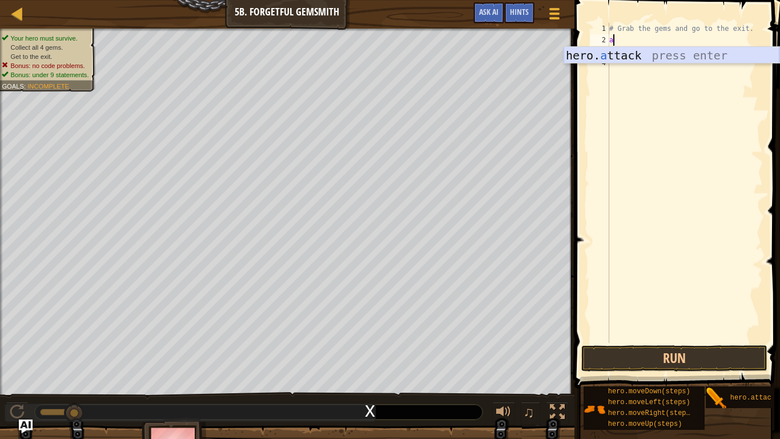
click at [647, 58] on div "hero. a ttack press enter" at bounding box center [672, 72] width 216 height 51
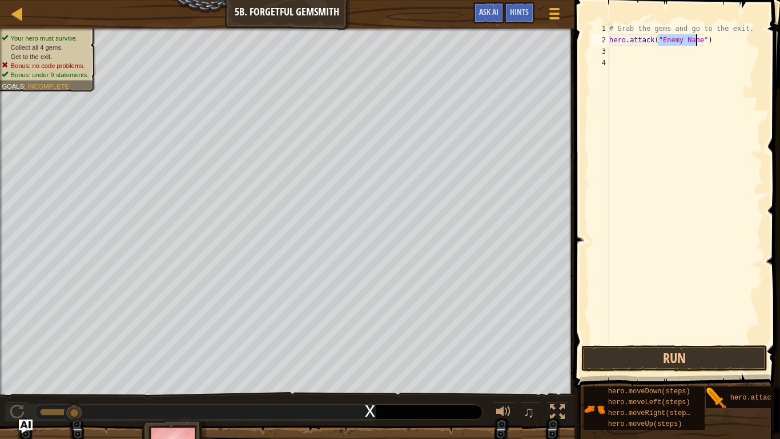
click at [691, 41] on div "# Grab the gems and go to the exit. hero . attack ( "Enemy Name" )" at bounding box center [685, 183] width 156 height 320
click at [698, 45] on div "# Grab the gems and go to the exit. hero . attack ( "Enemy Name" )" at bounding box center [685, 194] width 156 height 343
click at [696, 42] on div "# Grab the gems and go to the exit. hero . attack ( "Enemy Name" )" at bounding box center [685, 194] width 156 height 343
click at [680, 357] on button "Run" at bounding box center [674, 358] width 186 height 26
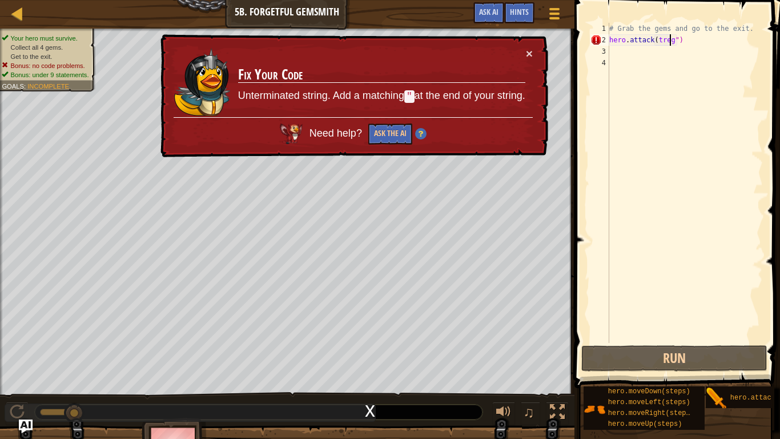
click at [688, 42] on div "# Grab the gems and go to the exit. hero . attack ( treg ")" at bounding box center [685, 194] width 156 height 343
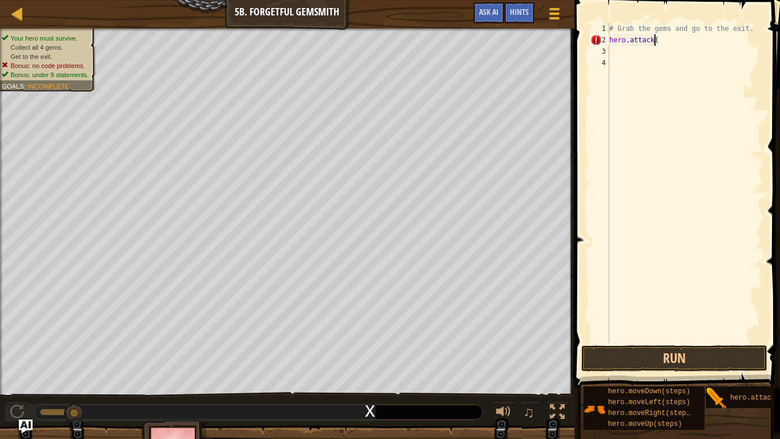
scroll to position [5, 1]
type textarea "h"
type textarea "# Grab the gems and go to the"
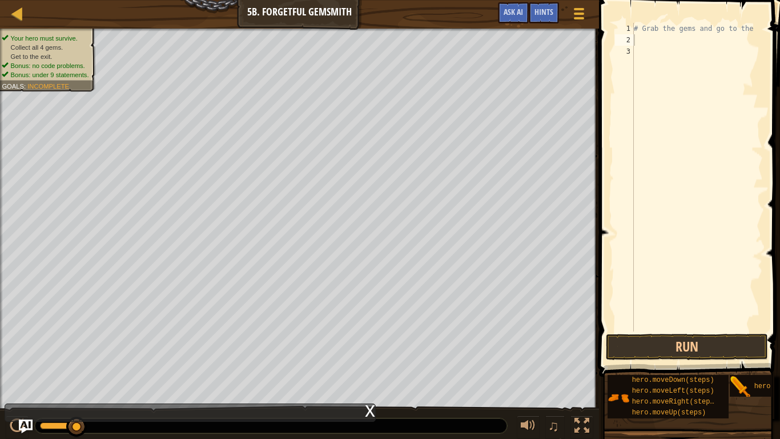
drag, startPoint x: 646, startPoint y: 43, endPoint x: 613, endPoint y: 73, distance: 43.7
click at [613, 73] on div "1 2 3 # Grab the gems and go to the ההההההההההההההההההההההההההההההההההההההההההה…" at bounding box center [688, 177] width 150 height 308
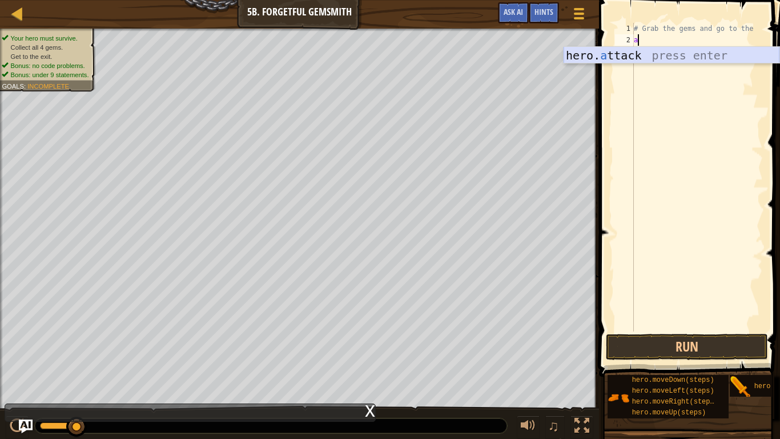
click at [668, 53] on div "hero. a ttack press enter" at bounding box center [672, 72] width 216 height 51
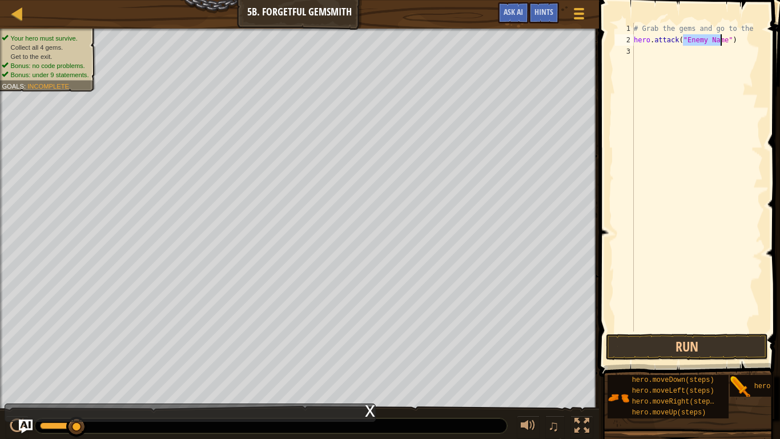
type textarea "hero.attack("Enemy Name")"
click at [716, 37] on div "# Grab the gems and go to the hero . attack ( "Enemy Name" )" at bounding box center [697, 177] width 131 height 308
click at [722, 47] on div "# Grab the gems and go to the hero . attack ( "Enemy Name" )" at bounding box center [697, 188] width 131 height 331
click at [720, 42] on div "# Grab the gems and go to the hero . attack ( "Enemy Name" )" at bounding box center [697, 188] width 131 height 331
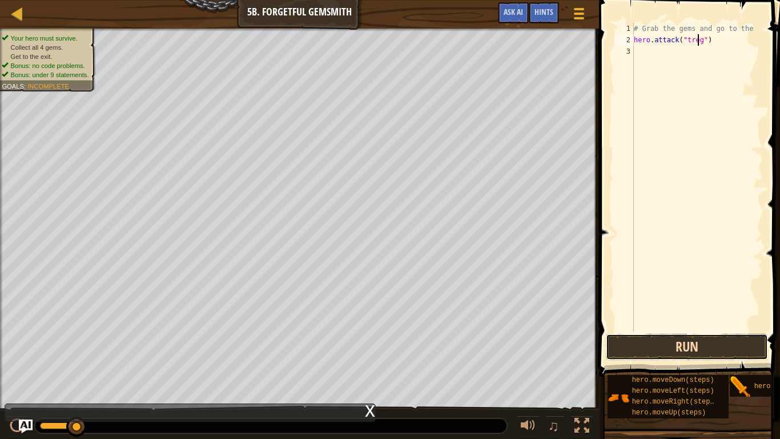
click at [730, 348] on button "Run" at bounding box center [687, 347] width 162 height 26
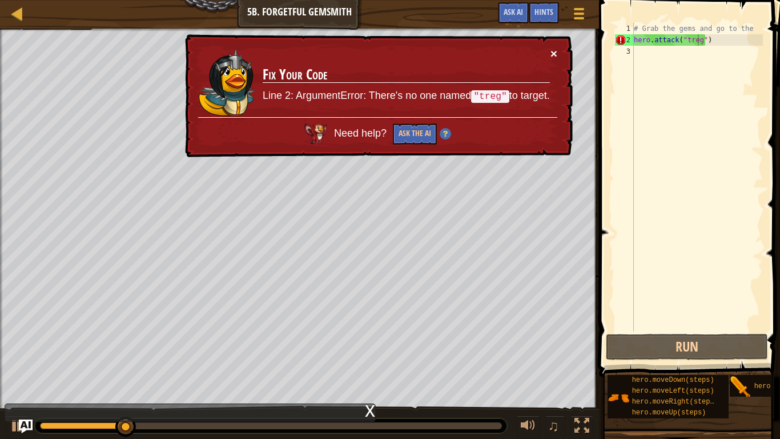
click at [555, 50] on button "×" at bounding box center [554, 53] width 7 height 12
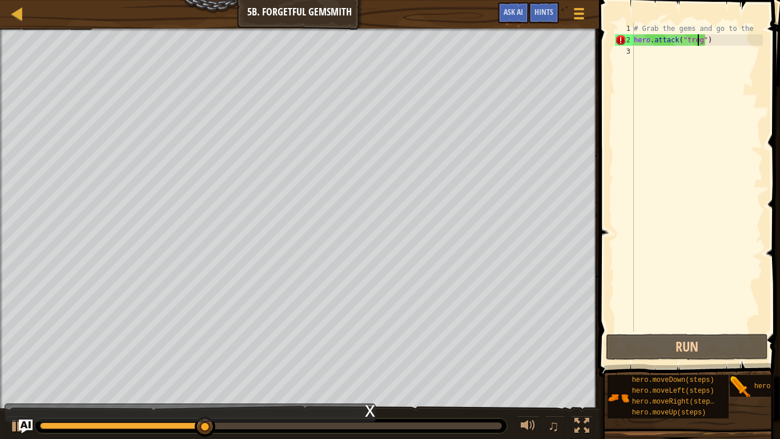
click at [546, 31] on div at bounding box center [299, 30] width 599 height 3
click at [550, 17] on span "Hints" at bounding box center [544, 11] width 19 height 11
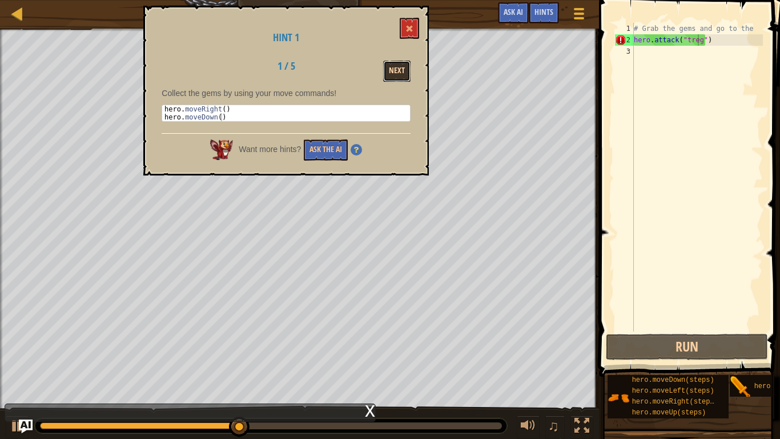
click at [398, 70] on button "Next" at bounding box center [396, 71] width 27 height 21
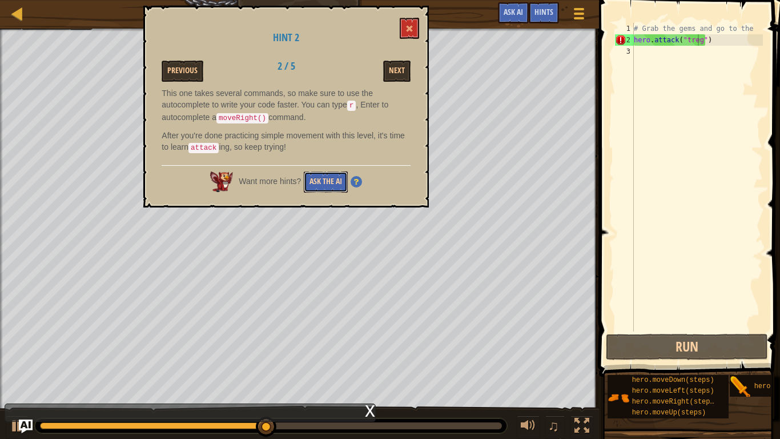
click at [323, 182] on button "Ask the AI" at bounding box center [326, 181] width 44 height 21
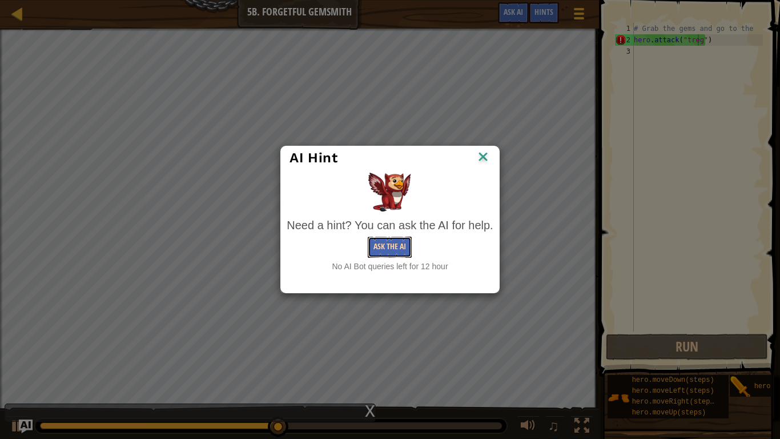
click at [383, 249] on button "Ask the AI" at bounding box center [390, 246] width 44 height 21
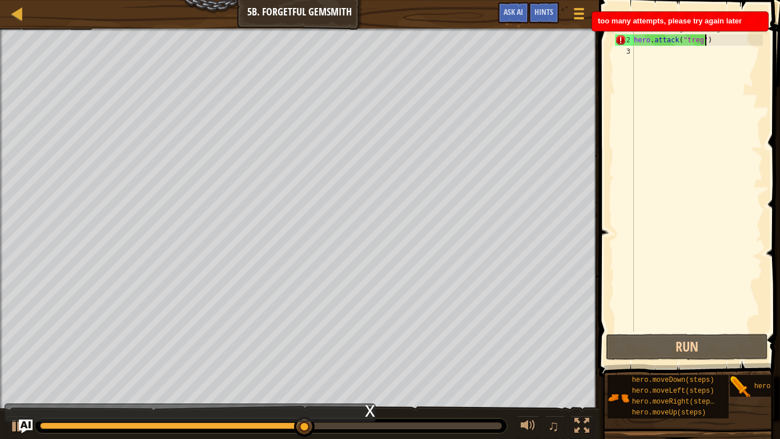
click at [711, 39] on div "# Grab the gems and go to the hero . attack ( "treg" )" at bounding box center [697, 188] width 131 height 331
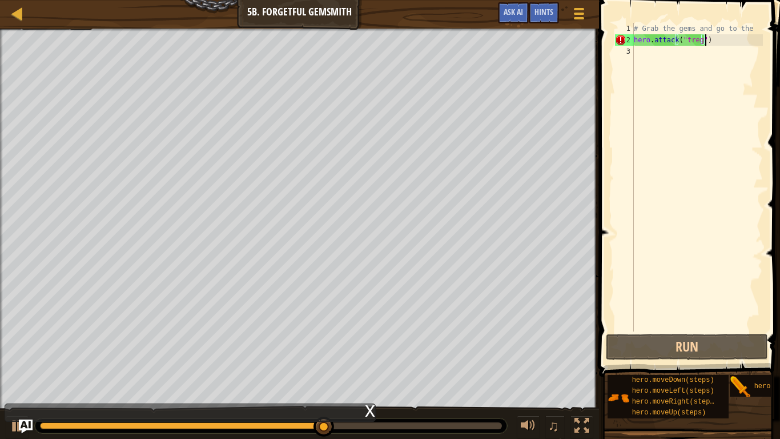
click at [696, 41] on div "# Grab the gems and go to the hero . attack ( "treg" )" at bounding box center [697, 188] width 131 height 331
click at [696, 39] on div "# Grab the gems and go to the hero . attack ( "treg" )" at bounding box center [697, 188] width 131 height 331
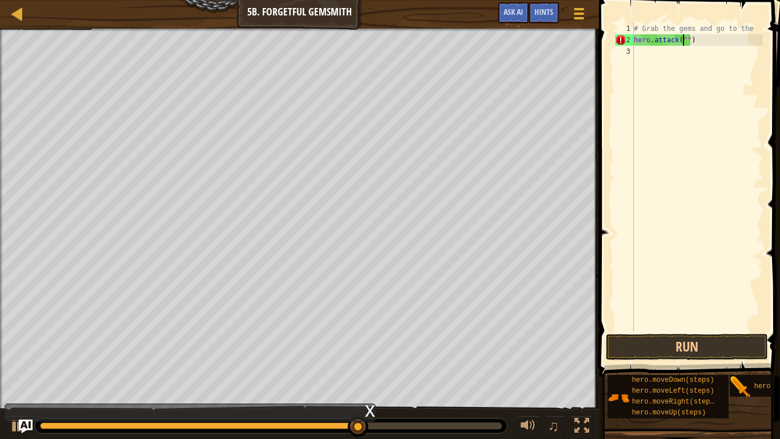
scroll to position [5, 4]
type textarea "hero.attack("[PERSON_NAME]")"
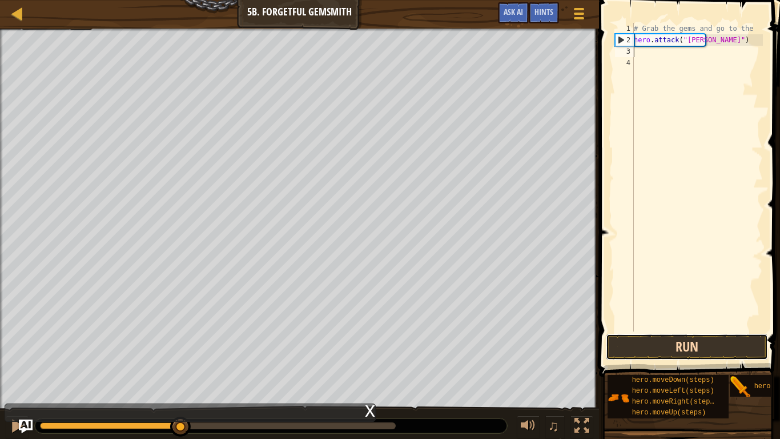
click at [675, 339] on button "Run" at bounding box center [687, 347] width 162 height 26
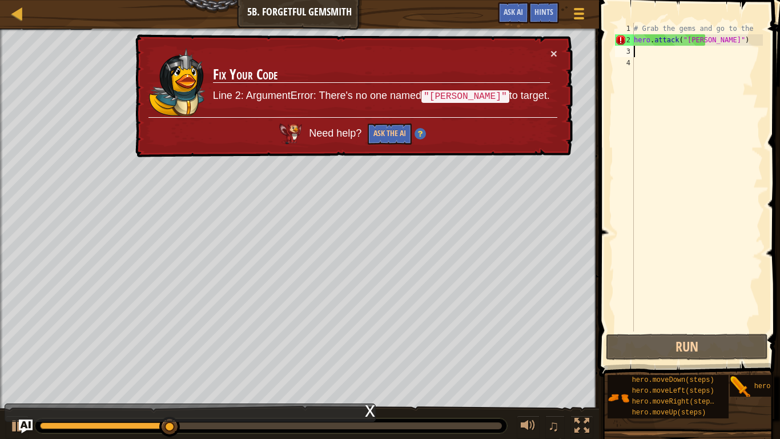
click at [557, 52] on div "× Fix Your Code Line 2: ArgumentError: There's no one named "[PERSON_NAME]" to …" at bounding box center [353, 96] width 442 height 130
click at [551, 55] on button "×" at bounding box center [554, 53] width 7 height 12
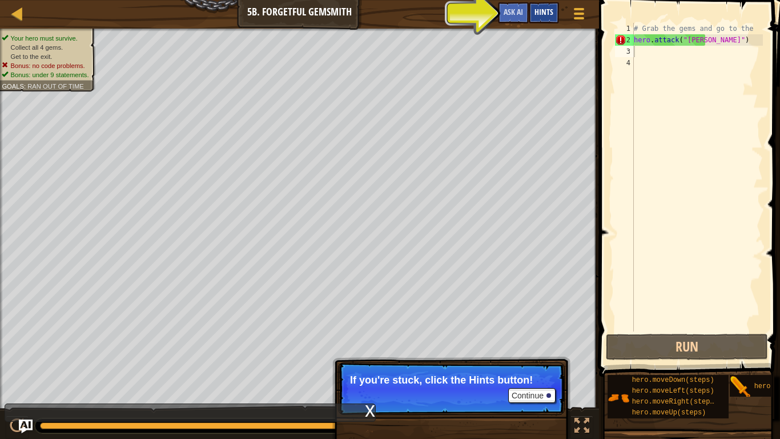
click at [544, 15] on span "Hints" at bounding box center [544, 11] width 19 height 11
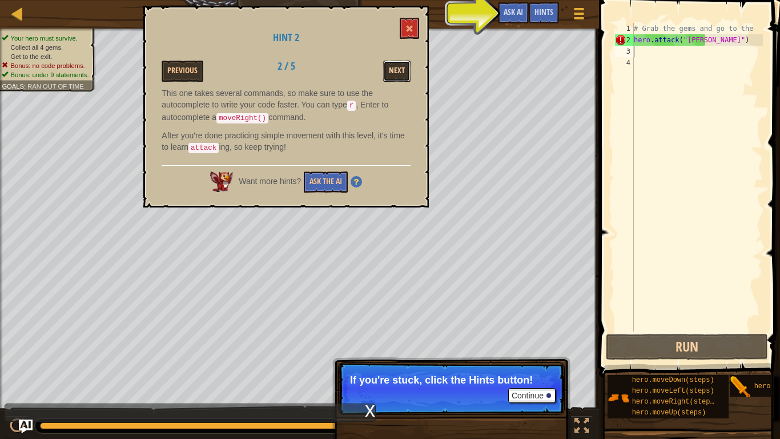
click at [399, 61] on button "Next" at bounding box center [396, 71] width 27 height 21
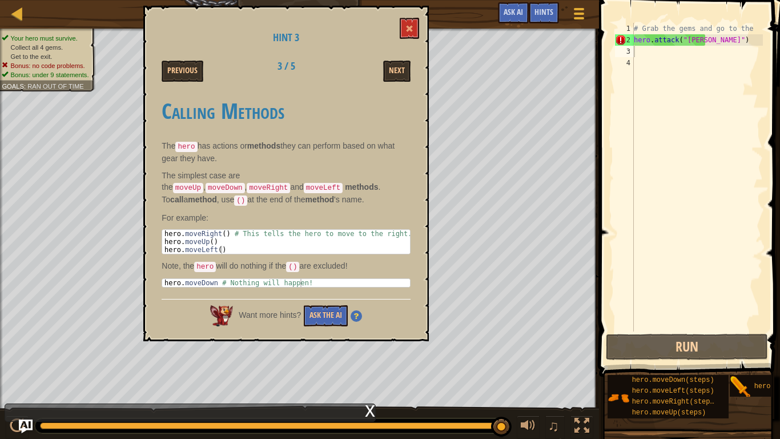
drag, startPoint x: 277, startPoint y: 174, endPoint x: 298, endPoint y: 180, distance: 21.5
click at [298, 180] on p "The simplest case are the moveUp , moveDown , moveRight and moveLeft methods . …" at bounding box center [286, 188] width 249 height 37
click at [394, 65] on button "Next" at bounding box center [396, 71] width 27 height 21
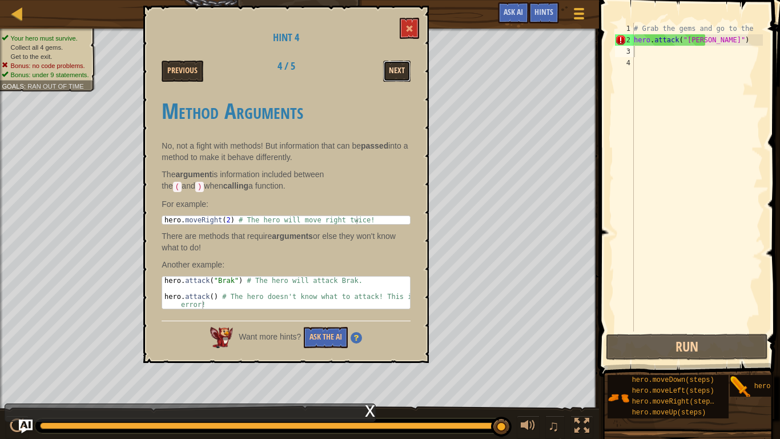
click at [397, 67] on button "Next" at bounding box center [396, 71] width 27 height 21
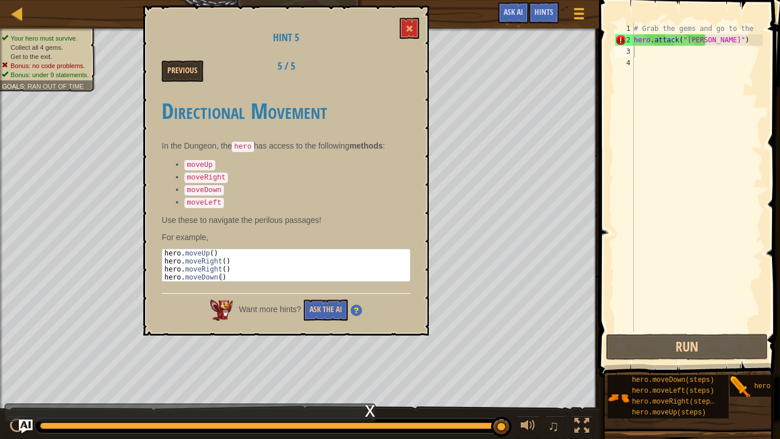
click at [358, 304] on img at bounding box center [356, 309] width 11 height 11
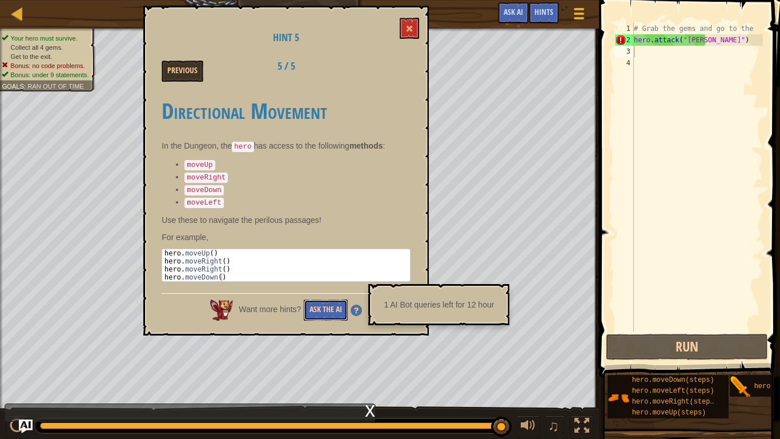
click at [312, 304] on button "Ask the AI" at bounding box center [326, 309] width 44 height 21
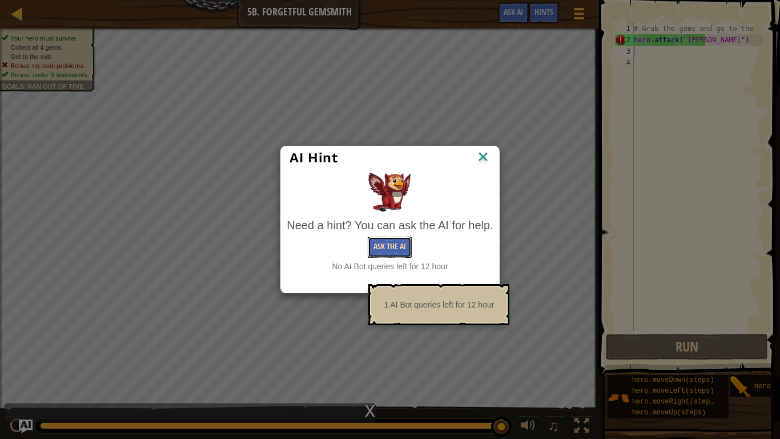
click at [386, 244] on button "Ask the AI" at bounding box center [390, 246] width 44 height 21
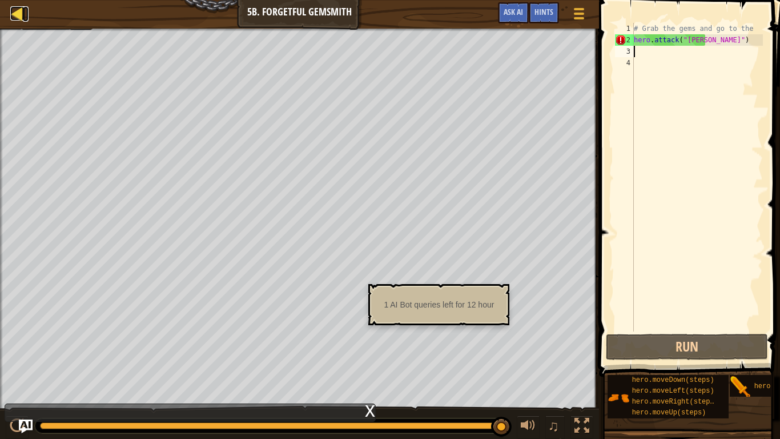
click at [26, 16] on link "Map" at bounding box center [26, 13] width 6 height 15
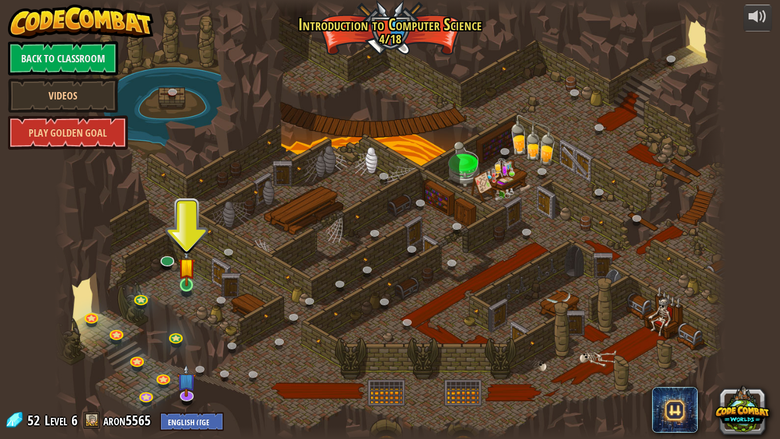
click at [187, 286] on img at bounding box center [186, 266] width 17 height 39
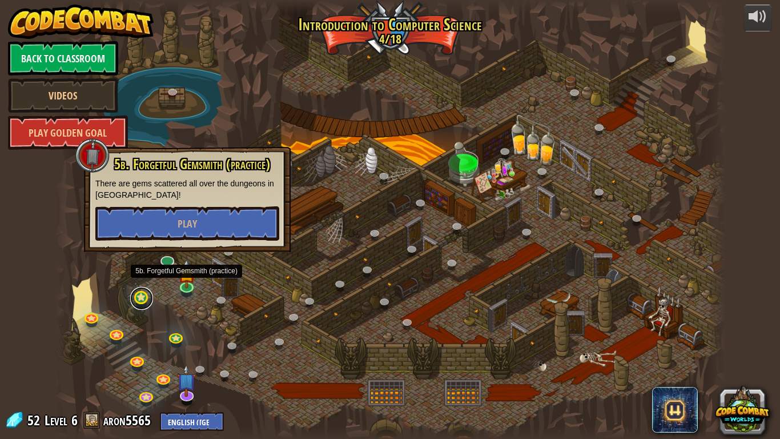
click at [137, 294] on link at bounding box center [141, 298] width 23 height 23
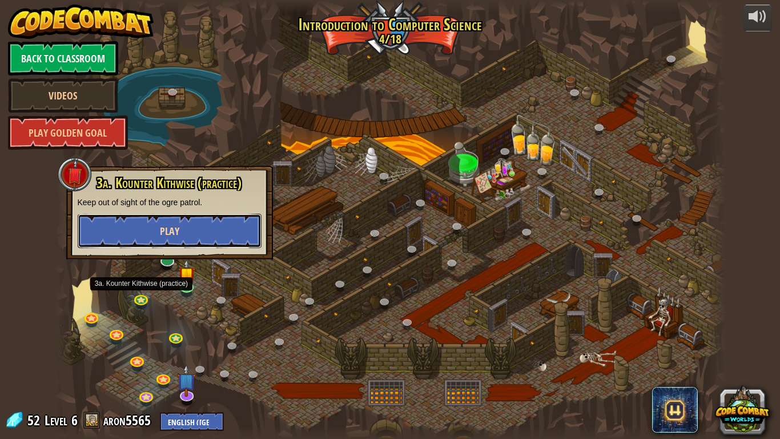
click at [123, 234] on button "Play" at bounding box center [170, 231] width 184 height 34
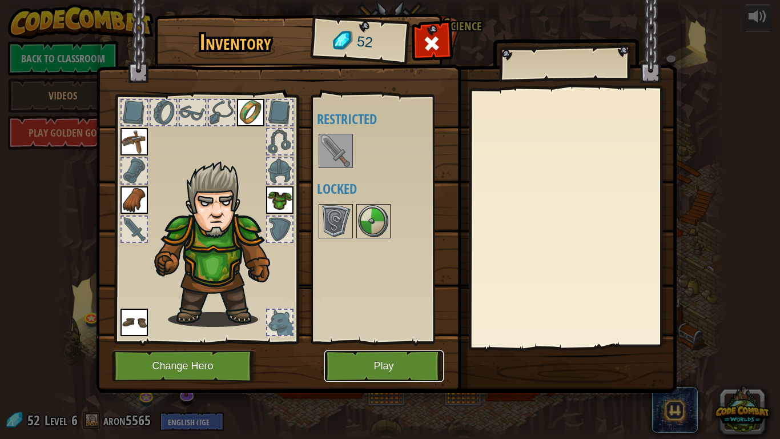
click at [401, 366] on button "Play" at bounding box center [383, 365] width 119 height 31
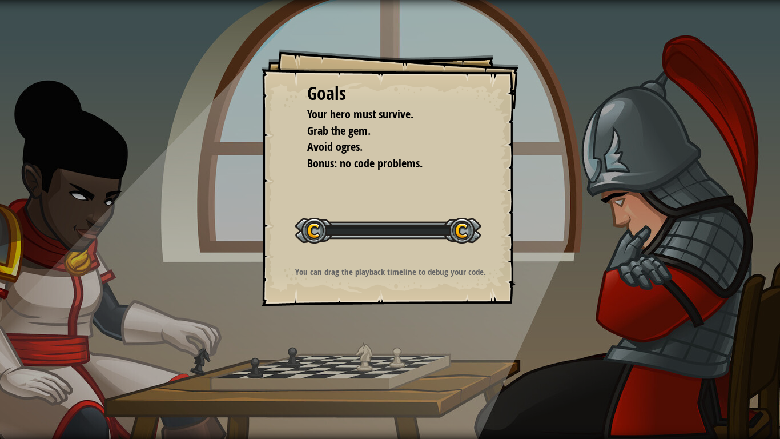
click at [404, 352] on div "Goals Your hero must survive. Grab the gem. Avoid ogres. Bonus: no code problem…" at bounding box center [390, 219] width 780 height 439
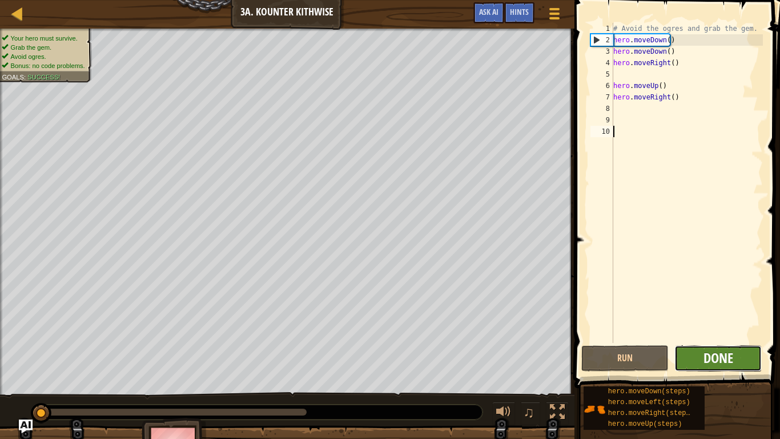
click at [732, 355] on span "Done" at bounding box center [719, 357] width 30 height 18
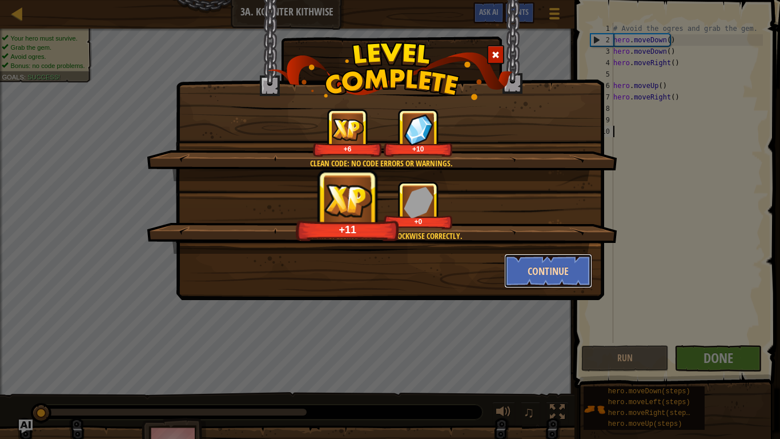
click at [535, 271] on button "Continue" at bounding box center [548, 271] width 89 height 34
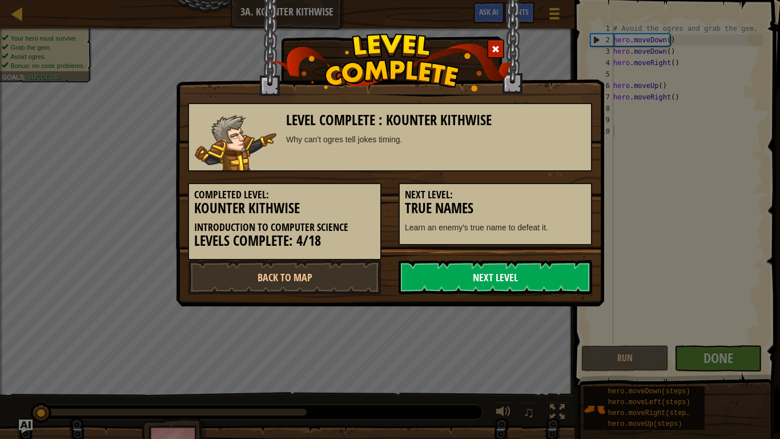
click at [553, 260] on link "Next Level" at bounding box center [496, 277] width 194 height 34
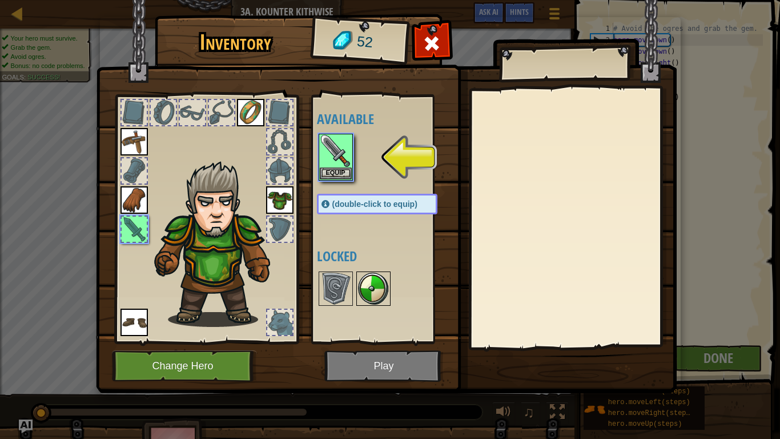
click at [383, 289] on img at bounding box center [374, 288] width 32 height 32
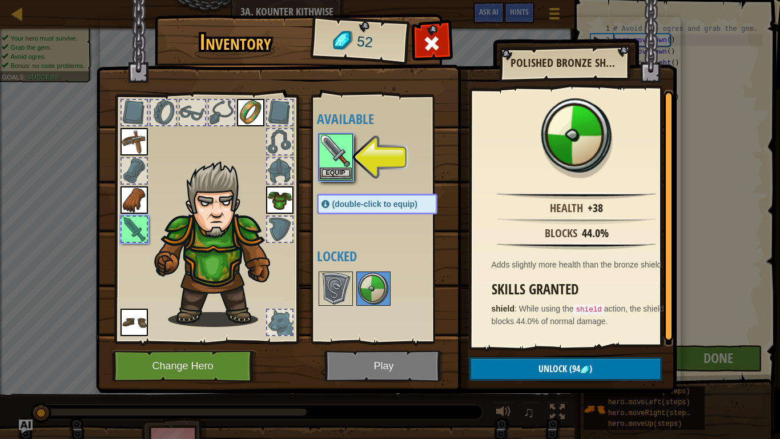
click at [303, 291] on img at bounding box center [386, 185] width 581 height 415
click at [329, 282] on img at bounding box center [336, 288] width 32 height 32
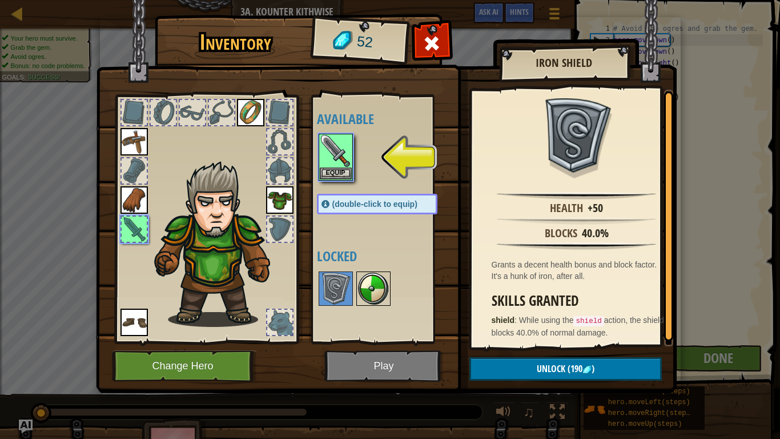
click at [360, 278] on img at bounding box center [374, 288] width 32 height 32
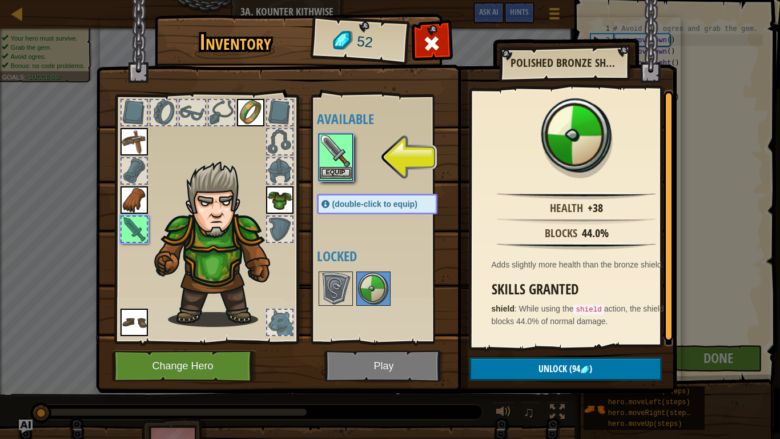
click at [322, 156] on img at bounding box center [336, 151] width 32 height 32
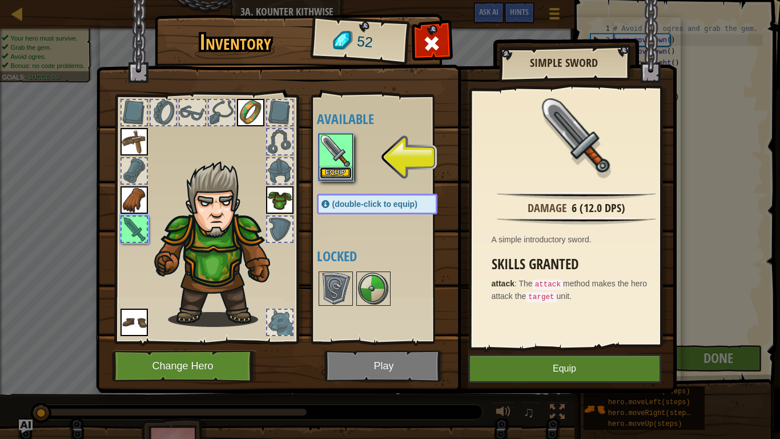
click at [346, 170] on button "Equip" at bounding box center [336, 173] width 32 height 12
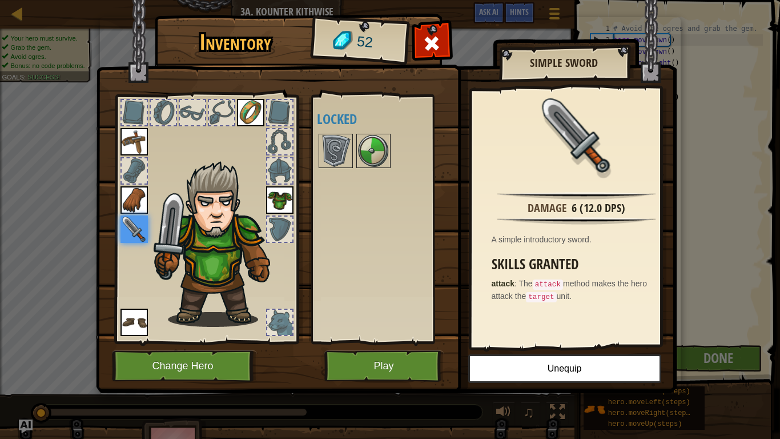
click at [282, 142] on div at bounding box center [279, 141] width 25 height 25
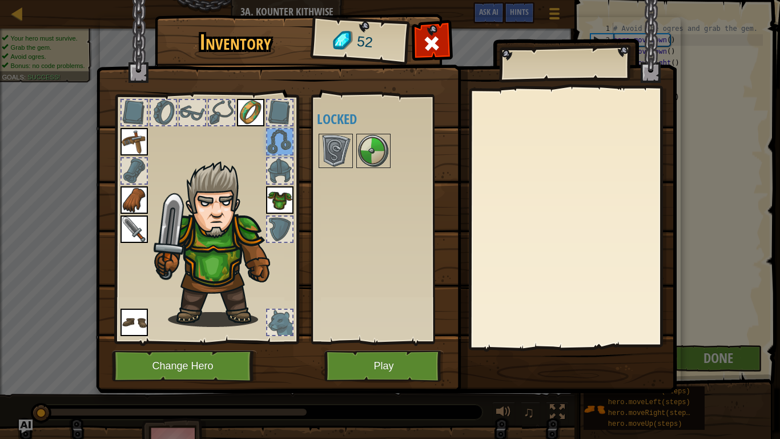
click at [278, 171] on div at bounding box center [279, 170] width 25 height 25
click at [137, 113] on div at bounding box center [134, 112] width 25 height 25
click at [394, 366] on button "Play" at bounding box center [383, 365] width 119 height 31
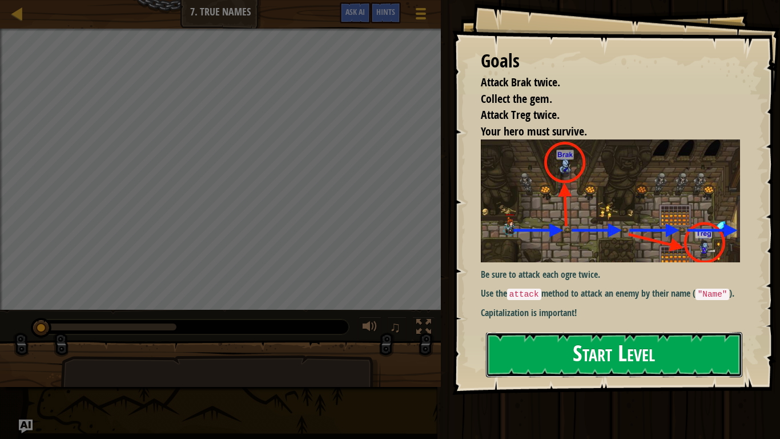
click at [615, 358] on button "Start Level" at bounding box center [614, 354] width 256 height 45
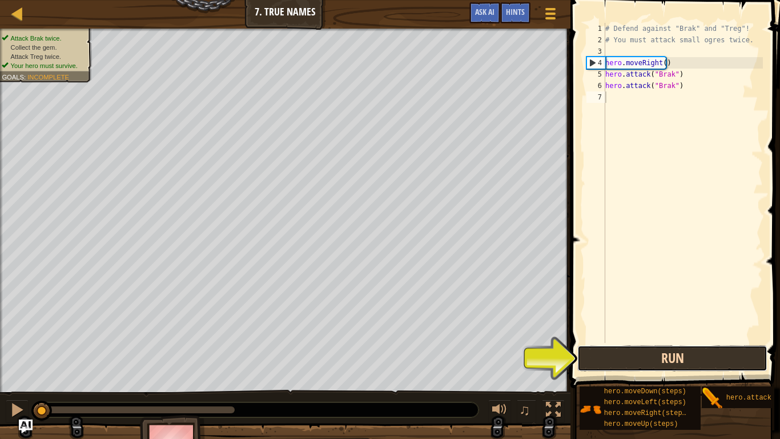
click at [642, 359] on button "Run" at bounding box center [672, 358] width 190 height 26
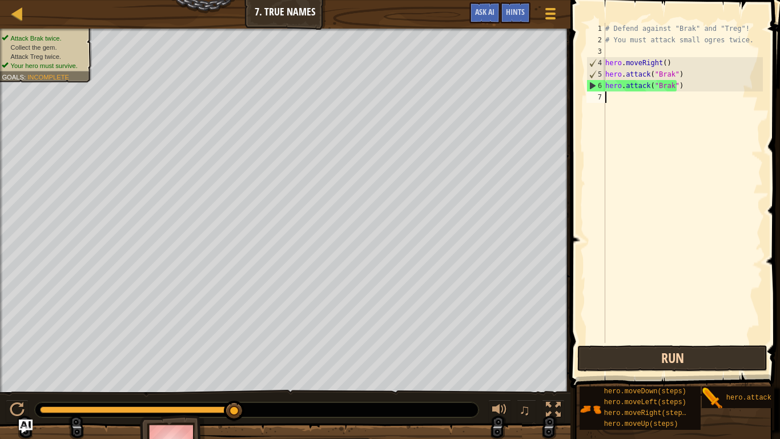
type textarea "m"
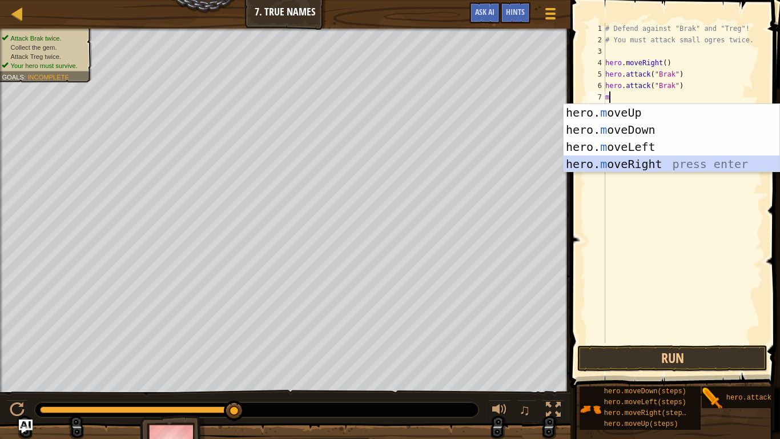
click at [637, 168] on div "hero. m oveUp press enter hero. m oveDown press enter hero. m oveLeft press ent…" at bounding box center [672, 155] width 216 height 103
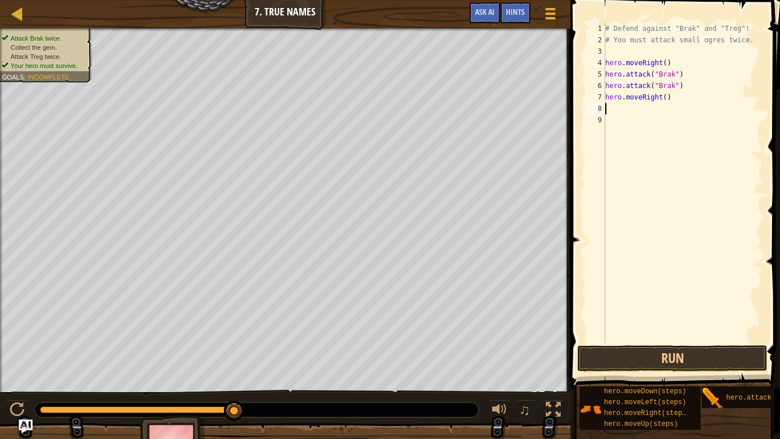
type textarea "m"
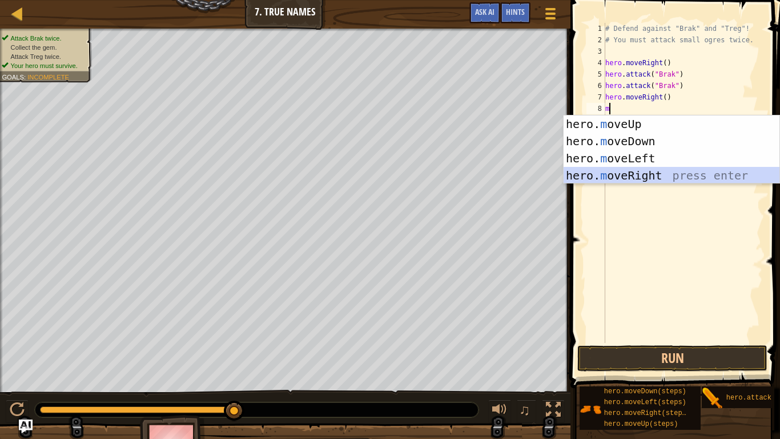
click at [637, 176] on div "hero. m oveUp press enter hero. m oveDown press enter hero. m oveLeft press ent…" at bounding box center [672, 166] width 216 height 103
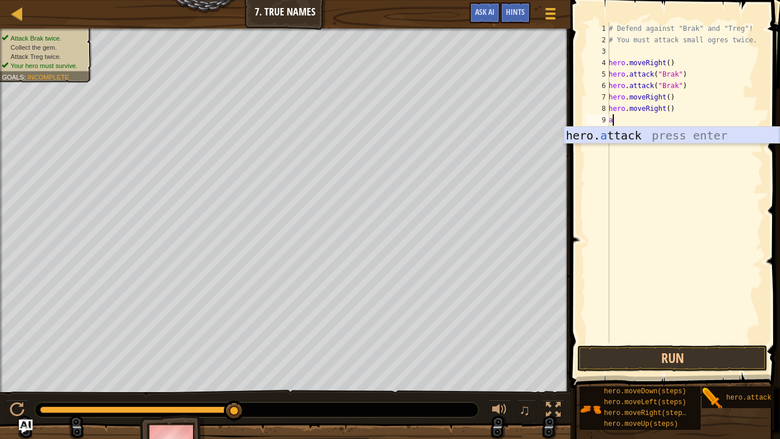
click at [651, 133] on div "hero. a ttack press enter" at bounding box center [672, 152] width 216 height 51
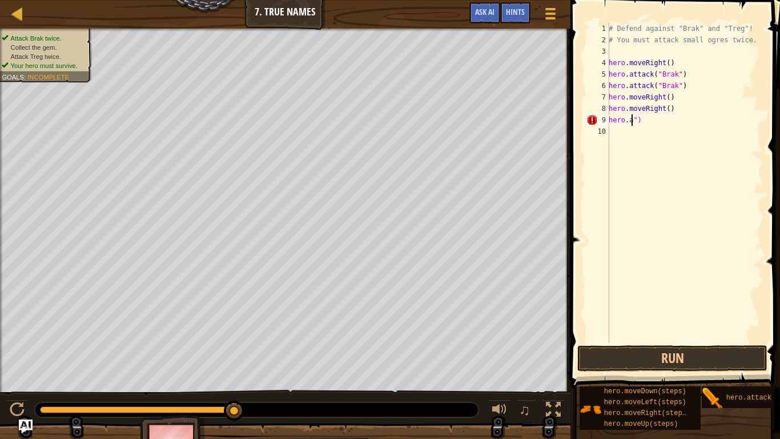
type textarea "her")"
click at [715, 128] on div "# Defend against "Brak" and "Treg"! # You must attack small ogres twice. hero .…" at bounding box center [685, 194] width 156 height 343
click at [633, 121] on div "# Defend against "Brak" and "Treg"! # You must attack small ogres twice. hero .…" at bounding box center [685, 194] width 156 height 343
type textarea "h"
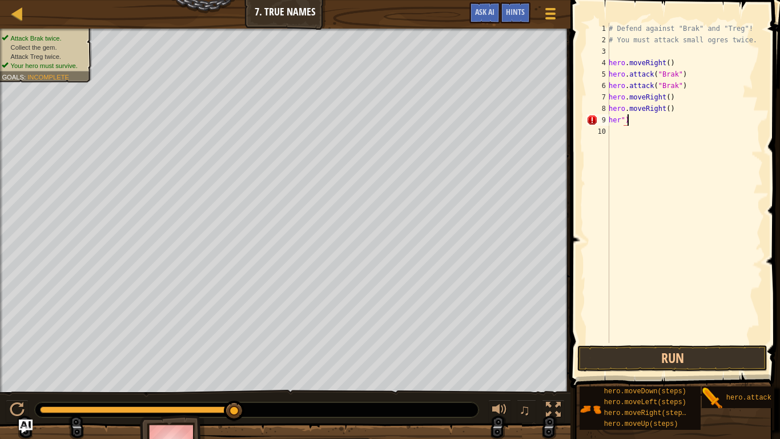
scroll to position [5, 0]
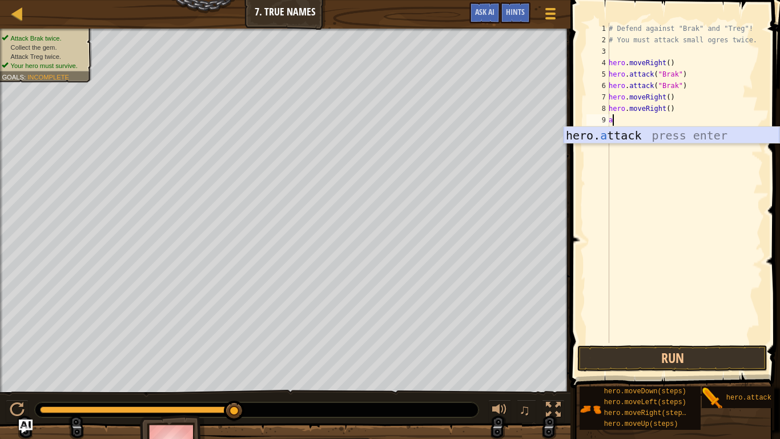
click at [640, 130] on div "hero. a ttack press enter" at bounding box center [672, 152] width 216 height 51
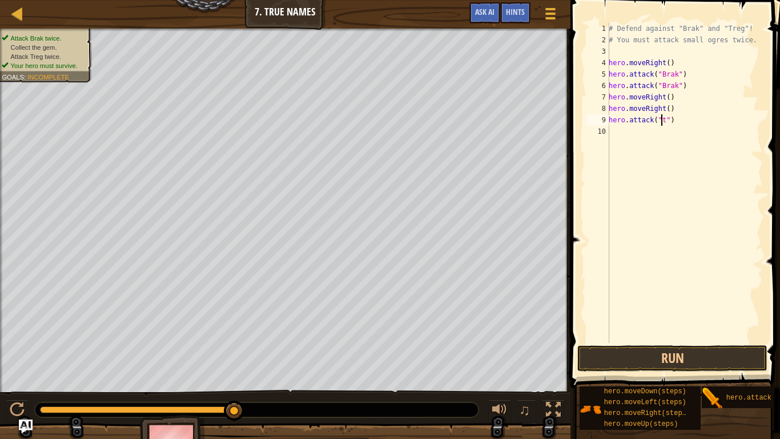
scroll to position [5, 5]
type textarea "hero.attack("treg")"
click at [622, 131] on div "# Defend against "Brak" and "Treg"! # You must attack small ogres twice. hero .…" at bounding box center [685, 194] width 156 height 343
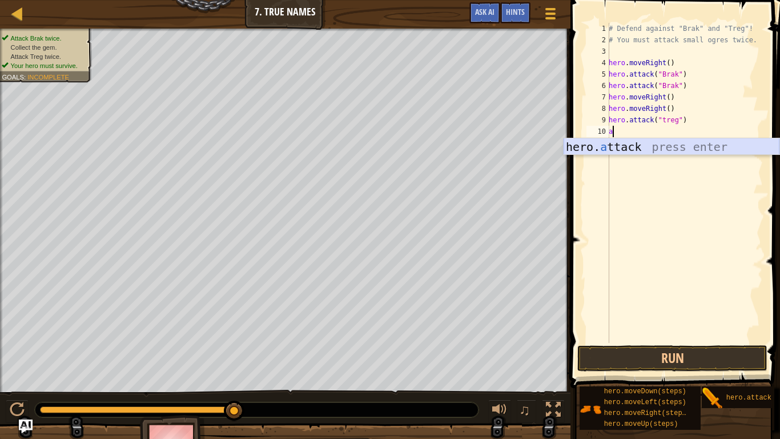
click at [610, 150] on div "hero. a ttack press enter" at bounding box center [672, 163] width 216 height 51
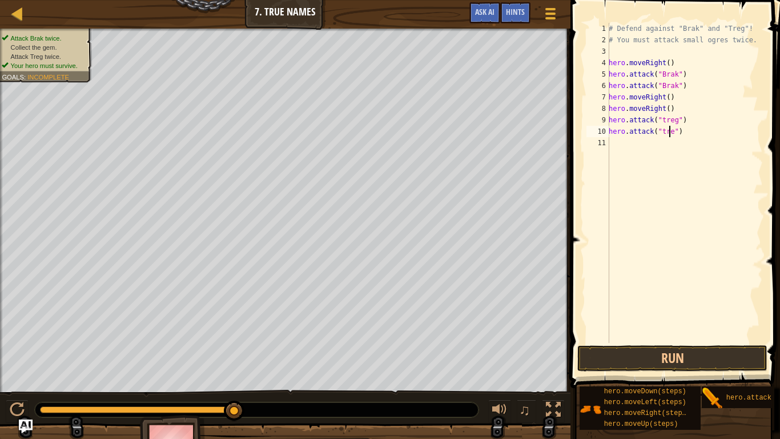
type textarea "hero.attack("treg")"
click at [636, 146] on div "# Defend against "Brak" and "Treg"! # You must attack small ogres twice. hero .…" at bounding box center [685, 194] width 156 height 343
type textarea "m"
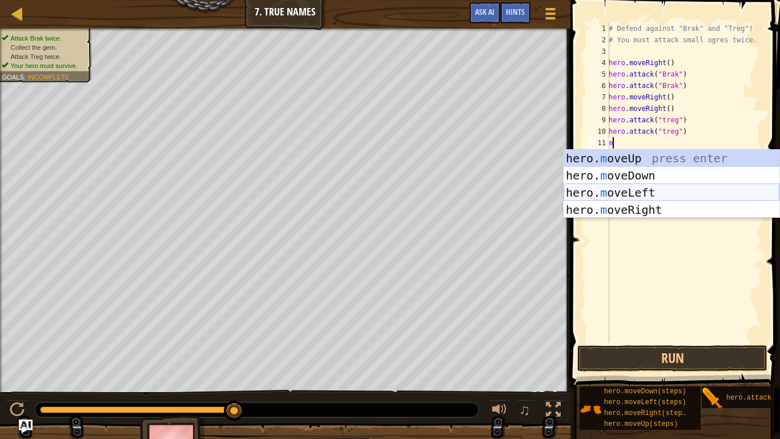
click at [644, 189] on div "hero. m oveUp press enter hero. m oveDown press enter hero. m oveLeft press ent…" at bounding box center [672, 201] width 216 height 103
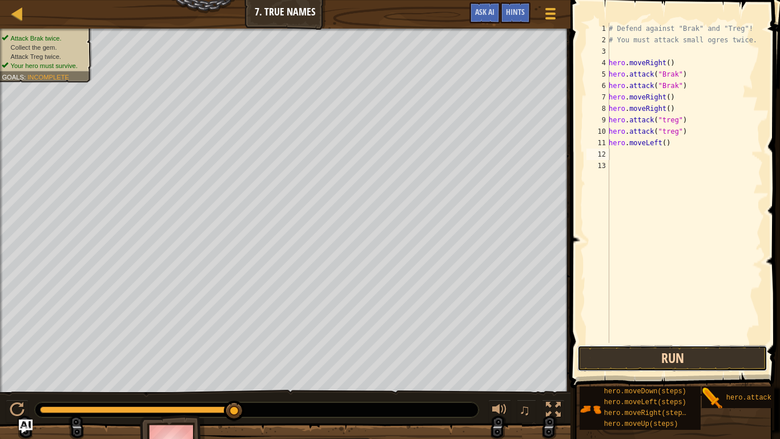
click at [663, 357] on button "Run" at bounding box center [672, 358] width 190 height 26
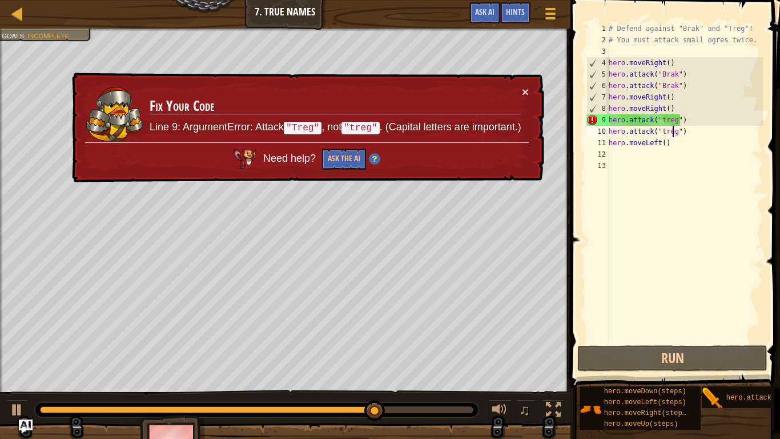
click at [674, 130] on div "# Defend against "Brak" and "Treg"! # You must attack small ogres twice. hero .…" at bounding box center [685, 194] width 156 height 343
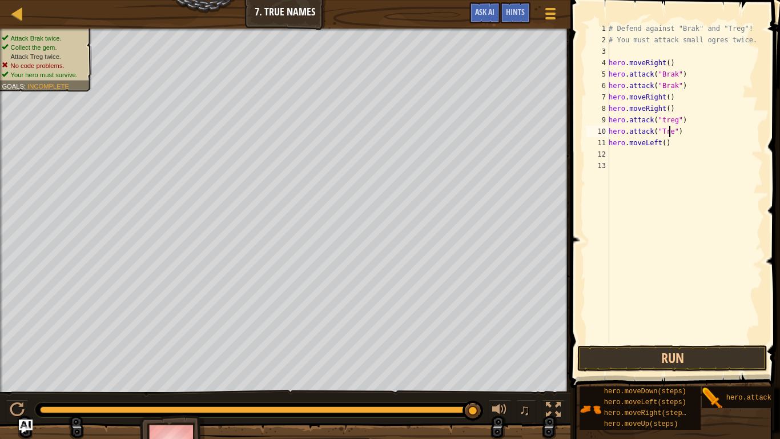
scroll to position [5, 5]
click at [673, 122] on div "# Defend against "Brak" and "Treg"! # You must attack small ogres twice. hero .…" at bounding box center [685, 194] width 156 height 343
type textarea "hero.attack("Treg")"
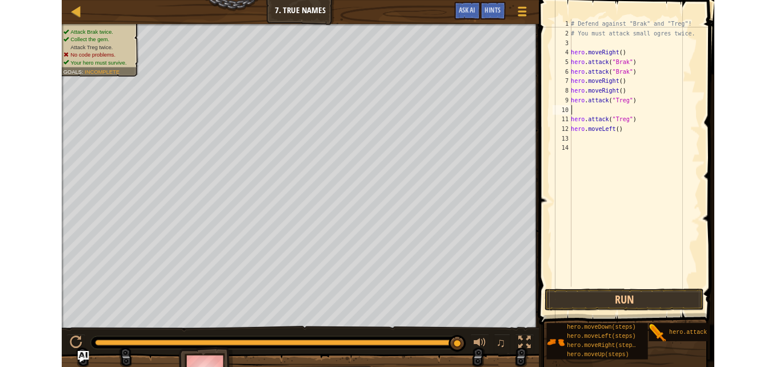
scroll to position [5, 0]
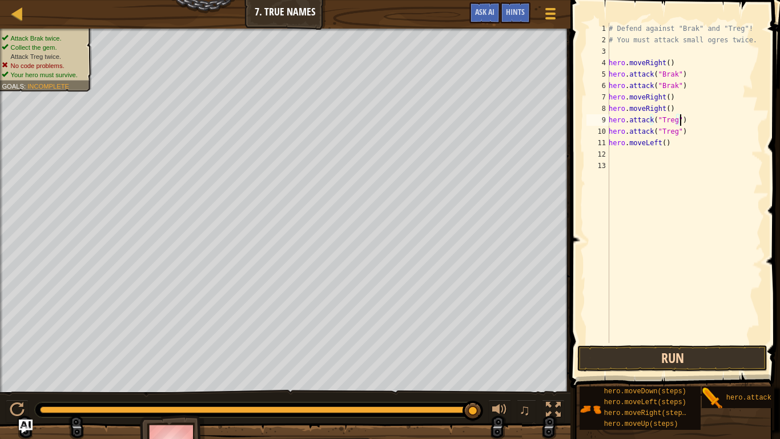
type textarea "hero.attack("Treg")"
click at [688, 350] on button "Run" at bounding box center [672, 358] width 190 height 26
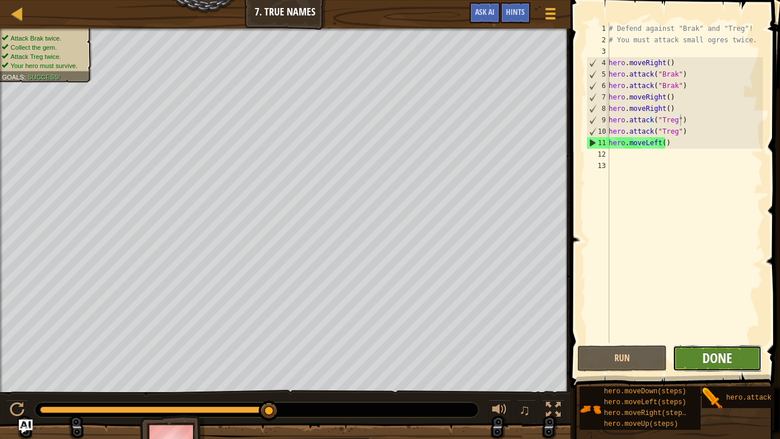
click at [728, 351] on span "Done" at bounding box center [718, 357] width 30 height 18
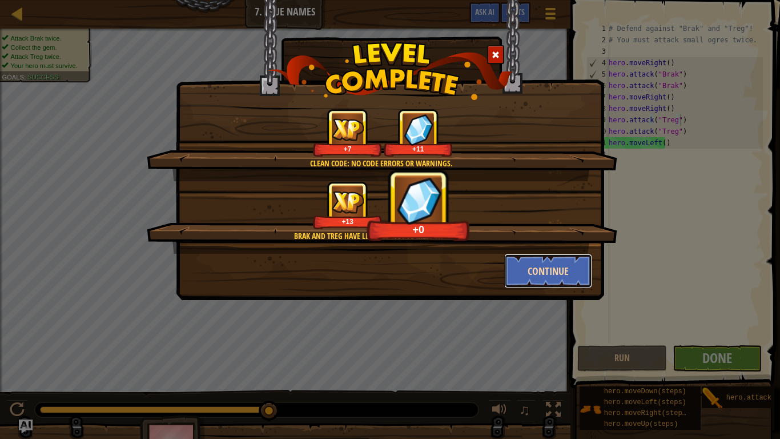
click at [560, 269] on button "Continue" at bounding box center [548, 271] width 89 height 34
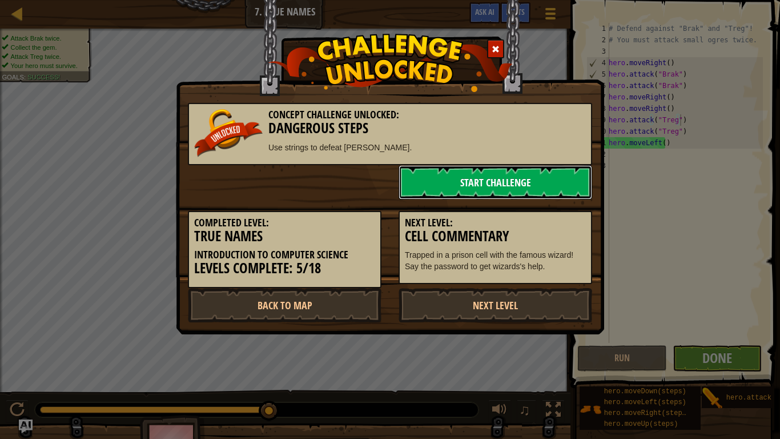
click at [481, 189] on link "Start Challenge" at bounding box center [496, 182] width 194 height 34
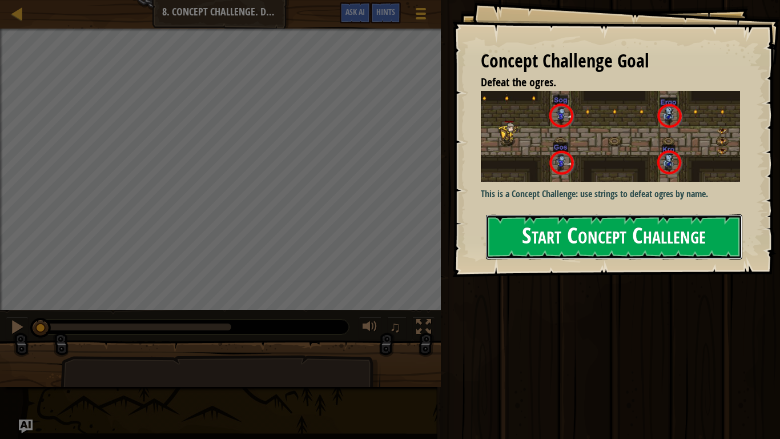
click at [562, 234] on button "Start Concept Challenge" at bounding box center [614, 236] width 256 height 45
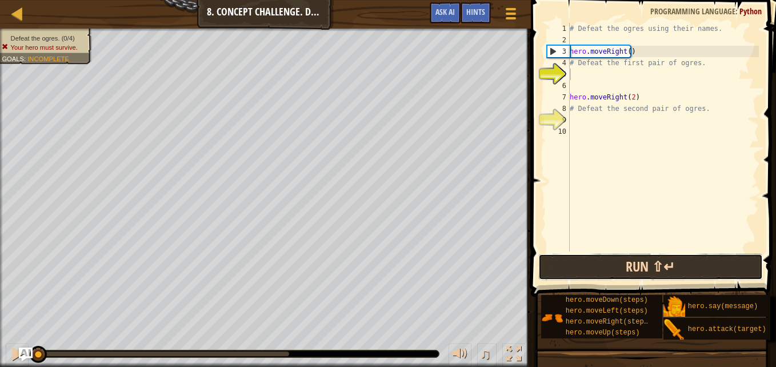
click at [560, 267] on button "Run ⇧↵" at bounding box center [650, 267] width 224 height 26
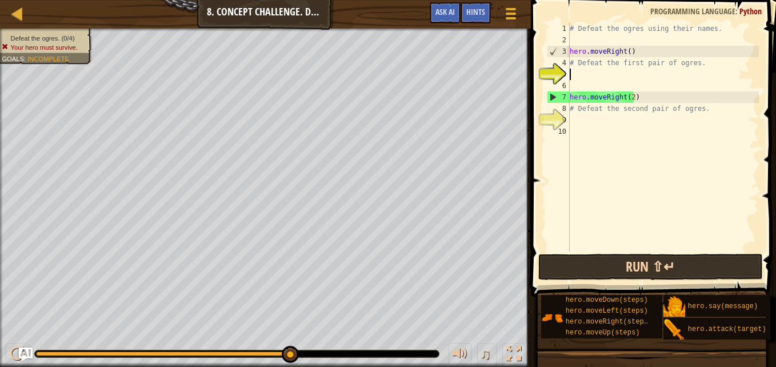
type textarea "m"
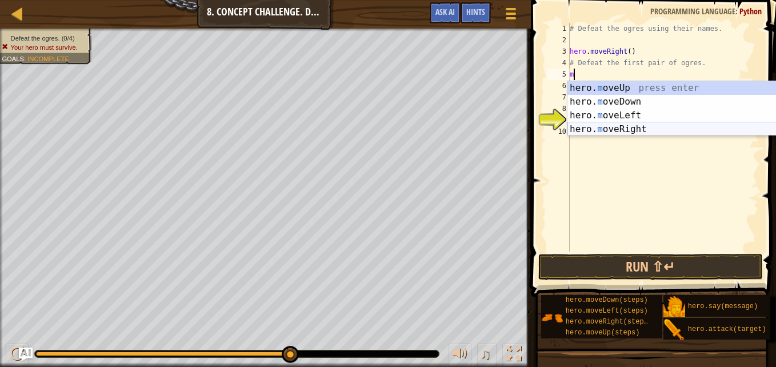
click at [592, 125] on div "hero. m oveUp press enter hero. m oveDown press enter hero. m oveLeft press ent…" at bounding box center [675, 122] width 216 height 82
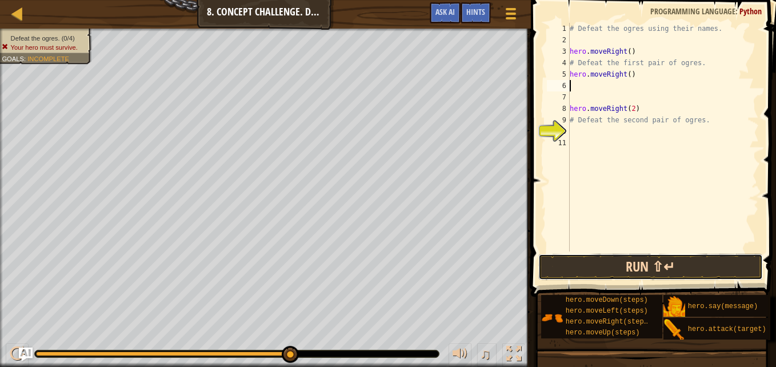
click at [673, 267] on button "Run ⇧↵" at bounding box center [650, 267] width 224 height 26
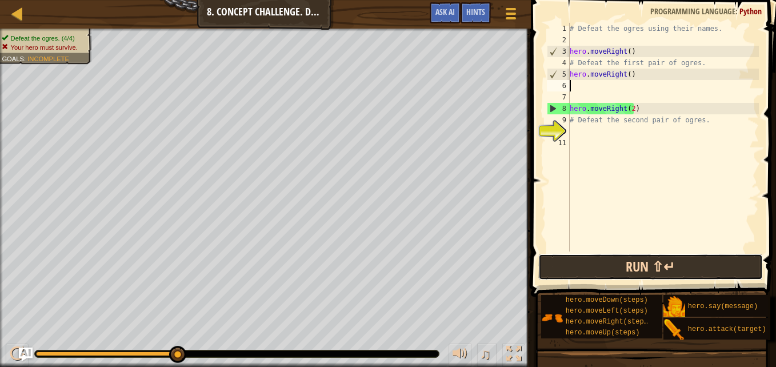
click at [673, 267] on button "Run ⇧↵" at bounding box center [650, 267] width 224 height 26
click at [667, 266] on button "Run ⇧↵" at bounding box center [650, 267] width 224 height 26
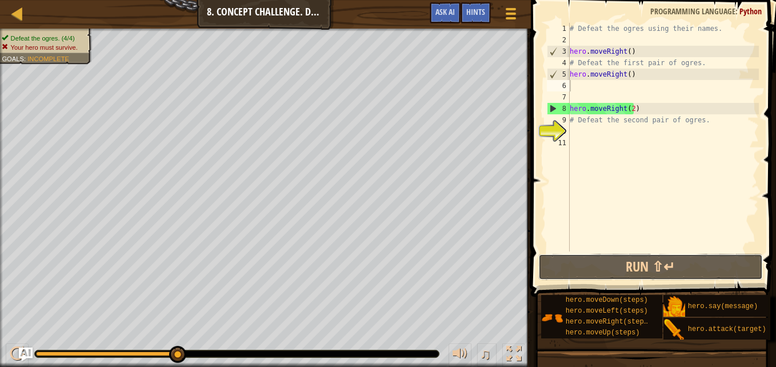
drag, startPoint x: 667, startPoint y: 266, endPoint x: 673, endPoint y: 248, distance: 19.0
click at [673, 248] on div "1 2 3 4 5 6 7 8 9 10 11 # Defeat the ogres using their names. hero . moveRight …" at bounding box center [651, 171] width 248 height 330
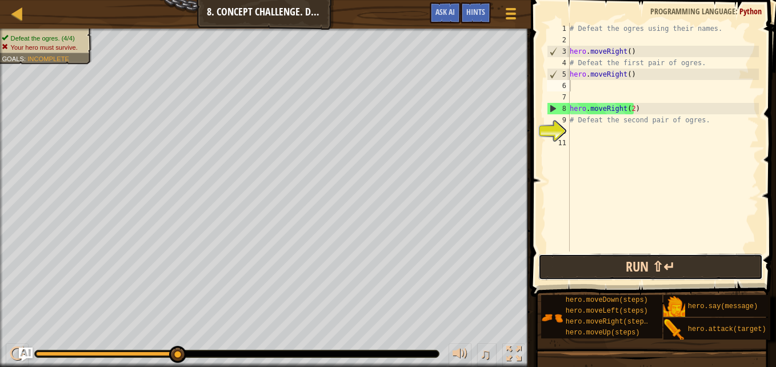
click at [672, 262] on button "Run ⇧↵" at bounding box center [650, 267] width 224 height 26
click at [672, 263] on button "Run ⇧↵" at bounding box center [650, 267] width 224 height 26
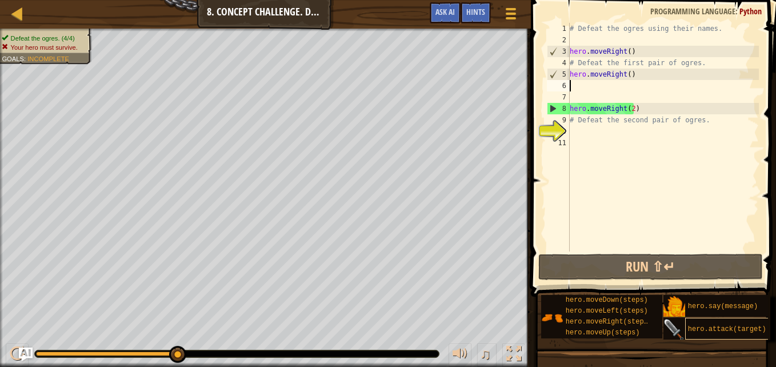
click at [730, 318] on div "hero.attack(target)" at bounding box center [730, 329] width 91 height 22
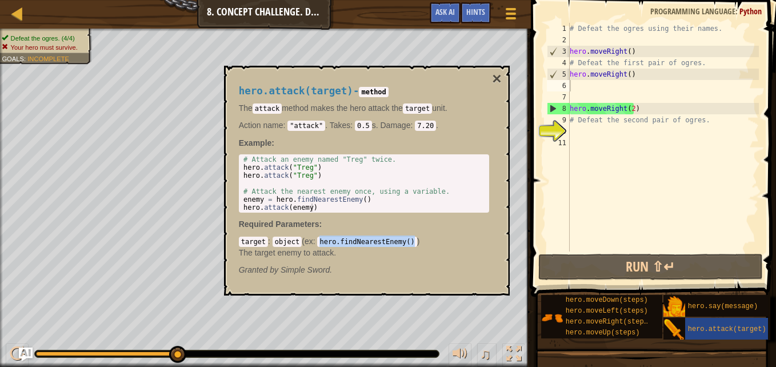
drag, startPoint x: 315, startPoint y: 241, endPoint x: 406, endPoint y: 246, distance: 91.5
click at [406, 246] on div "target : object ( ex : hero.findNearestEnemy() ) The target enemy to attack." at bounding box center [364, 246] width 250 height 23
copy code "hero.findNearestEnemy()"
click at [496, 74] on button "×" at bounding box center [496, 79] width 9 height 16
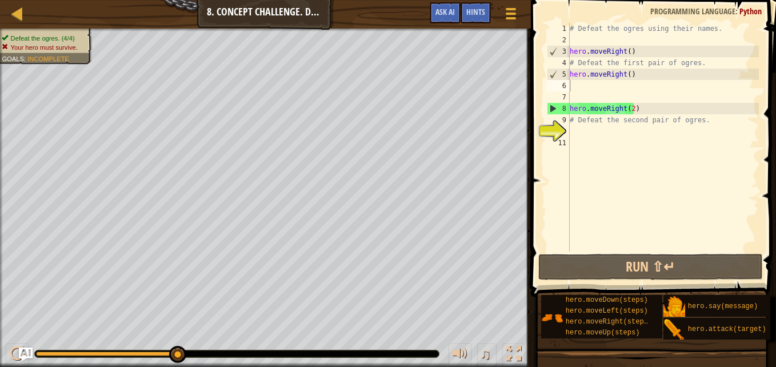
click at [577, 127] on div "# Defeat the ogres using their names. hero . moveRight ( ) # Defeat the first p…" at bounding box center [662, 148] width 191 height 251
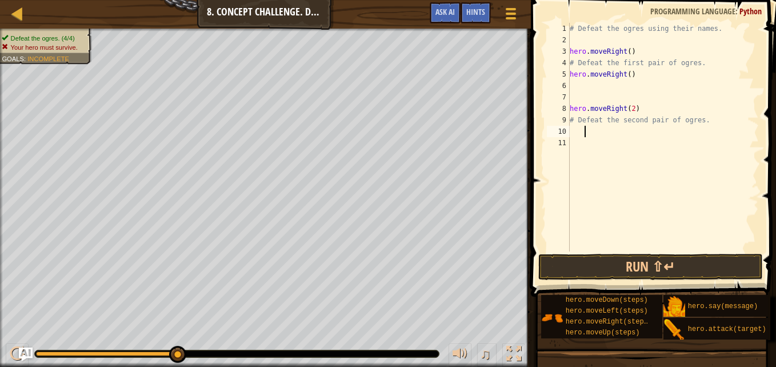
type textarea "j"
type textarea "# Defeat the second pair of ogres."
type textarea "j"
click at [658, 264] on button "Run ⇧↵" at bounding box center [650, 267] width 224 height 26
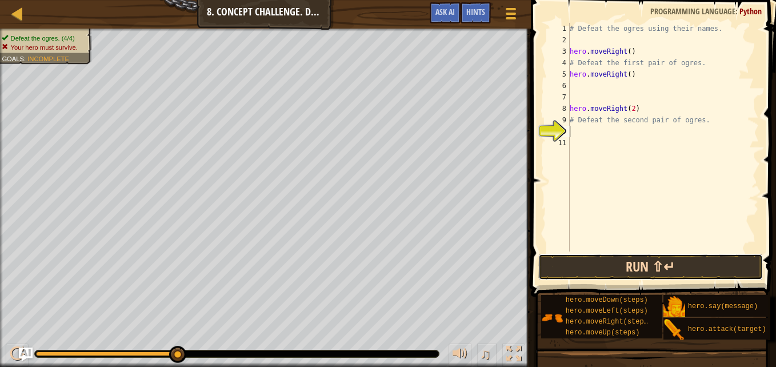
click at [657, 264] on button "Run ⇧↵" at bounding box center [650, 267] width 224 height 26
